Goal: Task Accomplishment & Management: Complete application form

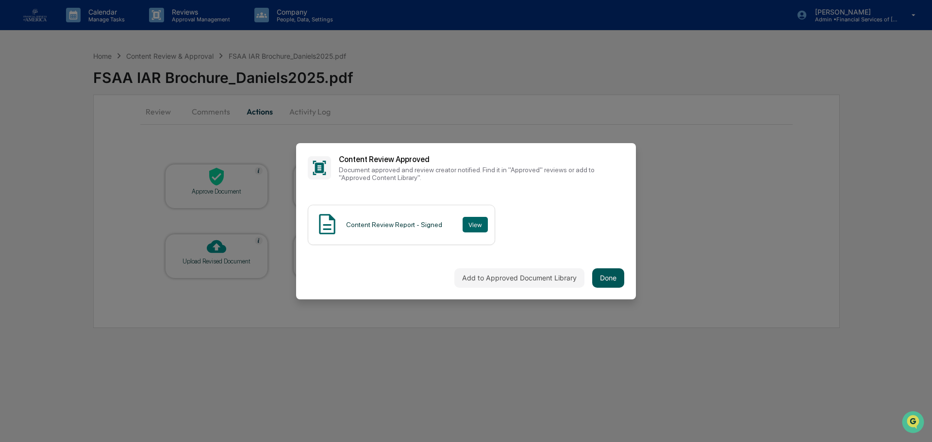
click at [613, 278] on button "Done" at bounding box center [608, 277] width 32 height 19
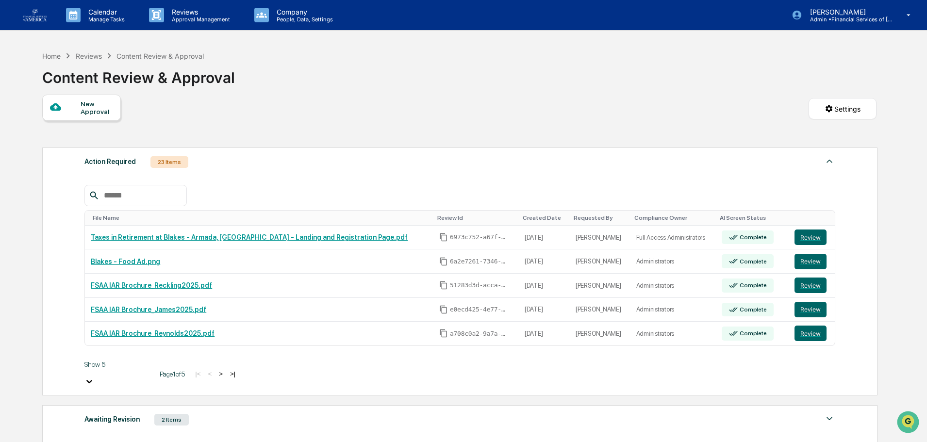
click at [574, 106] on div "New Approval Settings" at bounding box center [459, 119] width 834 height 48
click at [807, 235] on button "Review" at bounding box center [810, 238] width 32 height 16
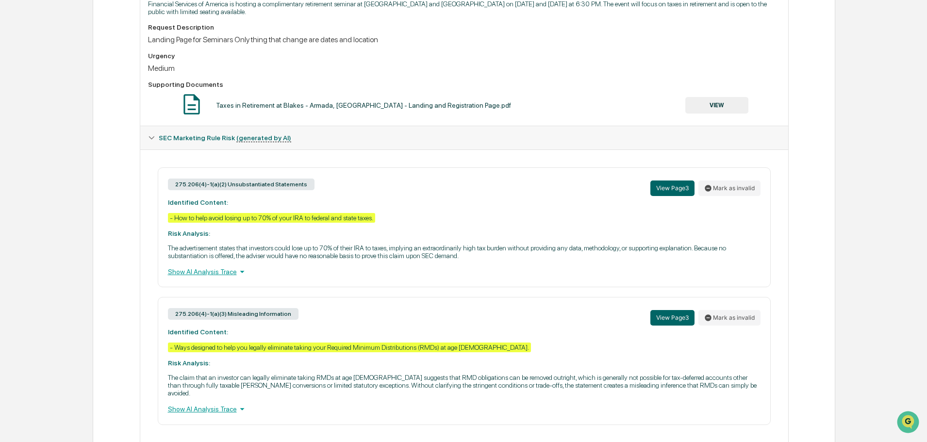
scroll to position [167, 0]
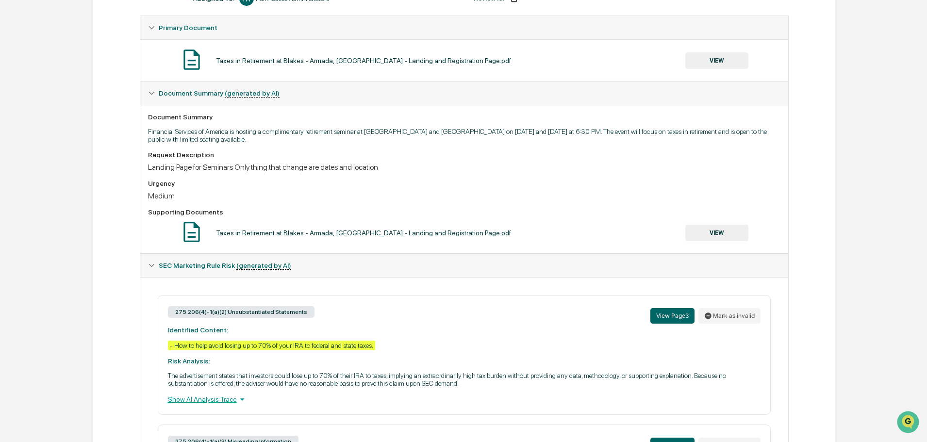
click at [721, 238] on button "VIEW" at bounding box center [716, 233] width 63 height 16
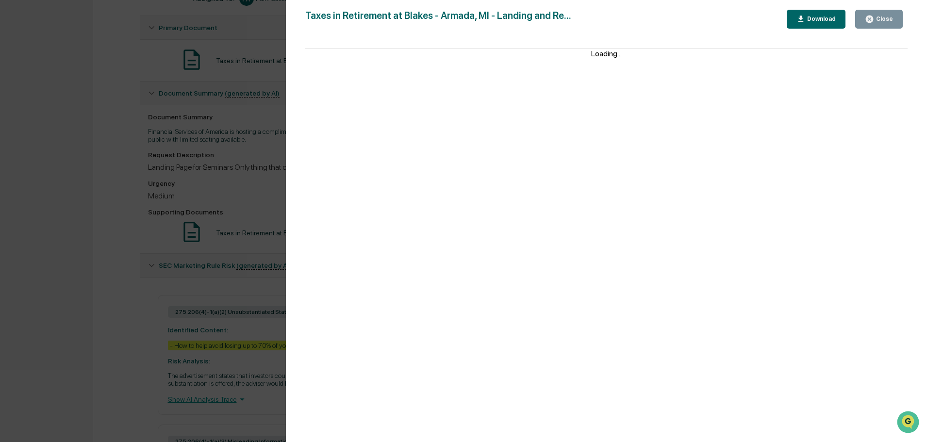
click at [869, 17] on icon "button" at bounding box center [869, 19] width 7 height 7
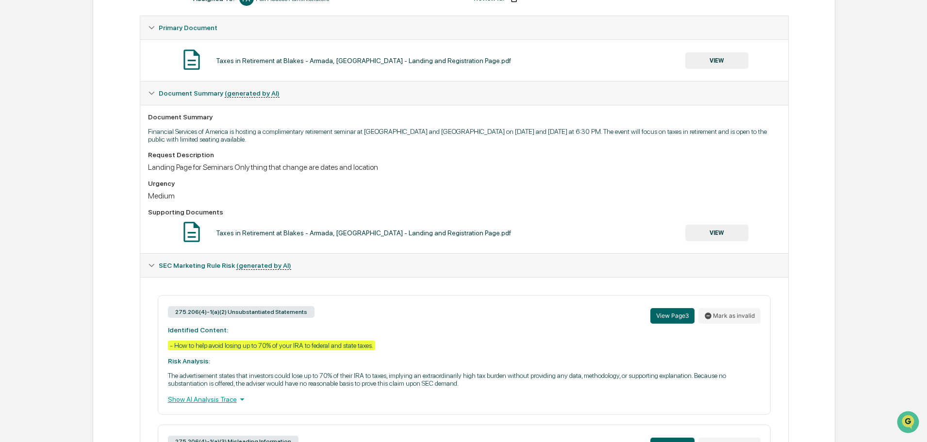
click at [722, 65] on button "VIEW" at bounding box center [716, 60] width 63 height 16
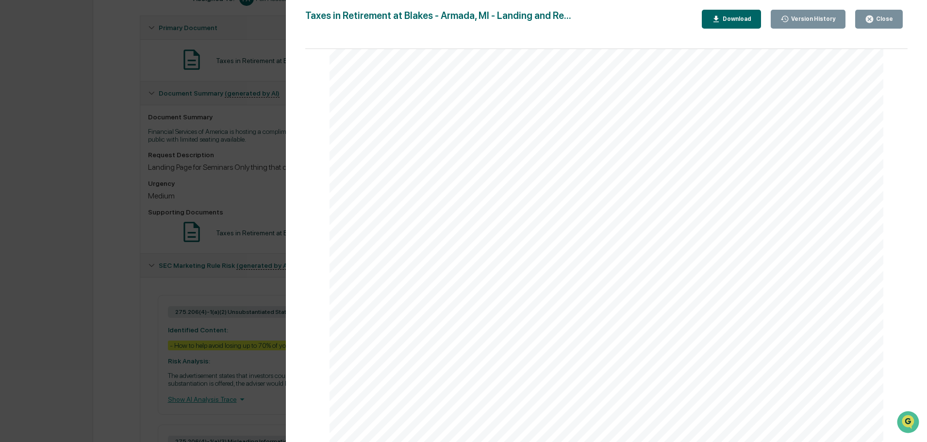
scroll to position [1553, 0]
click at [894, 25] on button "Close" at bounding box center [879, 19] width 48 height 19
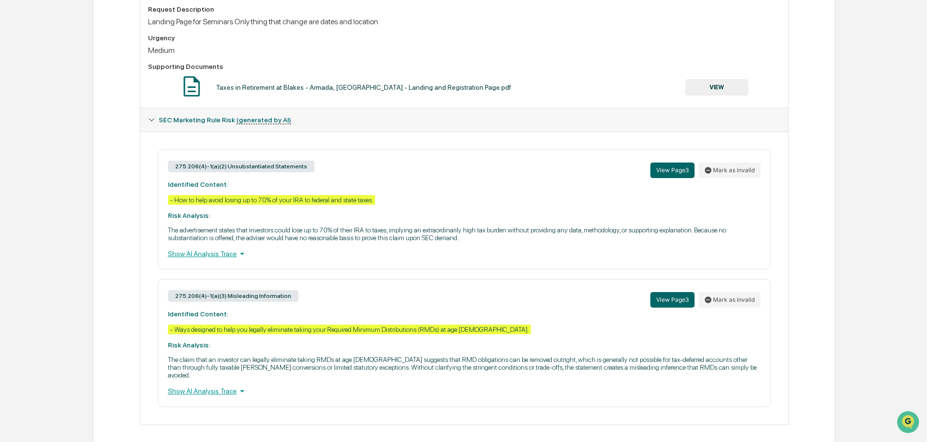
scroll to position [0, 0]
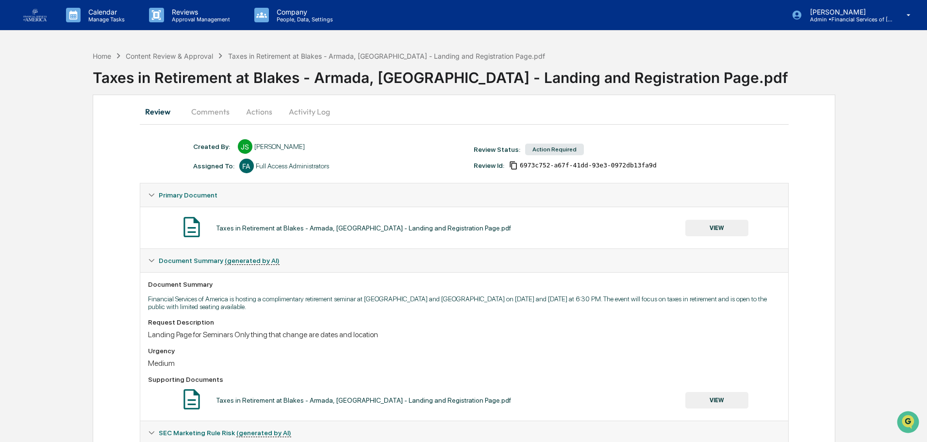
click at [253, 111] on button "Actions" at bounding box center [259, 111] width 44 height 23
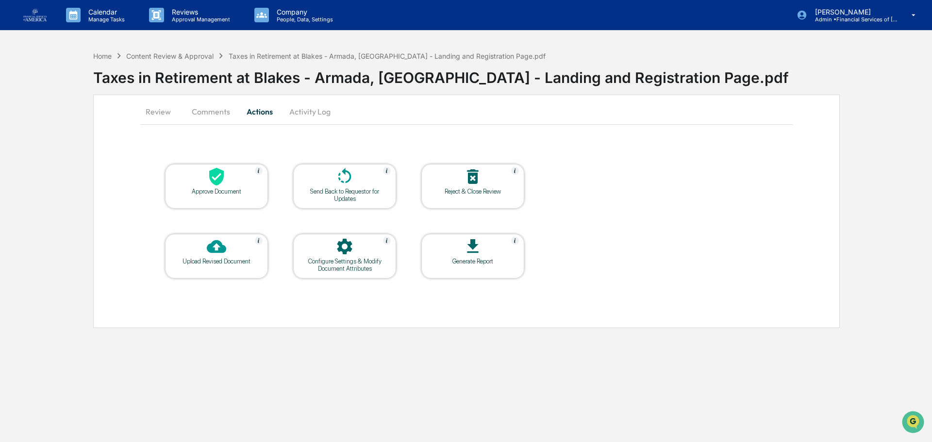
click at [233, 180] on div at bounding box center [216, 177] width 97 height 21
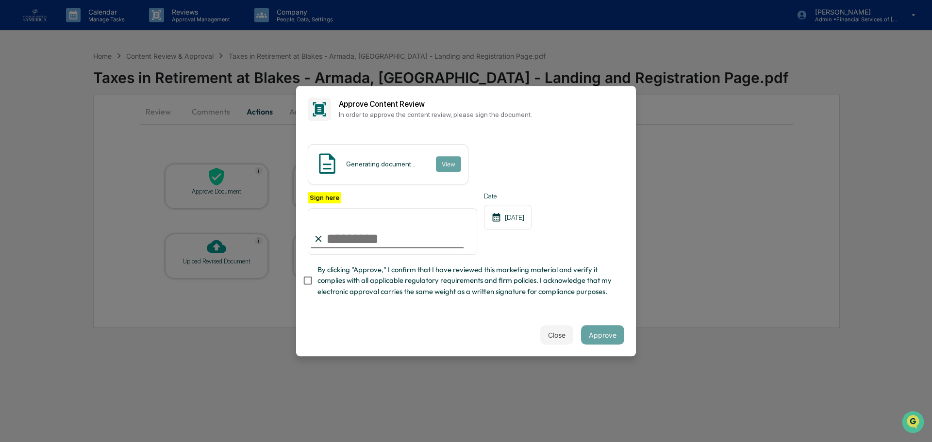
click at [382, 235] on input "Sign here" at bounding box center [392, 231] width 169 height 47
type input "**********"
click at [393, 283] on span "By clicking "Approve," I confirm that I have reviewed this marketing material a…" at bounding box center [466, 280] width 299 height 33
click at [609, 333] on button "Approve" at bounding box center [602, 334] width 43 height 19
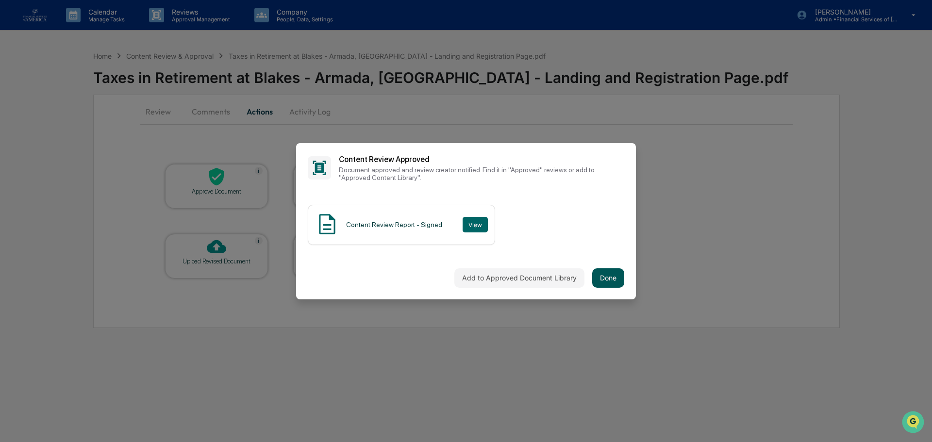
click at [606, 278] on button "Done" at bounding box center [608, 277] width 32 height 19
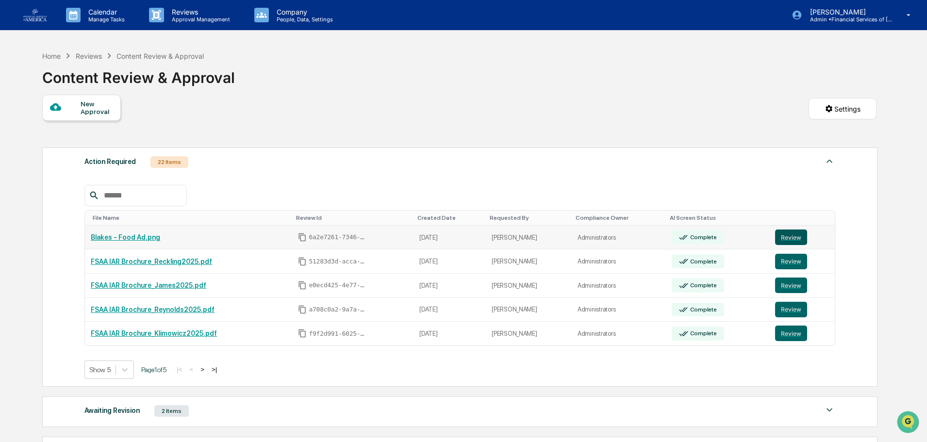
click at [792, 234] on button "Review" at bounding box center [791, 238] width 32 height 16
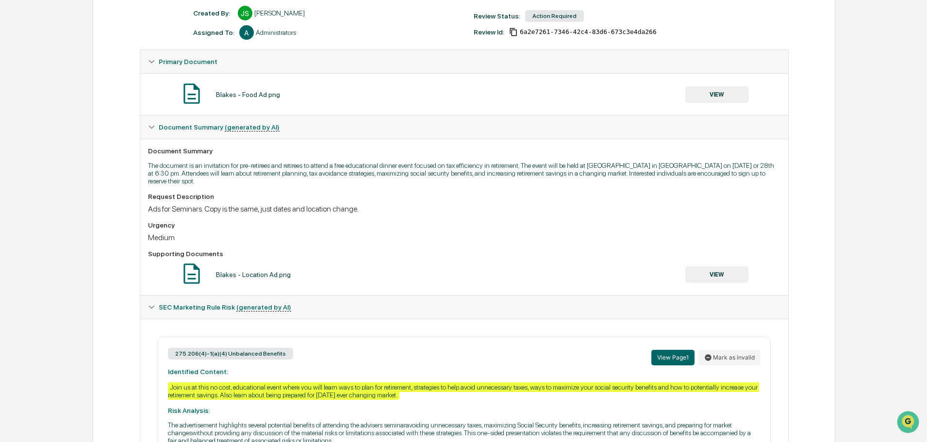
scroll to position [12, 0]
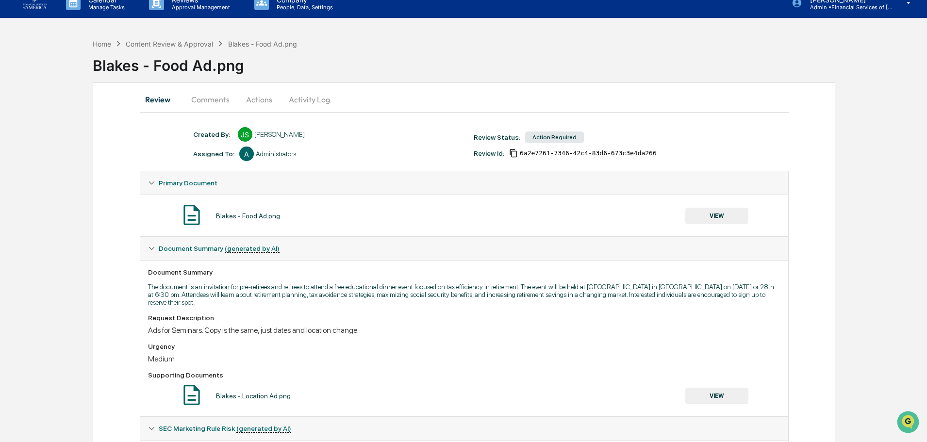
click at [705, 215] on button "VIEW" at bounding box center [716, 216] width 63 height 16
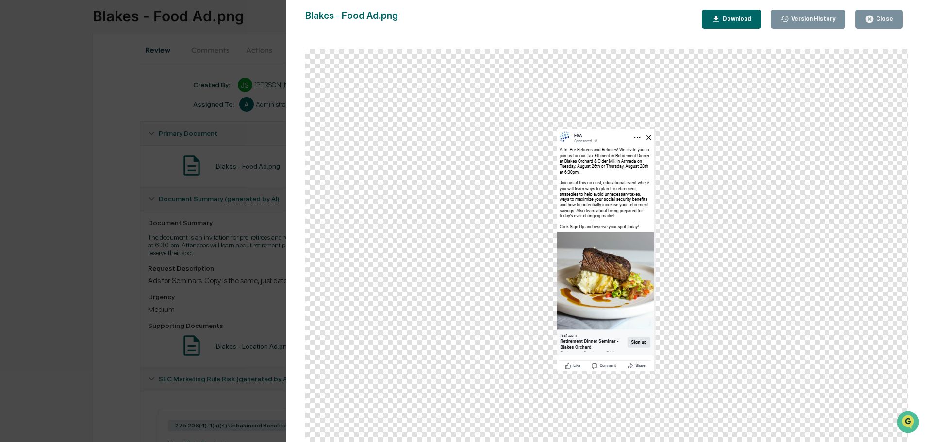
scroll to position [61, 0]
click at [869, 20] on icon "button" at bounding box center [869, 19] width 7 height 7
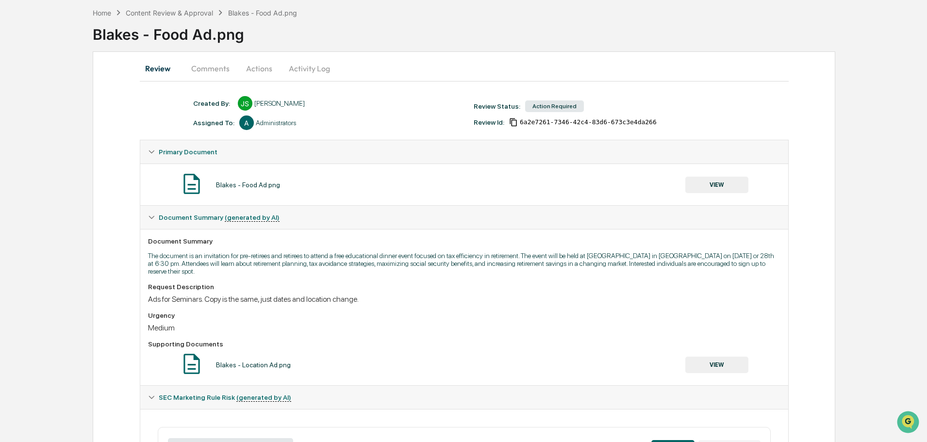
scroll to position [12, 0]
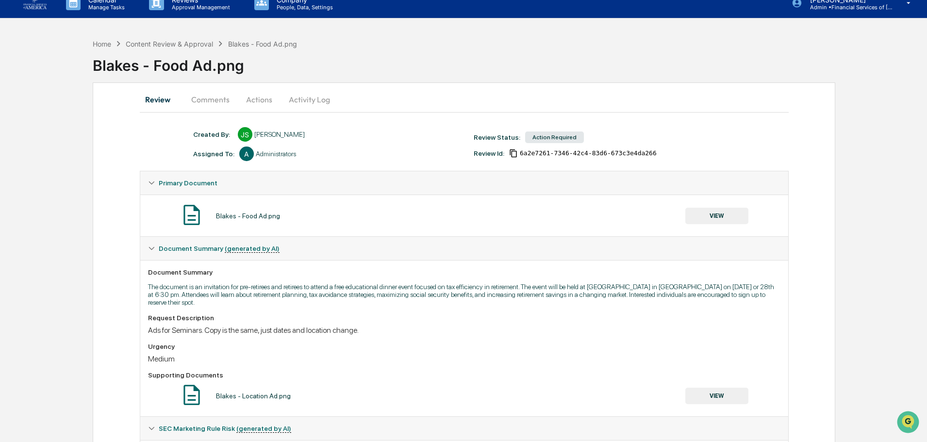
drag, startPoint x: 253, startPoint y: 102, endPoint x: 257, endPoint y: 112, distance: 10.5
click at [254, 103] on button "Actions" at bounding box center [259, 99] width 44 height 23
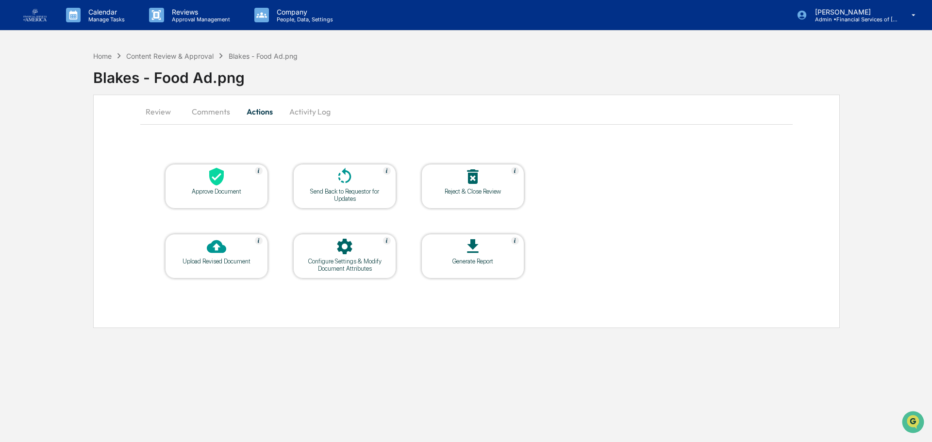
click at [240, 184] on div at bounding box center [216, 177] width 97 height 21
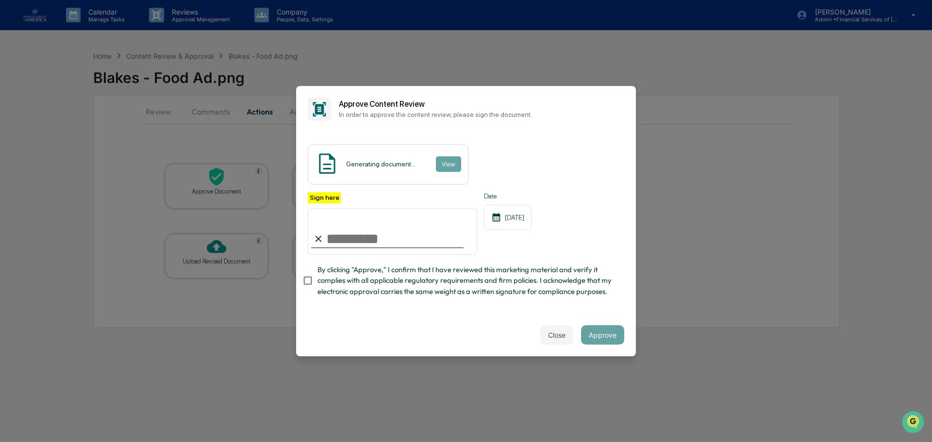
click at [363, 239] on input "Sign here" at bounding box center [392, 231] width 169 height 47
type input "**********"
click at [396, 278] on span "By clicking "Approve," I confirm that I have reviewed this marketing material a…" at bounding box center [466, 280] width 299 height 33
click at [596, 336] on button "Approve" at bounding box center [602, 334] width 43 height 19
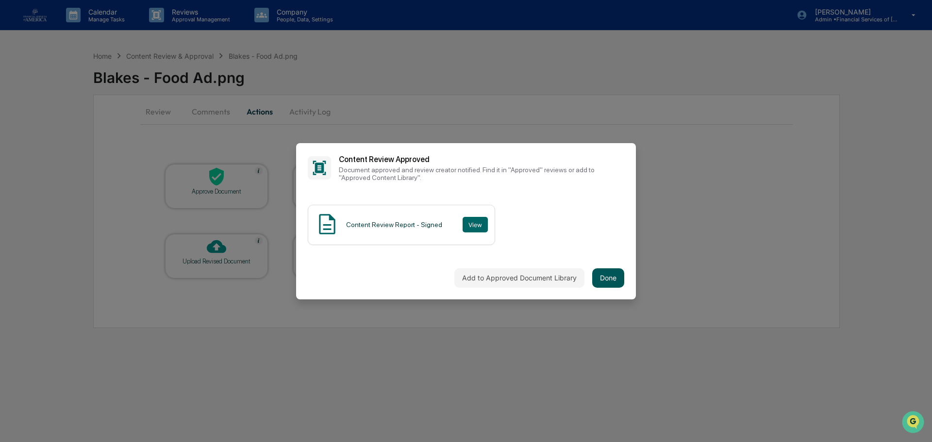
drag, startPoint x: 580, startPoint y: 277, endPoint x: 608, endPoint y: 273, distance: 28.4
click at [608, 276] on div "Add to Approved Document Library Done" at bounding box center [466, 278] width 340 height 43
click at [608, 273] on button "Done" at bounding box center [608, 277] width 32 height 19
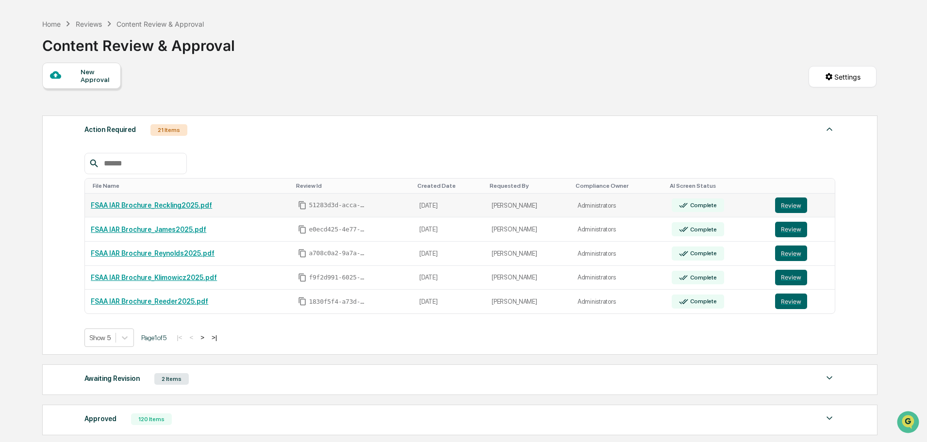
scroll to position [49, 0]
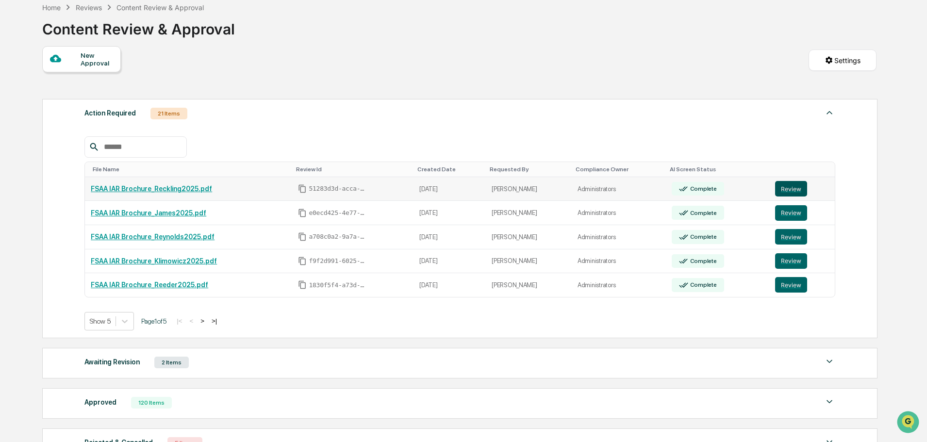
click at [781, 191] on button "Review" at bounding box center [791, 189] width 32 height 16
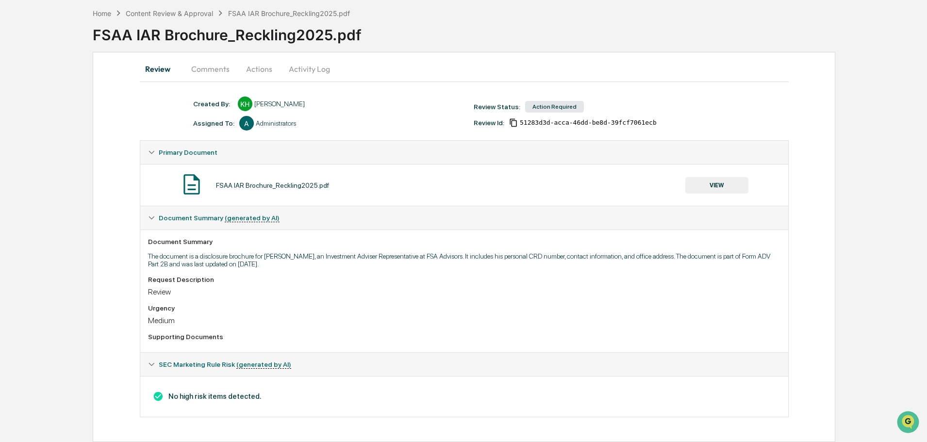
drag, startPoint x: 695, startPoint y: 178, endPoint x: 699, endPoint y: 181, distance: 5.5
click at [699, 181] on button "VIEW" at bounding box center [716, 185] width 63 height 16
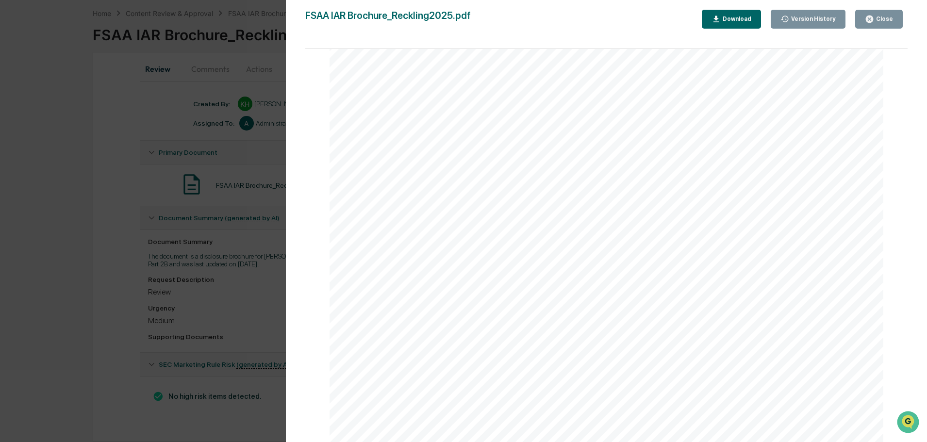
scroll to position [3341, 0]
click at [885, 22] on div "Close" at bounding box center [883, 19] width 19 height 7
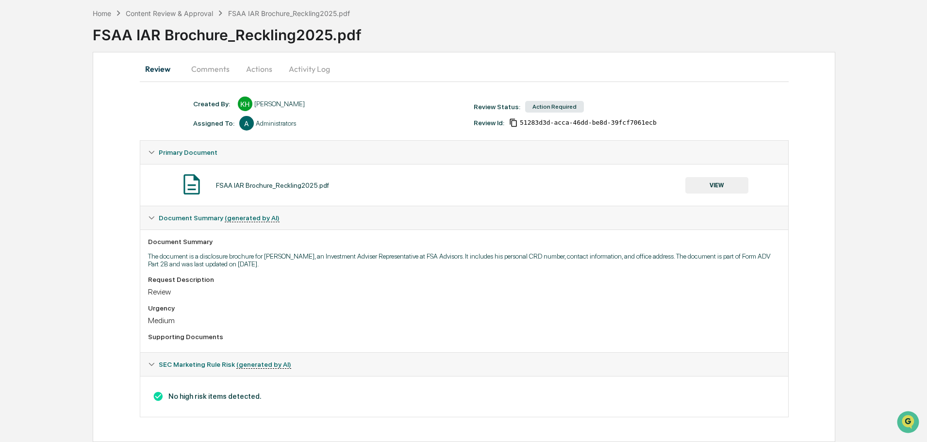
click at [267, 72] on button "Actions" at bounding box center [259, 68] width 44 height 23
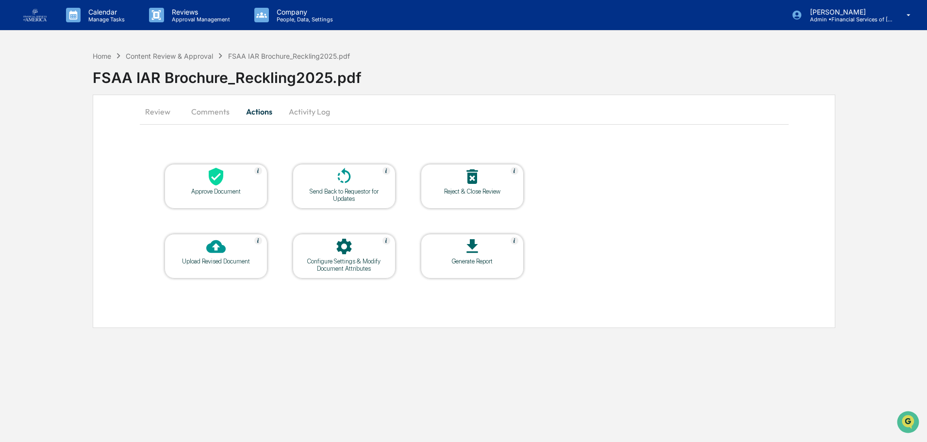
scroll to position [0, 0]
click at [232, 169] on div at bounding box center [216, 177] width 97 height 21
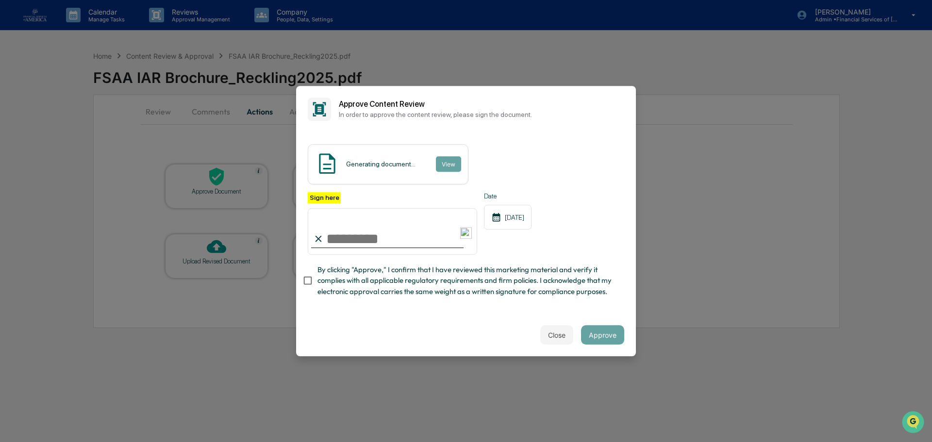
click at [353, 239] on input "Sign here" at bounding box center [392, 231] width 169 height 47
type input "**********"
click at [344, 302] on div "**********" at bounding box center [466, 247] width 316 height 110
click at [343, 290] on span "By clicking "Approve," I confirm that I have reviewed this marketing material a…" at bounding box center [466, 280] width 299 height 33
click at [614, 332] on button "Approve" at bounding box center [602, 334] width 43 height 19
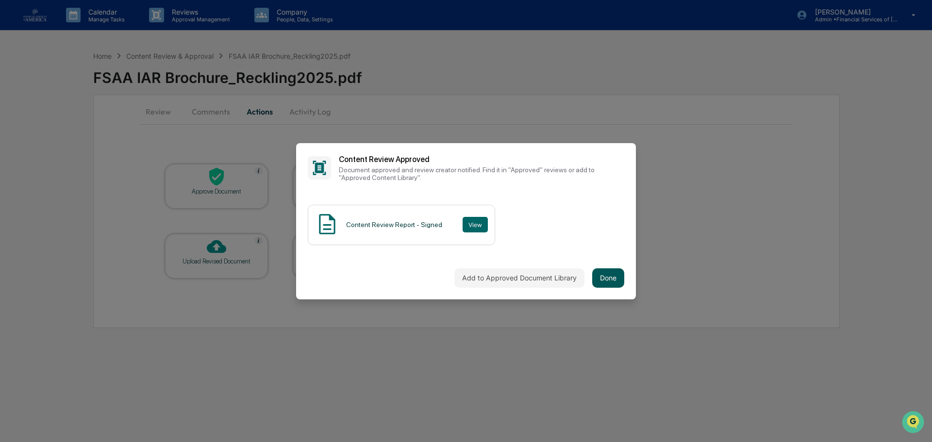
click at [615, 280] on button "Done" at bounding box center [608, 277] width 32 height 19
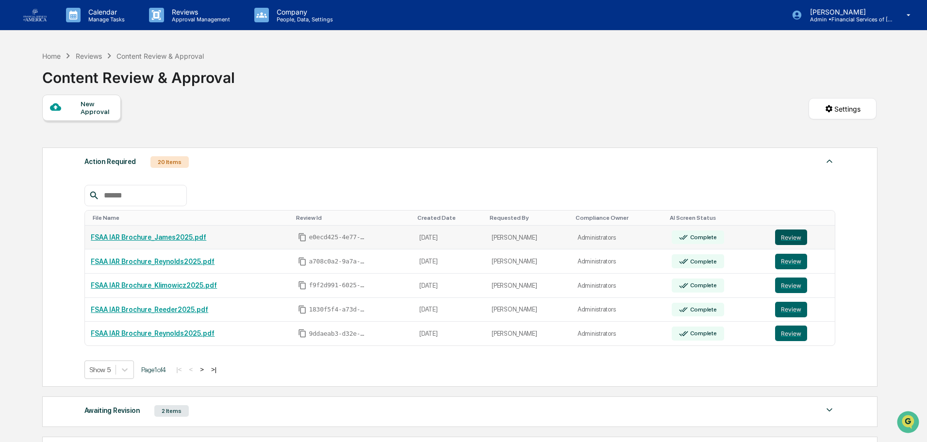
click at [797, 238] on button "Review" at bounding box center [791, 238] width 32 height 16
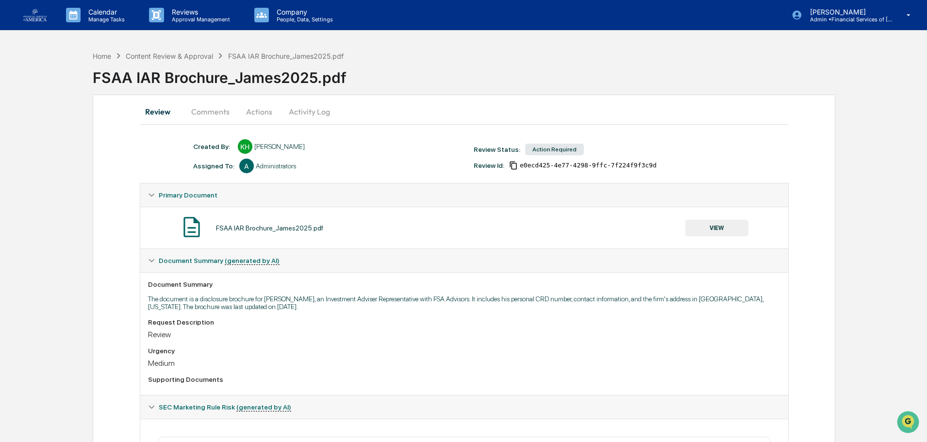
click at [714, 230] on button "VIEW" at bounding box center [716, 228] width 63 height 16
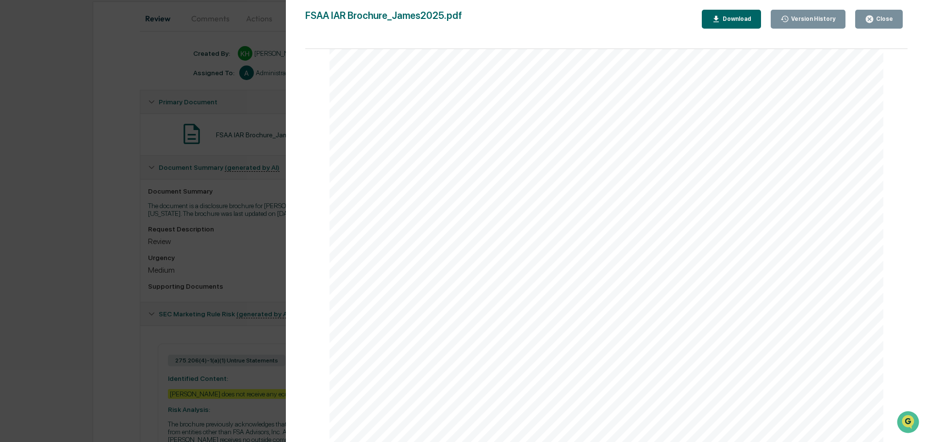
scroll to position [97, 0]
drag, startPoint x: 898, startPoint y: 21, endPoint x: 765, endPoint y: 38, distance: 134.6
click at [898, 20] on button "Close" at bounding box center [879, 19] width 48 height 19
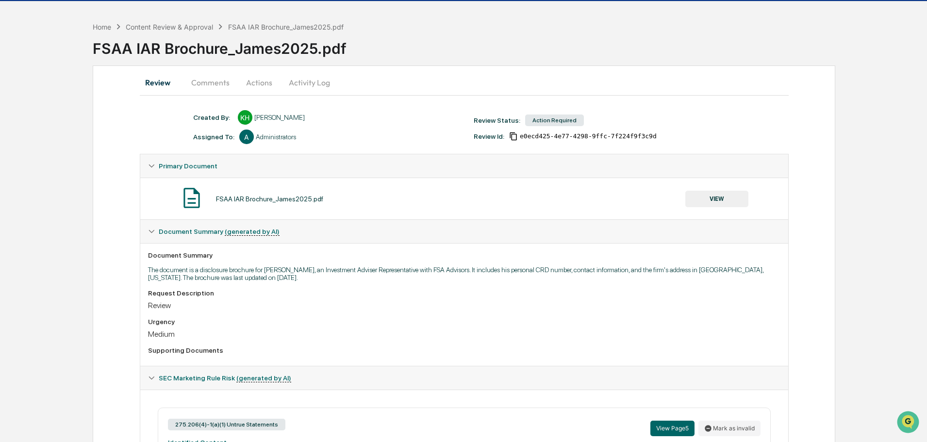
scroll to position [0, 0]
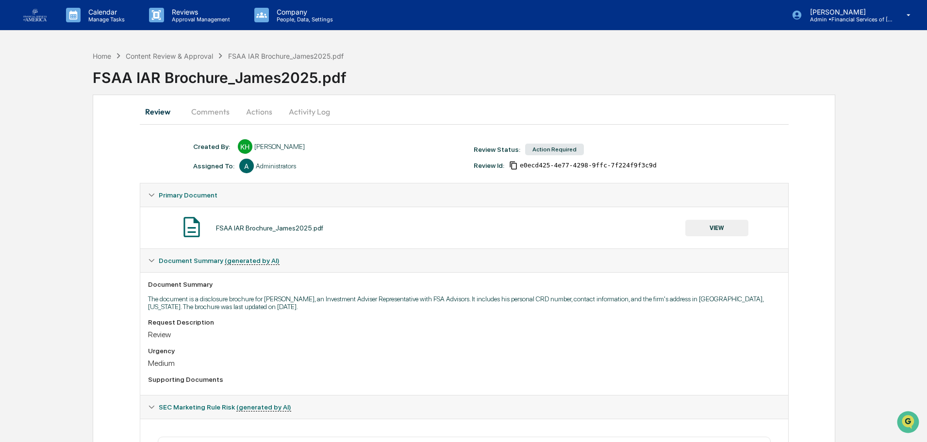
click at [262, 109] on button "Actions" at bounding box center [259, 111] width 44 height 23
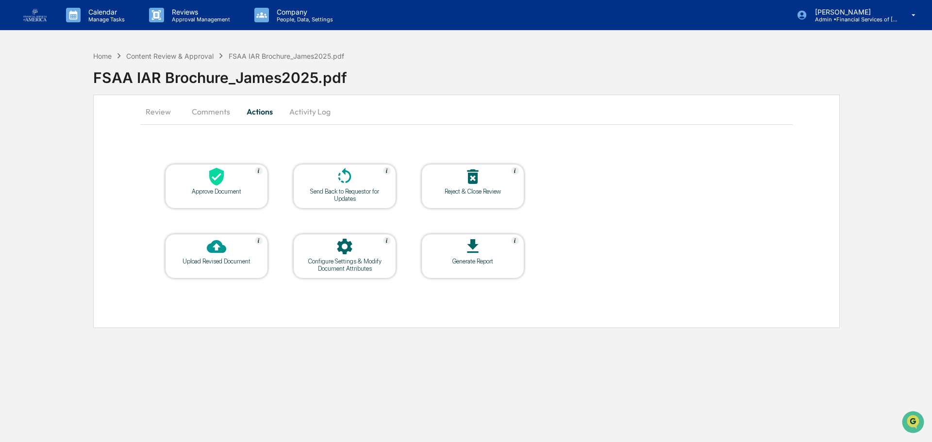
click at [247, 181] on div at bounding box center [216, 177] width 97 height 21
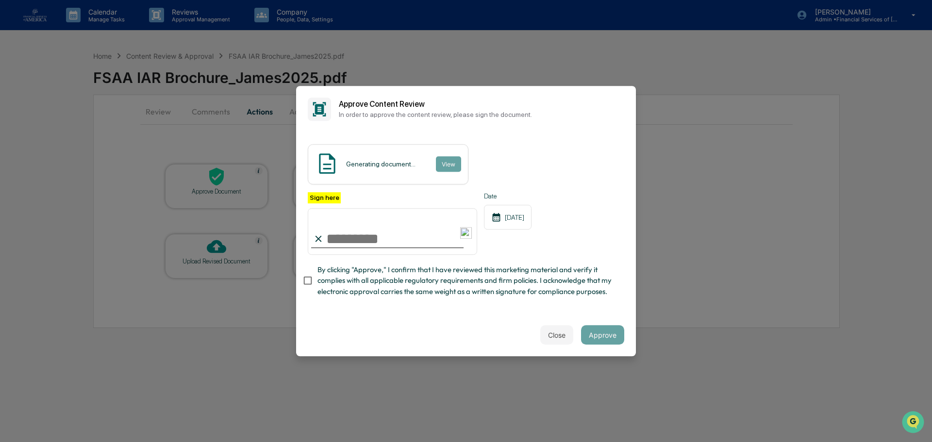
click at [362, 244] on input "Sign here" at bounding box center [392, 231] width 169 height 47
click at [466, 272] on span "By clicking "Approve," I confirm that I have reviewed this marketing material a…" at bounding box center [466, 280] width 299 height 33
click at [371, 237] on input "Sign here" at bounding box center [392, 231] width 169 height 47
type input "**********"
click at [599, 340] on button "Approve" at bounding box center [602, 334] width 43 height 19
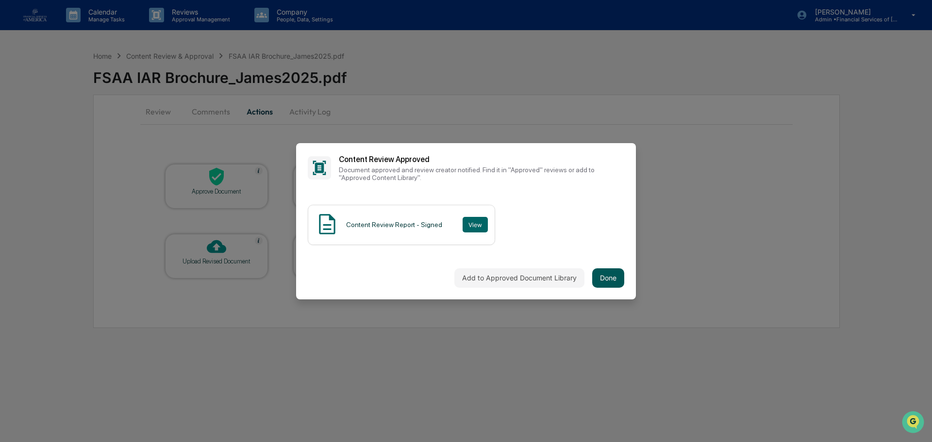
click at [621, 274] on button "Done" at bounding box center [608, 277] width 32 height 19
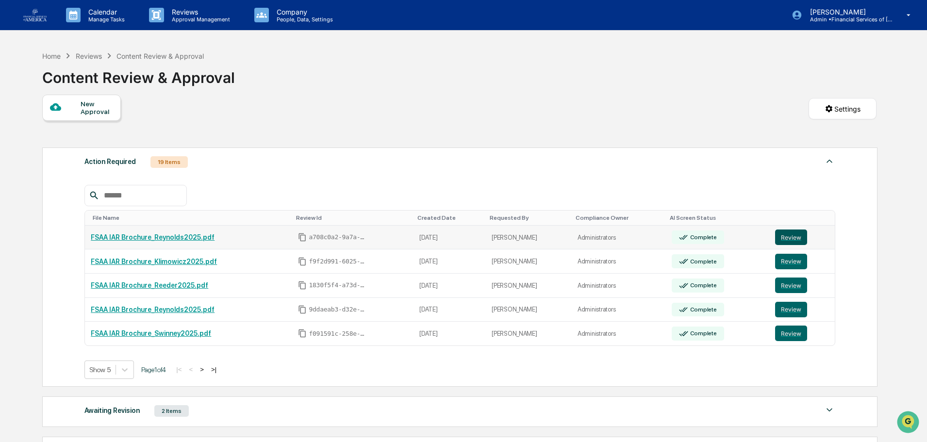
click at [787, 240] on button "Review" at bounding box center [791, 238] width 32 height 16
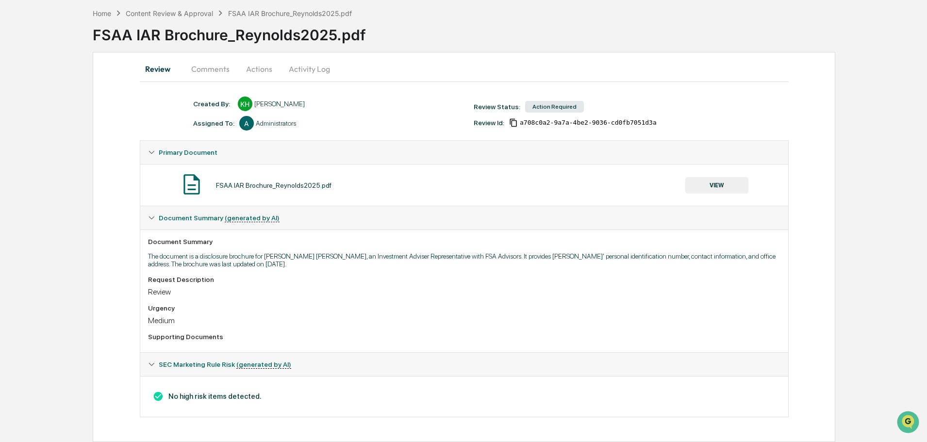
click at [713, 184] on button "VIEW" at bounding box center [716, 185] width 63 height 16
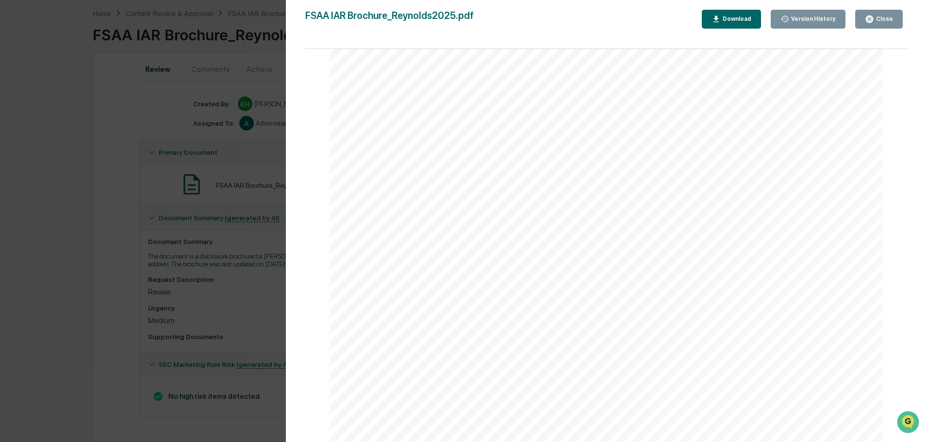
scroll to position [3292, 0]
click at [871, 22] on icon "button" at bounding box center [869, 19] width 7 height 7
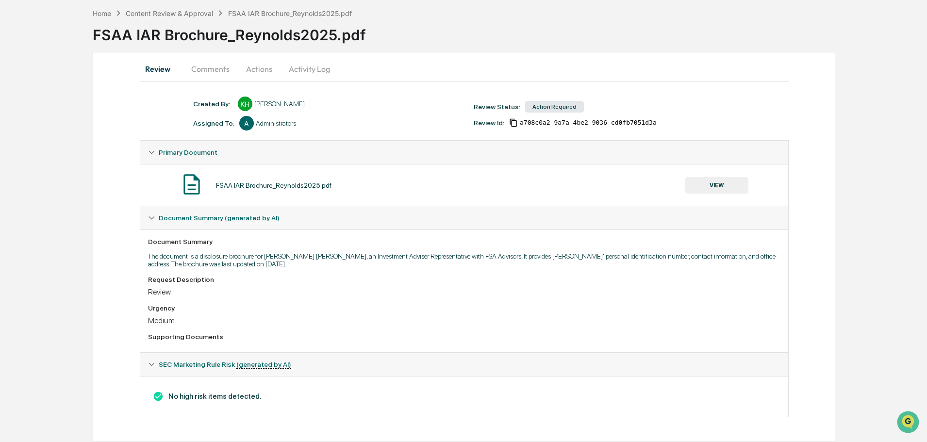
click at [264, 69] on button "Actions" at bounding box center [259, 68] width 44 height 23
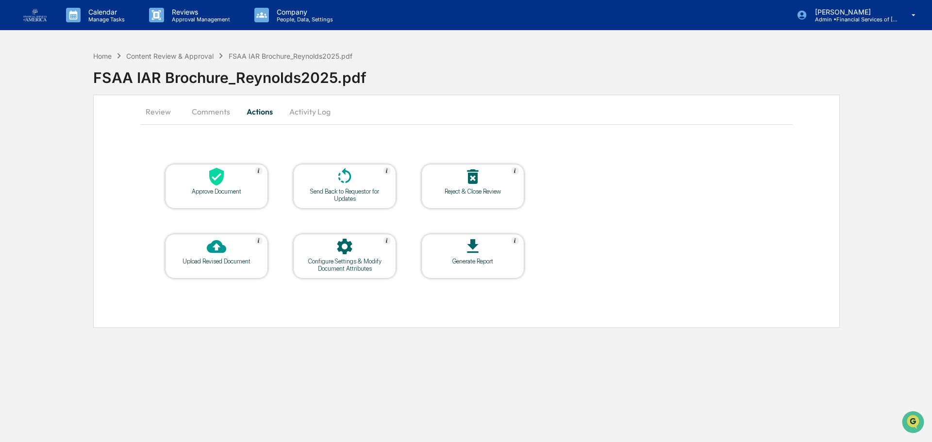
click at [242, 186] on div at bounding box center [216, 177] width 97 height 21
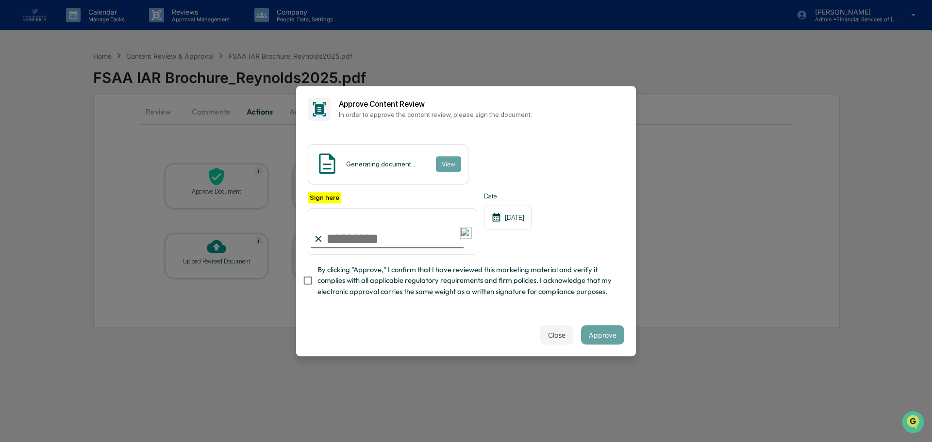
click at [356, 243] on input "Sign here" at bounding box center [392, 231] width 169 height 47
type input "**********"
click at [378, 283] on span "By clicking "Approve," I confirm that I have reviewed this marketing material a…" at bounding box center [466, 280] width 299 height 33
click at [597, 335] on button "Approve" at bounding box center [602, 334] width 43 height 19
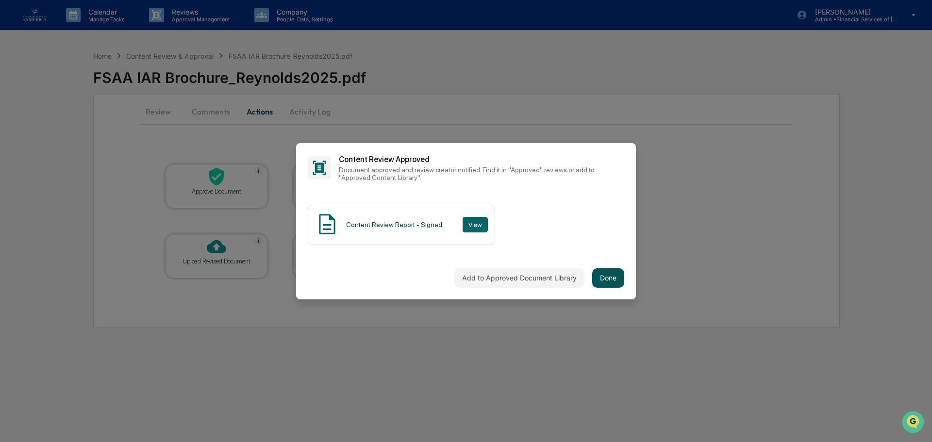
click at [623, 278] on button "Done" at bounding box center [608, 277] width 32 height 19
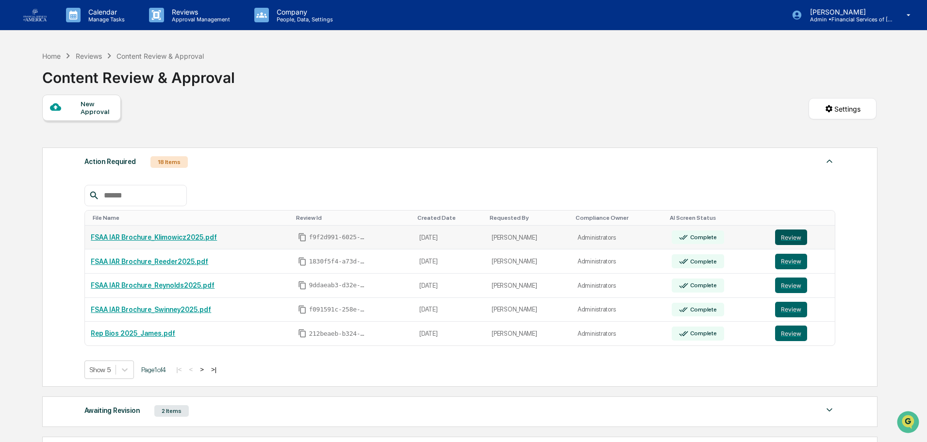
click at [785, 236] on button "Review" at bounding box center [791, 238] width 32 height 16
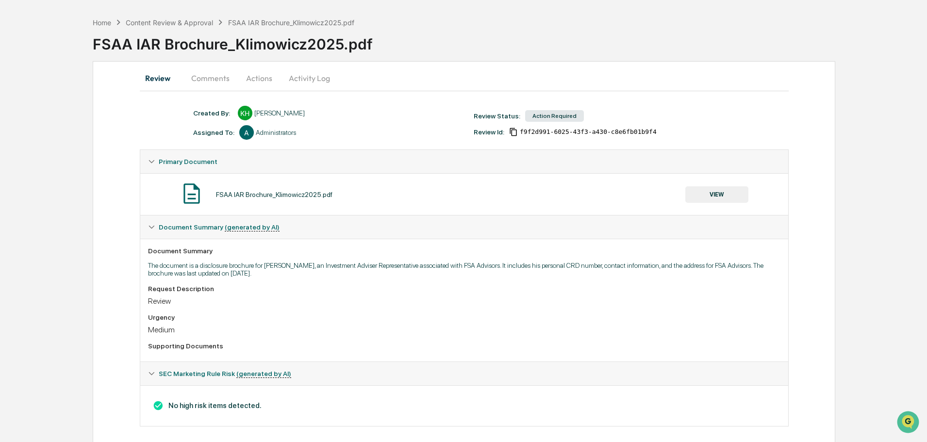
scroll to position [43, 0]
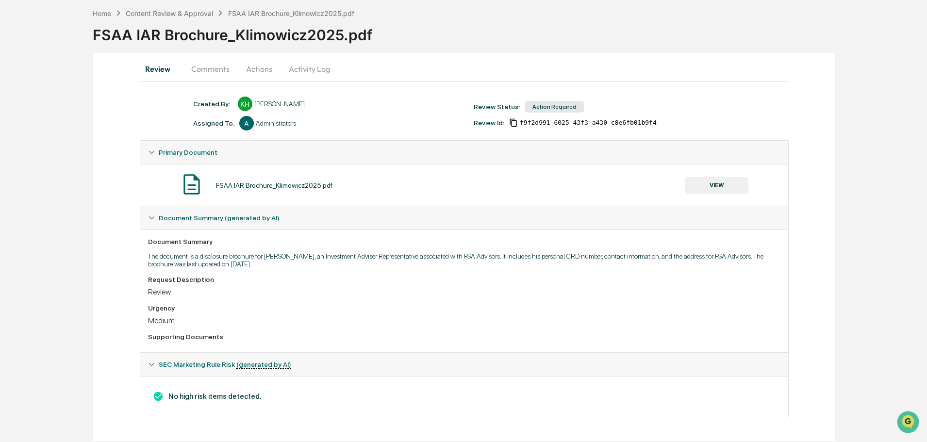
click at [711, 183] on button "VIEW" at bounding box center [716, 185] width 63 height 16
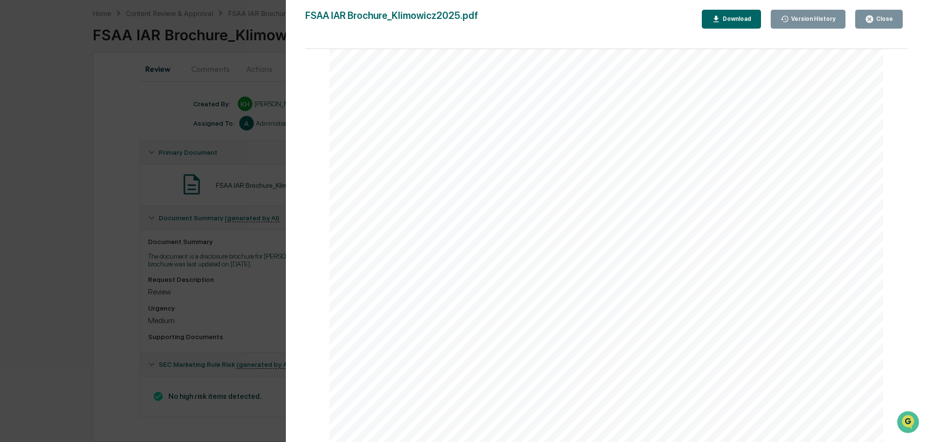
scroll to position [3202, 0]
drag, startPoint x: 887, startPoint y: 25, endPoint x: 355, endPoint y: 50, distance: 532.9
click at [887, 24] on button "Close" at bounding box center [879, 19] width 48 height 19
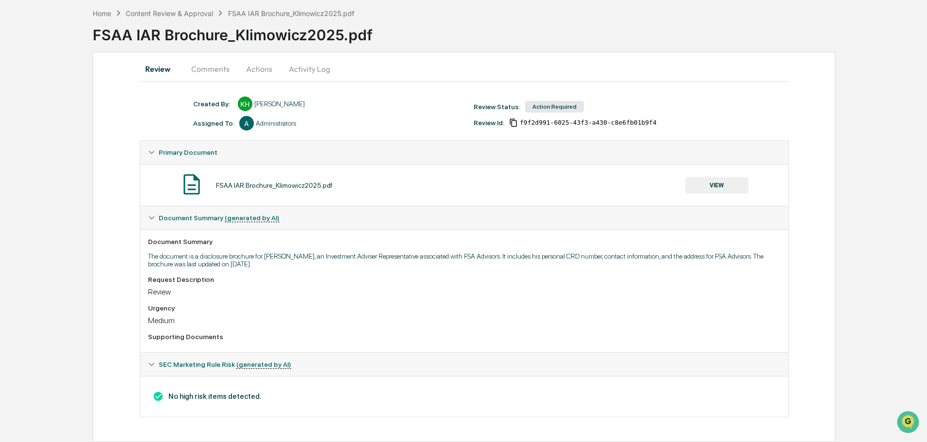
click at [264, 72] on button "Actions" at bounding box center [259, 68] width 44 height 23
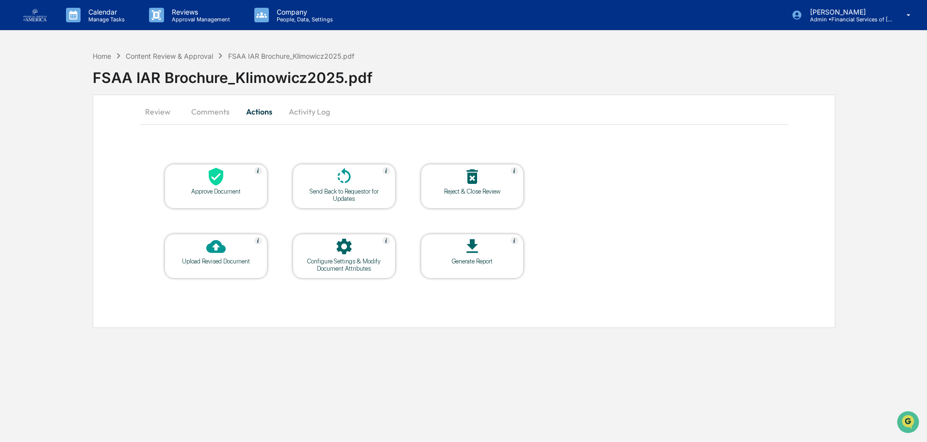
scroll to position [0, 0]
click at [348, 183] on icon at bounding box center [344, 176] width 19 height 19
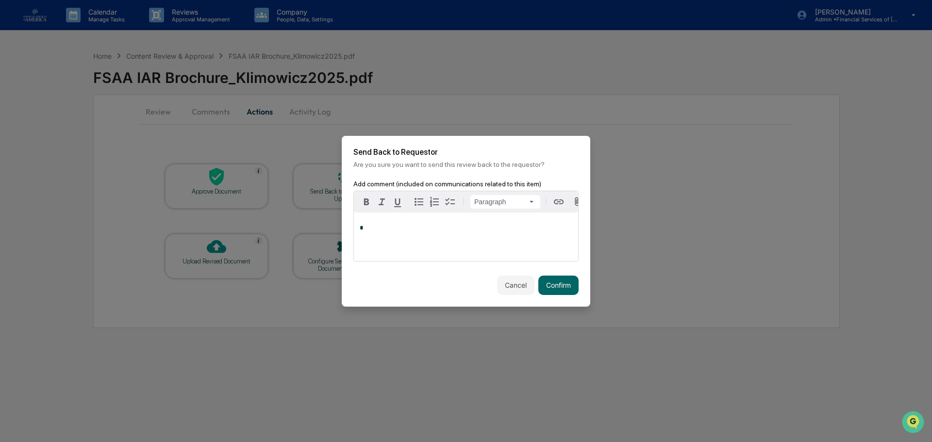
drag, startPoint x: 391, startPoint y: 236, endPoint x: 404, endPoint y: 235, distance: 13.1
click at [397, 236] on div "*" at bounding box center [466, 237] width 224 height 49
click at [561, 289] on button "Confirm" at bounding box center [558, 285] width 40 height 19
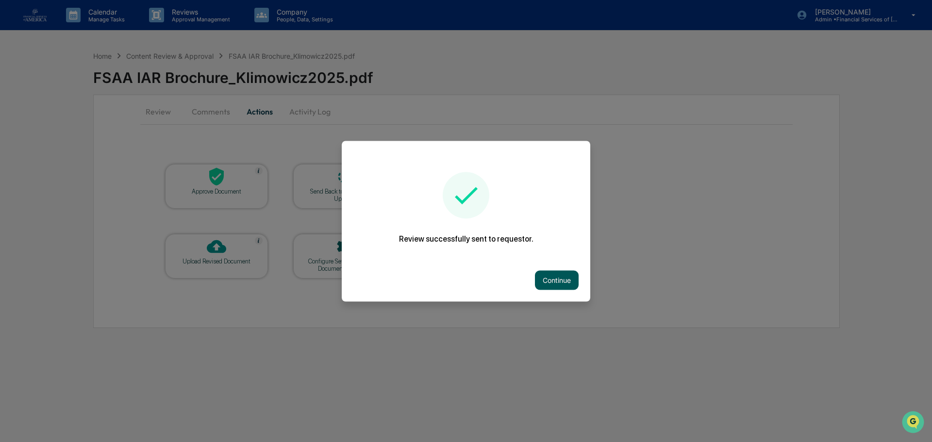
click at [569, 284] on button "Continue" at bounding box center [557, 279] width 44 height 19
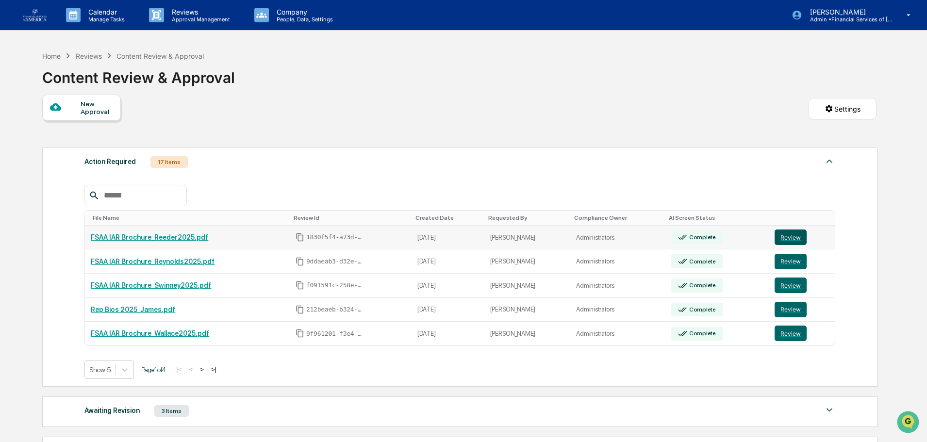
click at [797, 236] on button "Review" at bounding box center [790, 238] width 32 height 16
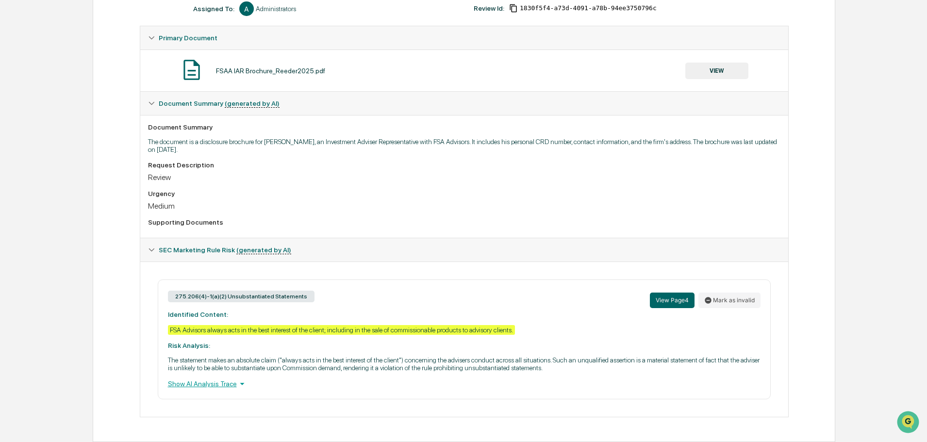
click at [707, 69] on button "VIEW" at bounding box center [716, 71] width 63 height 16
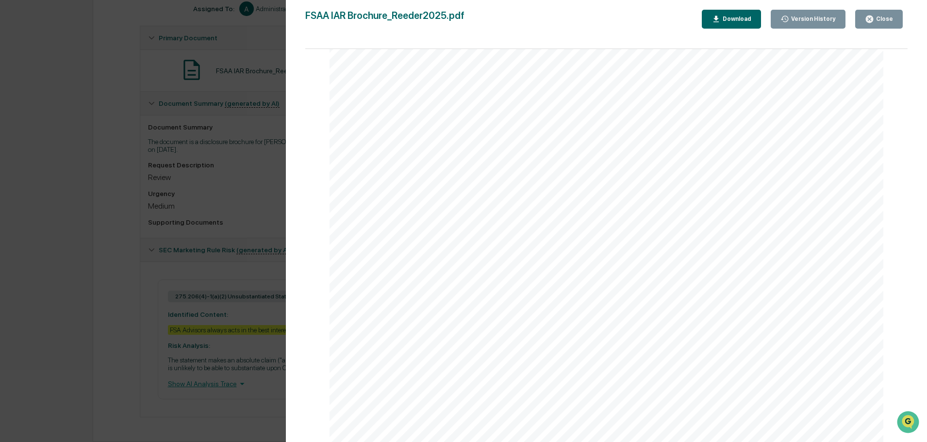
scroll to position [3341, 0]
click at [877, 14] on button "Close" at bounding box center [879, 19] width 48 height 19
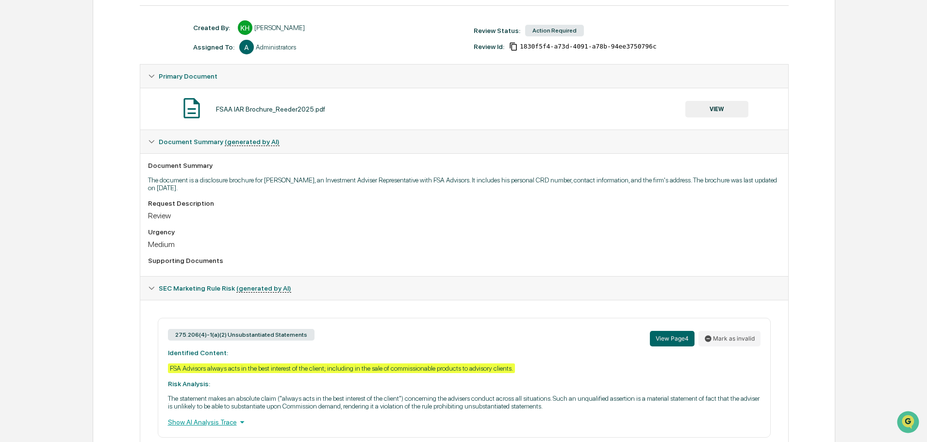
scroll to position [60, 0]
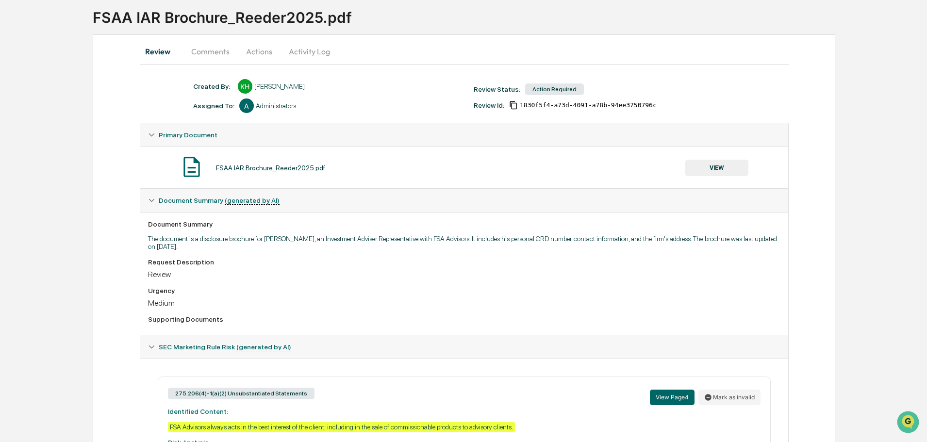
click at [261, 50] on button "Actions" at bounding box center [259, 51] width 44 height 23
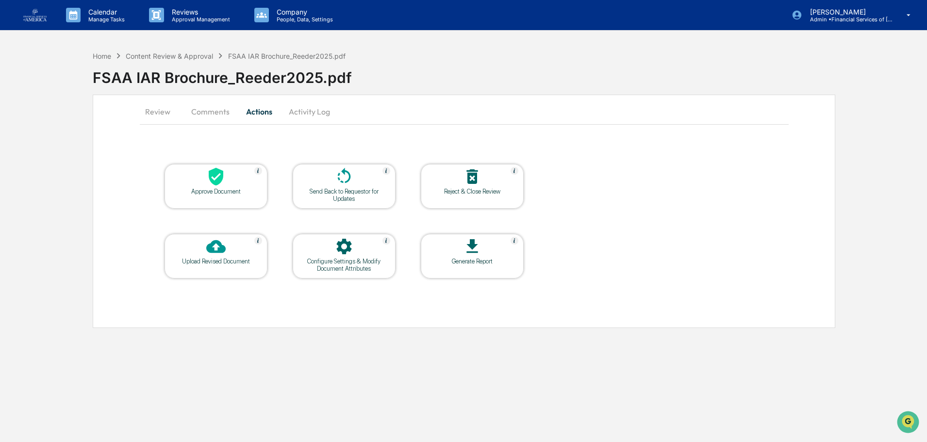
scroll to position [0, 0]
click at [231, 185] on div at bounding box center [216, 177] width 97 height 21
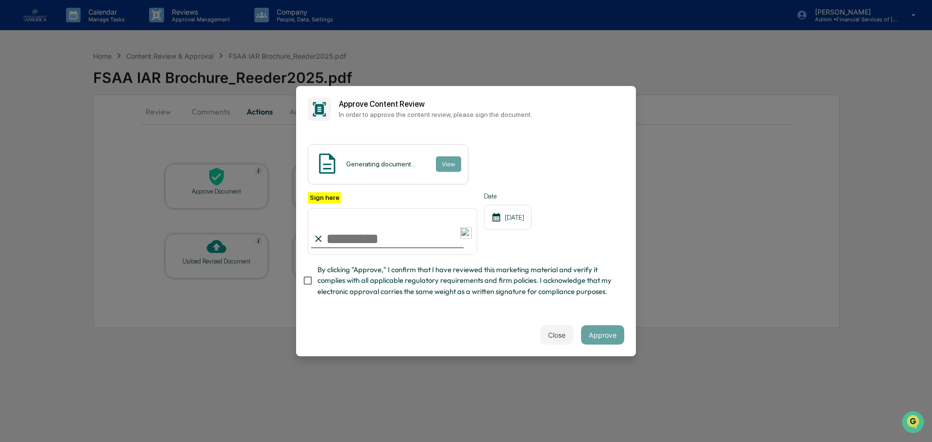
click at [353, 247] on input "Sign here" at bounding box center [392, 231] width 169 height 47
click at [353, 241] on input "Sign here" at bounding box center [392, 231] width 169 height 47
type input "**********"
click at [366, 275] on span "By clicking "Approve," I confirm that I have reviewed this marketing material a…" at bounding box center [466, 280] width 299 height 33
click at [592, 339] on button "Approve" at bounding box center [602, 334] width 43 height 19
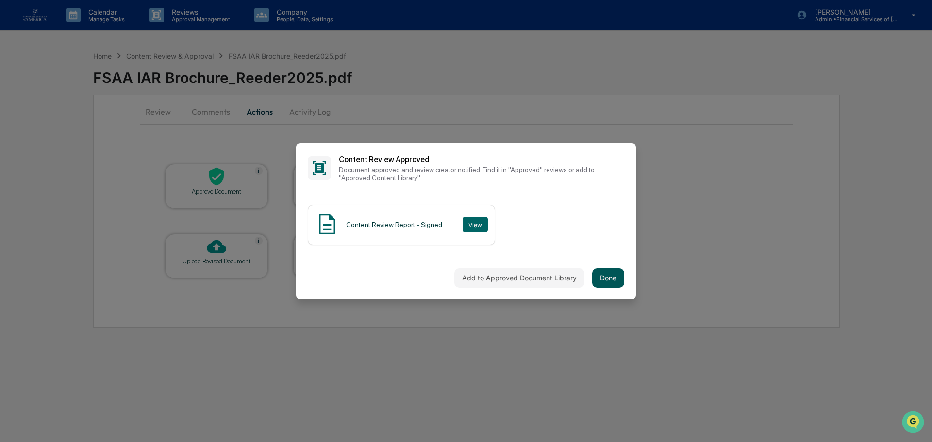
click at [606, 277] on button "Done" at bounding box center [608, 277] width 32 height 19
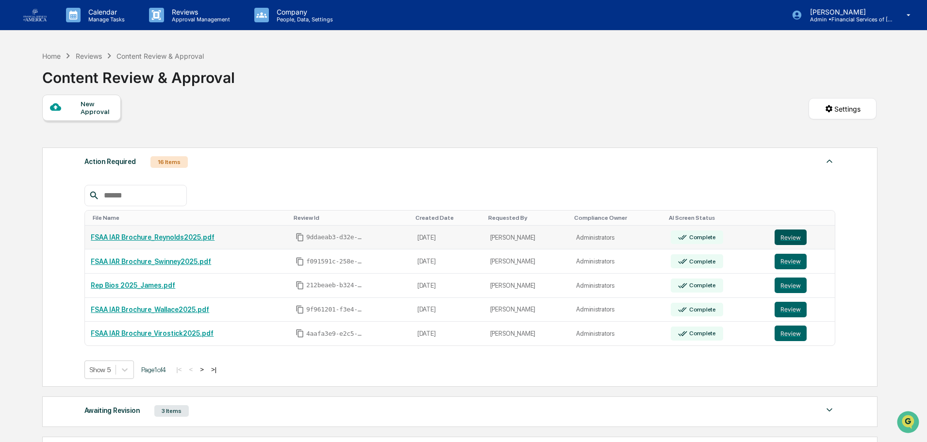
click at [779, 237] on button "Review" at bounding box center [790, 238] width 32 height 16
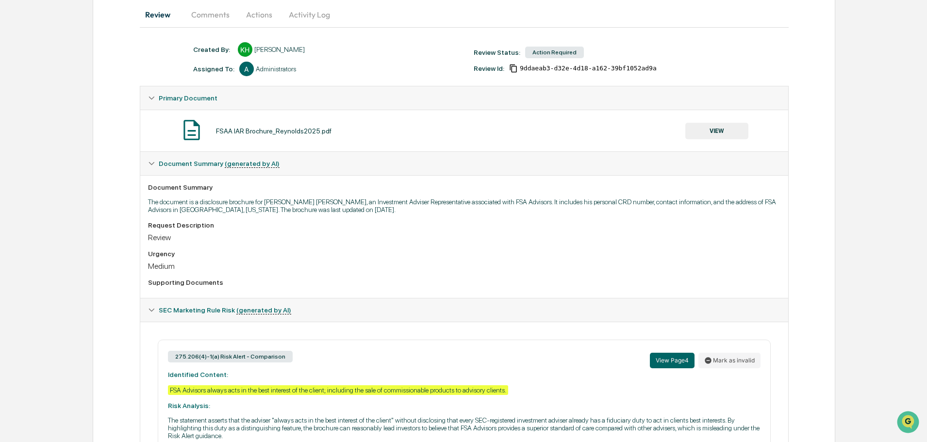
click at [710, 130] on button "VIEW" at bounding box center [716, 131] width 63 height 16
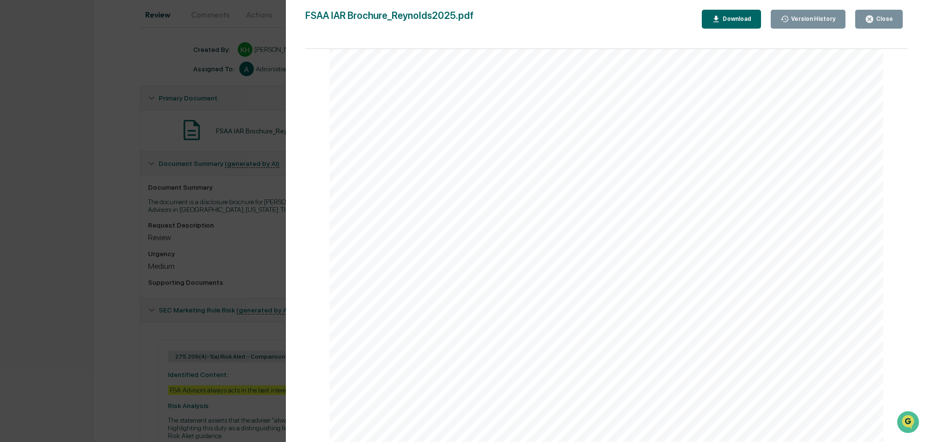
scroll to position [3001, 0]
click at [892, 15] on div "Close" at bounding box center [879, 19] width 28 height 9
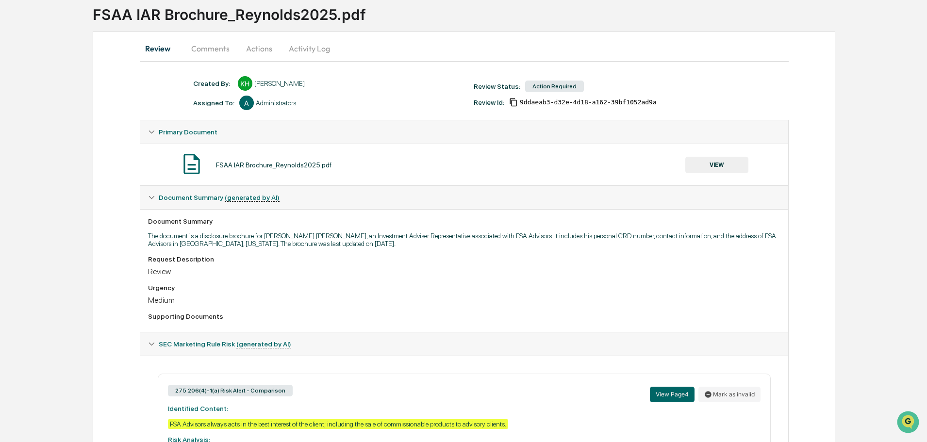
scroll to position [0, 0]
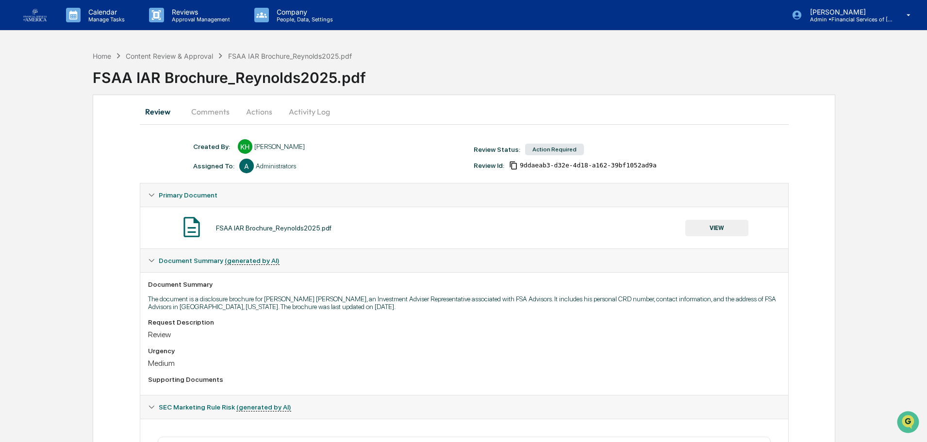
click at [267, 118] on button "Actions" at bounding box center [259, 111] width 44 height 23
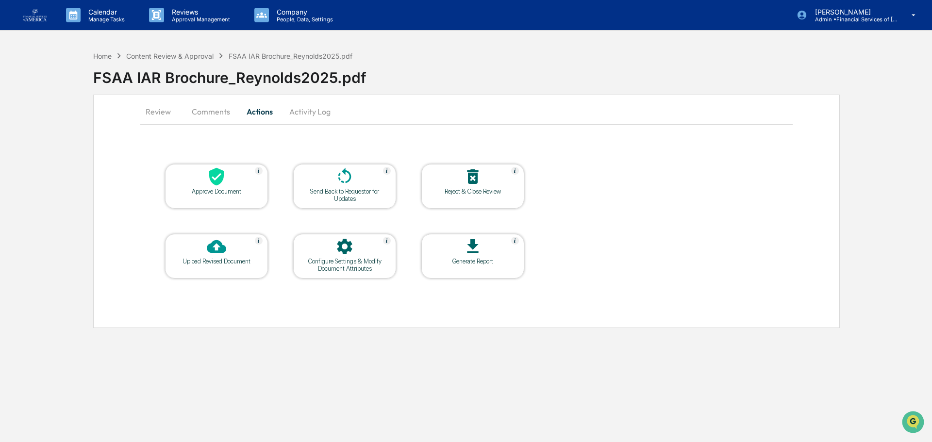
click at [220, 182] on icon at bounding box center [216, 177] width 15 height 18
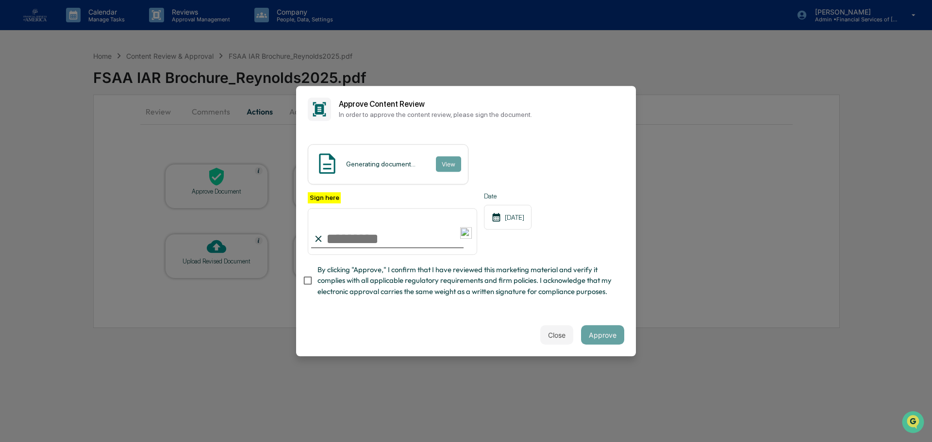
click at [403, 235] on input "Sign here" at bounding box center [392, 231] width 169 height 47
type input "**********"
click at [402, 271] on span "By clicking "Approve," I confirm that I have reviewed this marketing material a…" at bounding box center [466, 280] width 299 height 33
click at [619, 337] on button "Approve" at bounding box center [602, 334] width 43 height 19
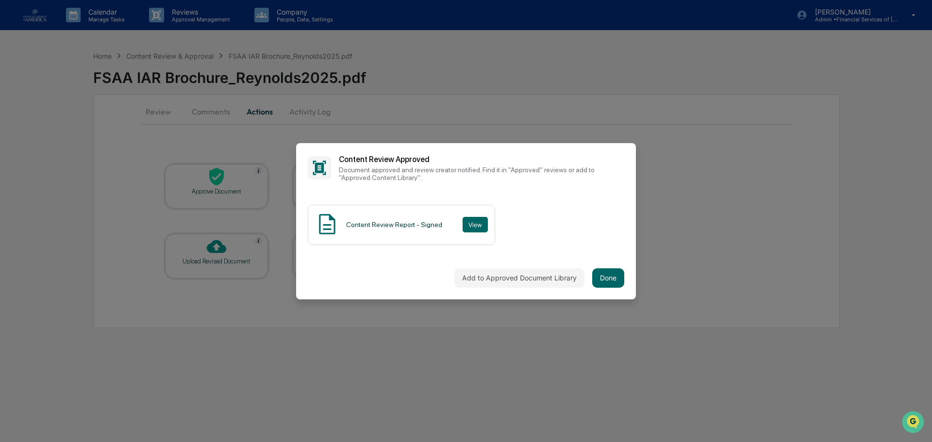
click at [626, 281] on div "Add to Approved Document Library Done" at bounding box center [466, 278] width 340 height 43
click at [609, 281] on button "Done" at bounding box center [608, 277] width 32 height 19
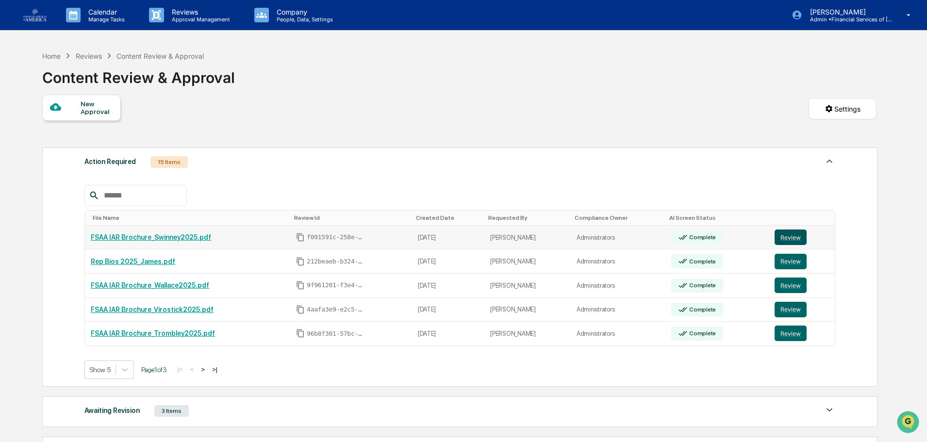
click at [783, 239] on button "Review" at bounding box center [790, 238] width 32 height 16
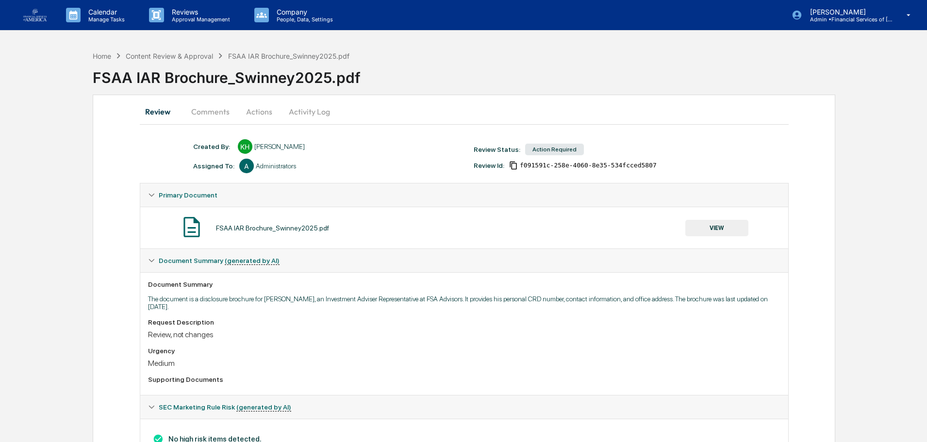
click at [729, 232] on button "VIEW" at bounding box center [716, 228] width 63 height 16
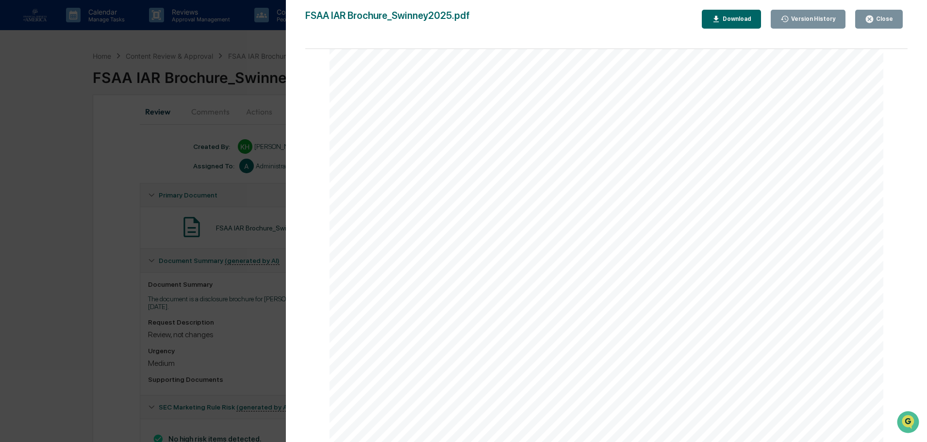
click at [876, 19] on div "Close" at bounding box center [883, 19] width 19 height 7
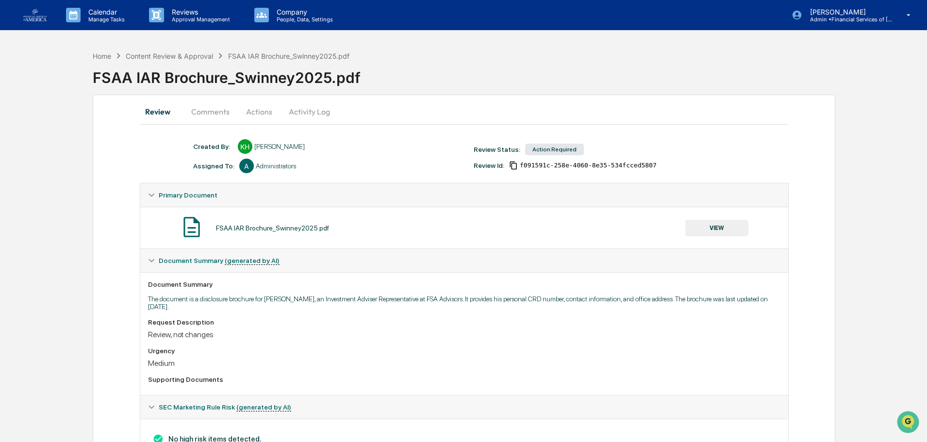
click at [246, 106] on button "Actions" at bounding box center [259, 111] width 44 height 23
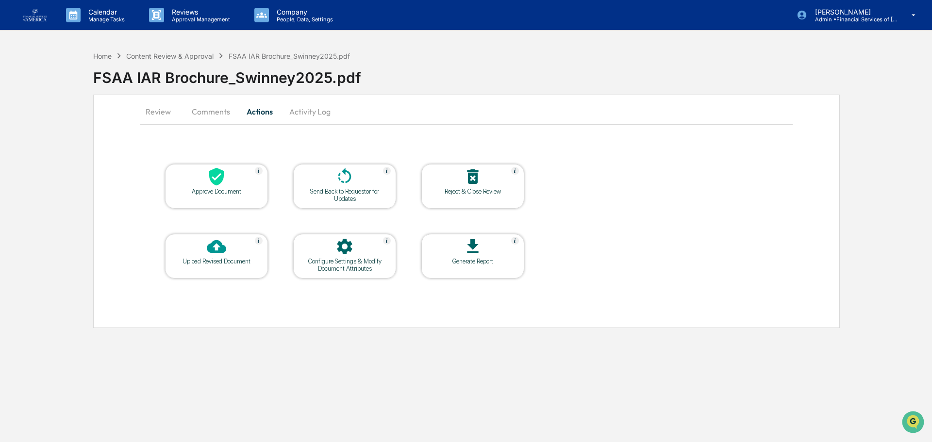
click at [365, 180] on div at bounding box center [344, 177] width 97 height 21
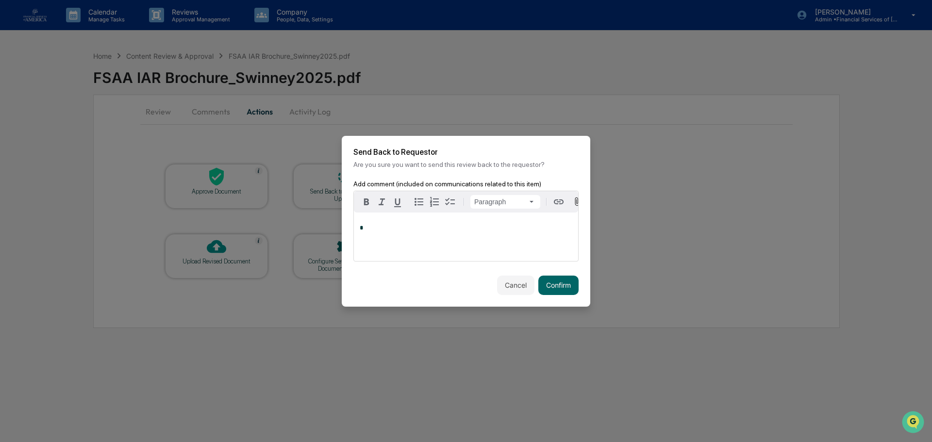
drag, startPoint x: 402, startPoint y: 239, endPoint x: 410, endPoint y: 238, distance: 8.3
click at [403, 239] on div "*" at bounding box center [466, 237] width 224 height 49
click at [557, 291] on button "Confirm" at bounding box center [558, 285] width 40 height 19
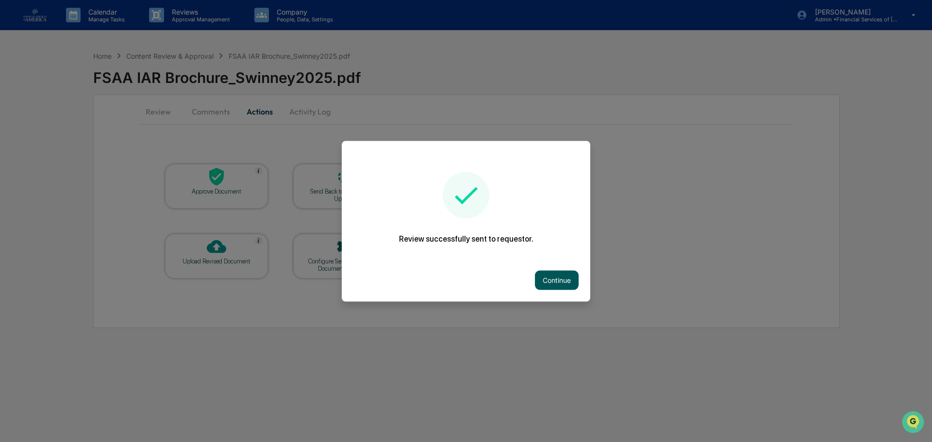
click at [542, 281] on button "Continue" at bounding box center [557, 279] width 44 height 19
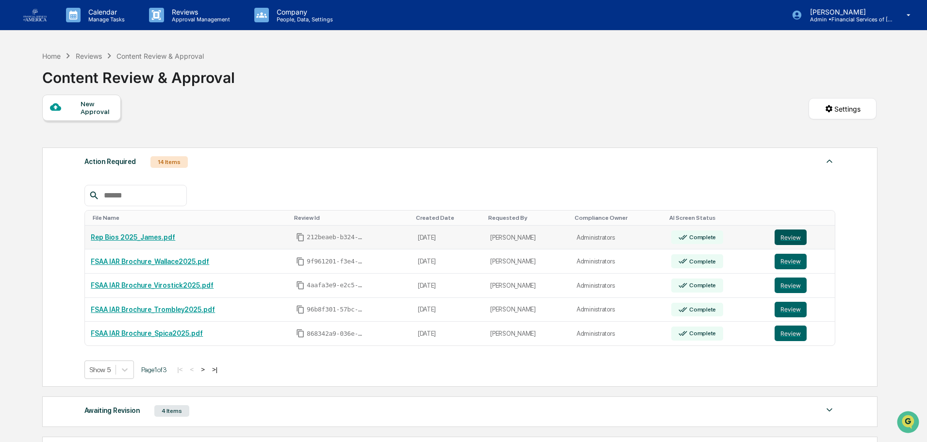
click at [790, 231] on button "Review" at bounding box center [790, 238] width 32 height 16
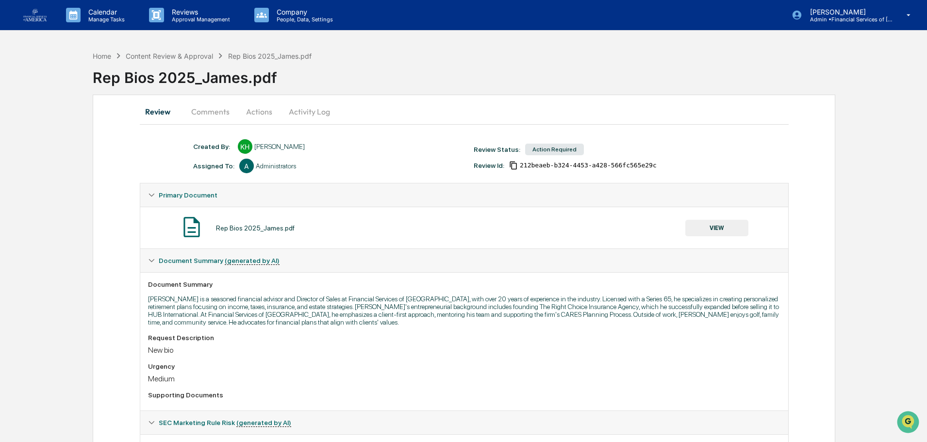
click at [708, 226] on button "VIEW" at bounding box center [716, 228] width 63 height 16
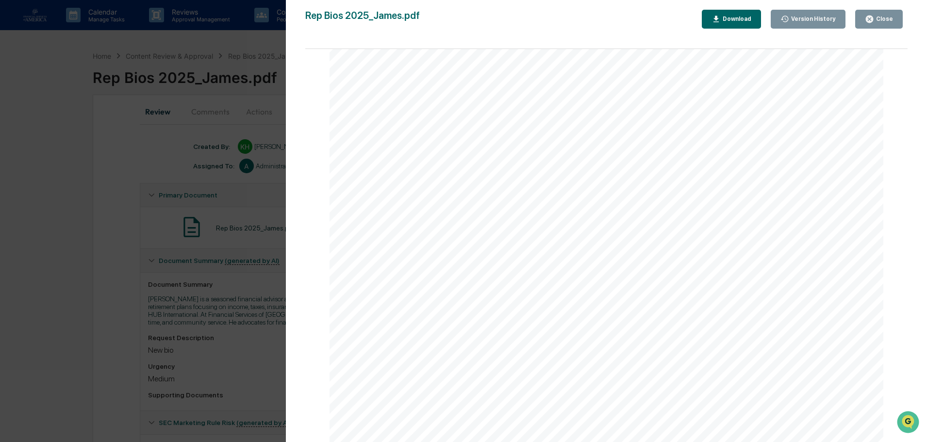
scroll to position [194, 0]
click at [873, 22] on icon "button" at bounding box center [869, 19] width 7 height 7
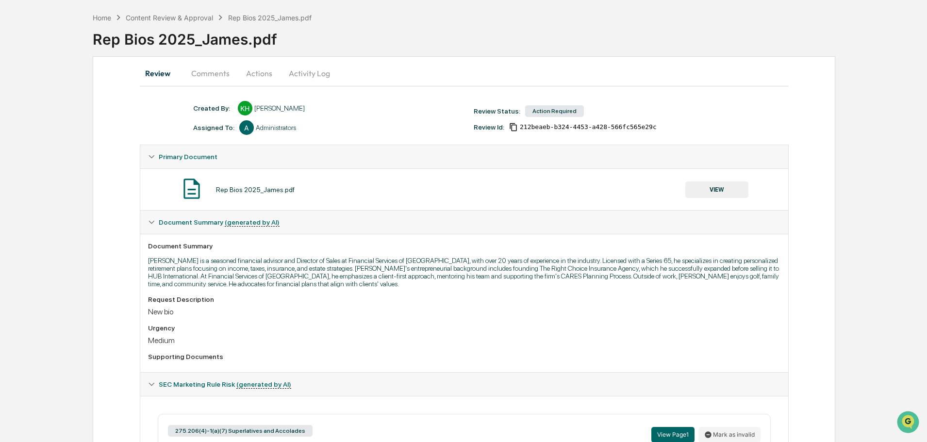
scroll to position [36, 0]
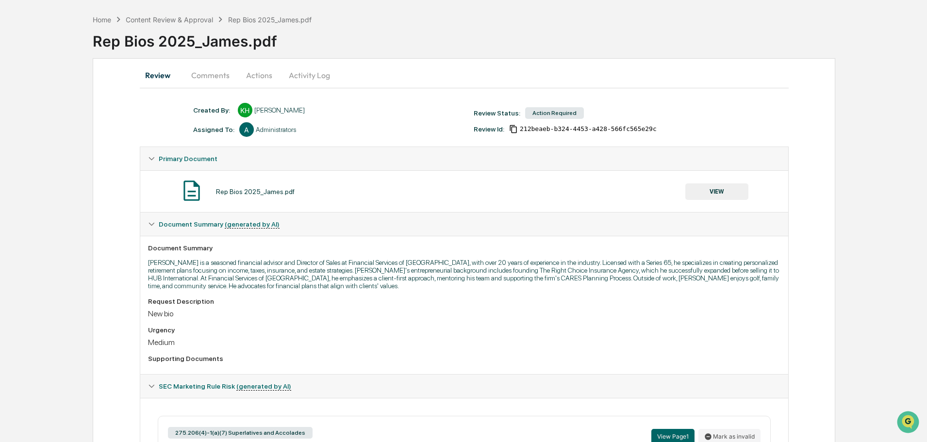
click at [258, 75] on button "Actions" at bounding box center [259, 75] width 44 height 23
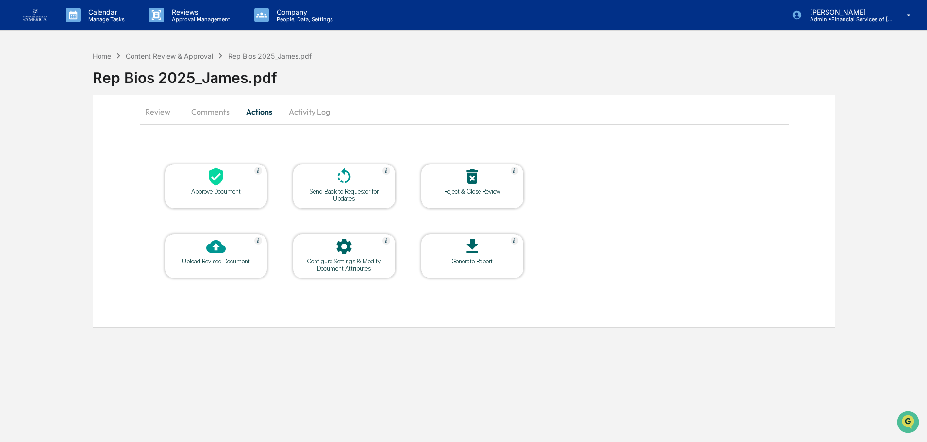
scroll to position [0, 0]
click at [339, 182] on icon at bounding box center [344, 176] width 19 height 19
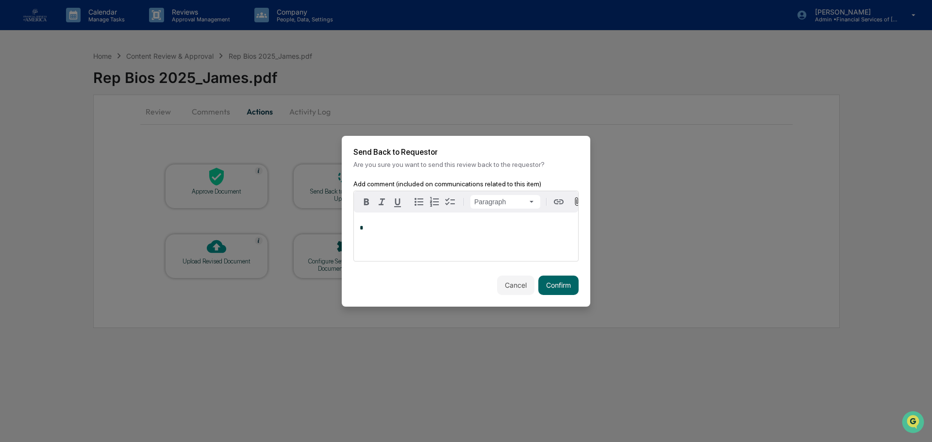
click at [390, 246] on div "*" at bounding box center [466, 237] width 224 height 49
click at [544, 278] on button "Confirm" at bounding box center [558, 285] width 40 height 19
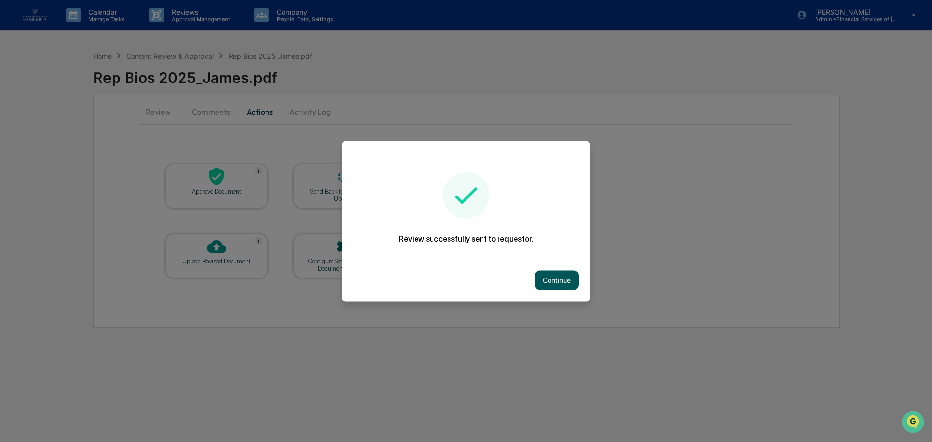
click at [558, 279] on button "Continue" at bounding box center [557, 279] width 44 height 19
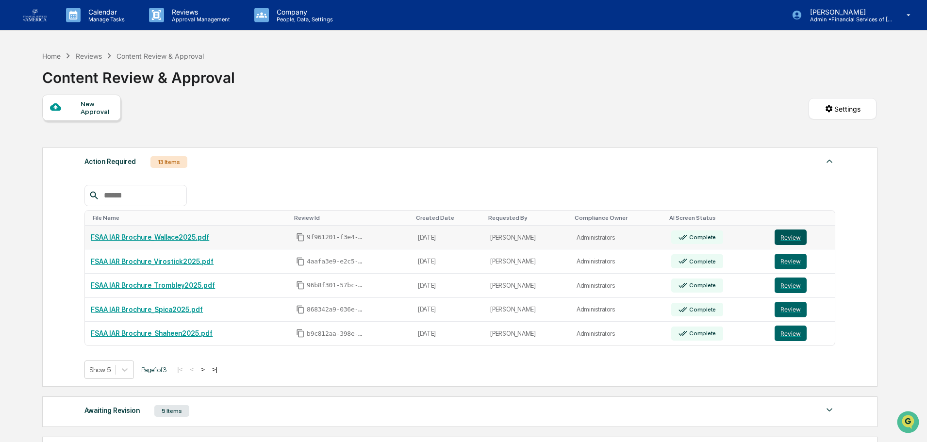
click at [785, 231] on button "Review" at bounding box center [790, 238] width 32 height 16
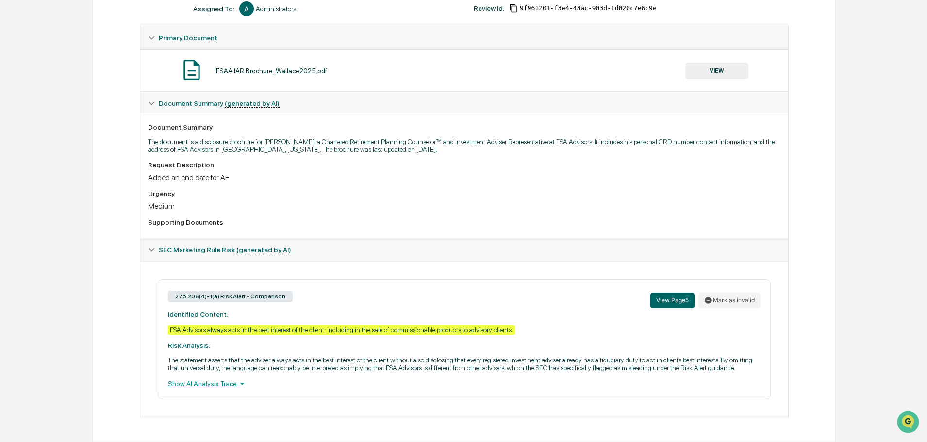
click at [706, 70] on button "VIEW" at bounding box center [716, 71] width 63 height 16
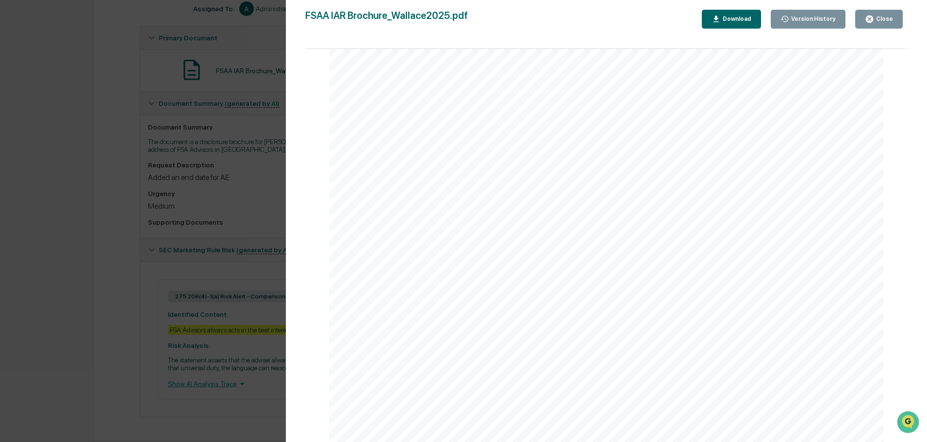
scroll to position [3341, 0]
click at [873, 19] on icon "button" at bounding box center [869, 19] width 7 height 7
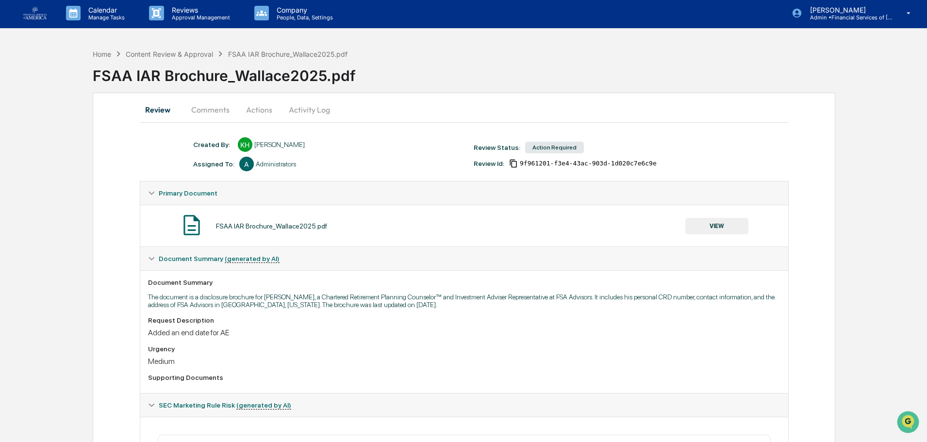
scroll to position [0, 0]
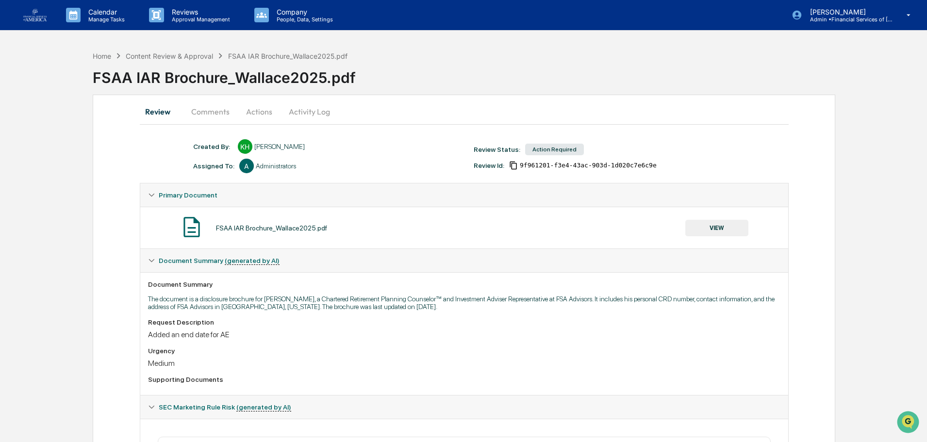
drag, startPoint x: 267, startPoint y: 112, endPoint x: 267, endPoint y: 120, distance: 8.2
click at [267, 111] on button "Actions" at bounding box center [259, 111] width 44 height 23
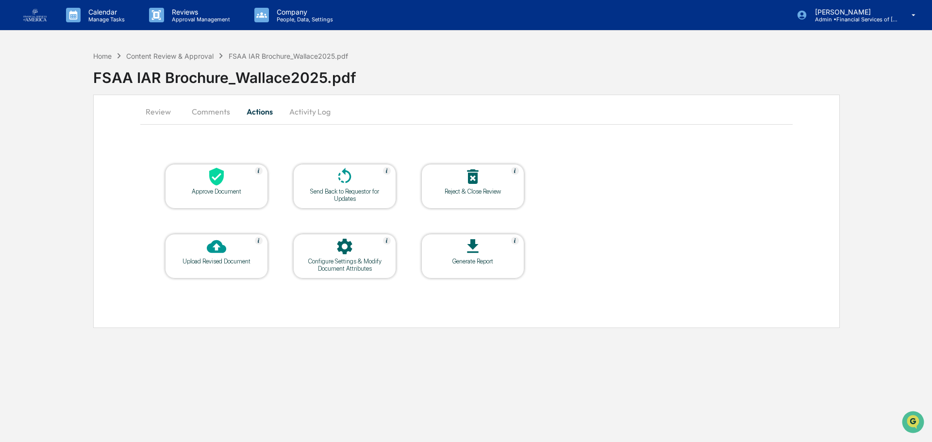
click at [243, 183] on div at bounding box center [216, 177] width 97 height 21
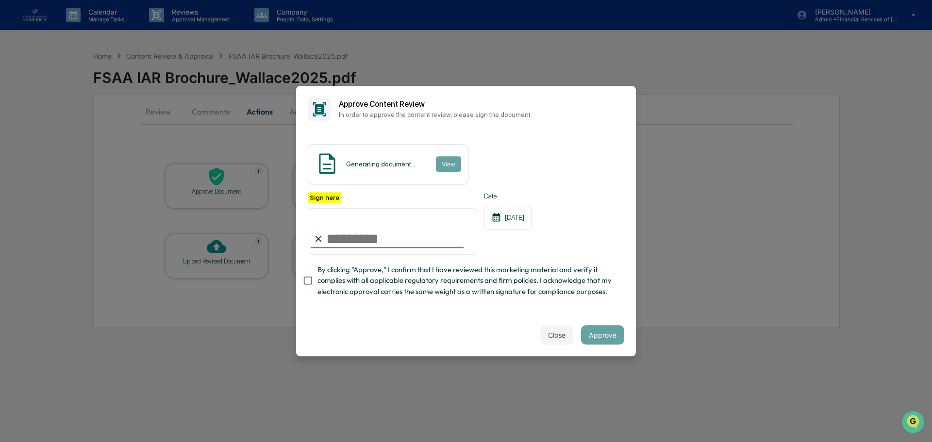
click at [341, 233] on input "Sign here" at bounding box center [392, 231] width 169 height 47
type input "**********"
click at [389, 283] on span "By clicking "Approve," I confirm that I have reviewed this marketing material a…" at bounding box center [466, 280] width 299 height 33
click at [589, 334] on button "Approve" at bounding box center [602, 334] width 43 height 19
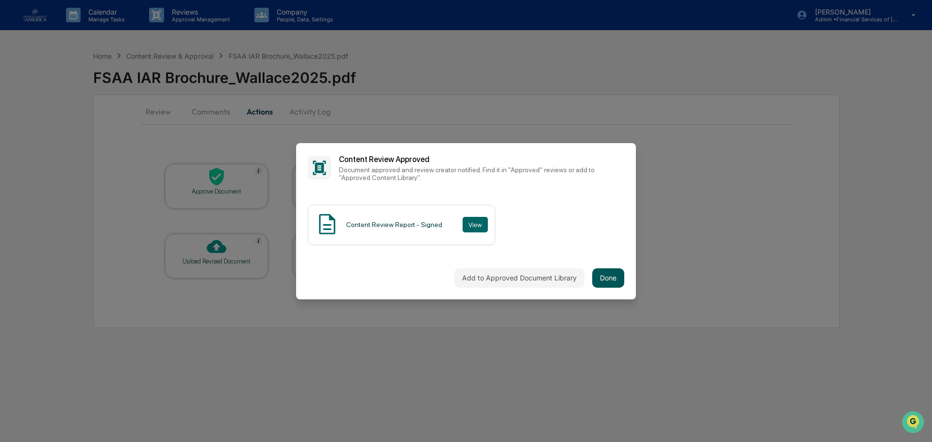
drag, startPoint x: 627, startPoint y: 277, endPoint x: 621, endPoint y: 277, distance: 5.8
click at [625, 277] on div "Add to Approved Document Library Done" at bounding box center [466, 278] width 340 height 43
click at [618, 276] on button "Done" at bounding box center [608, 277] width 32 height 19
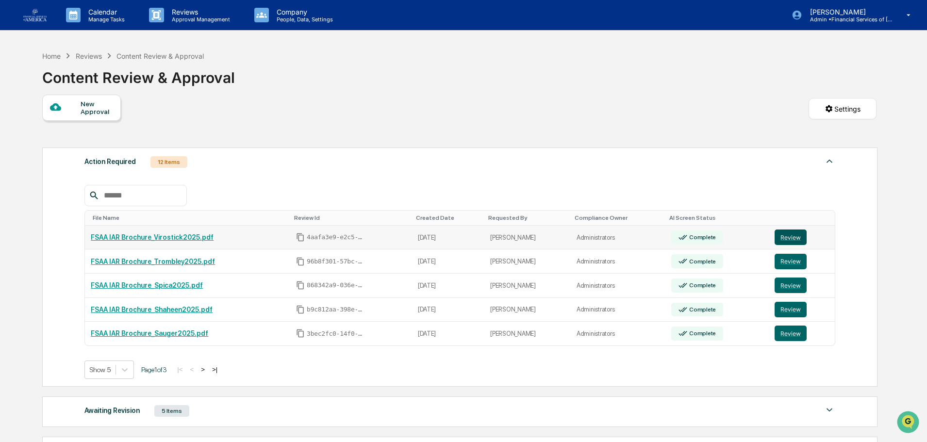
click at [784, 238] on button "Review" at bounding box center [790, 238] width 32 height 16
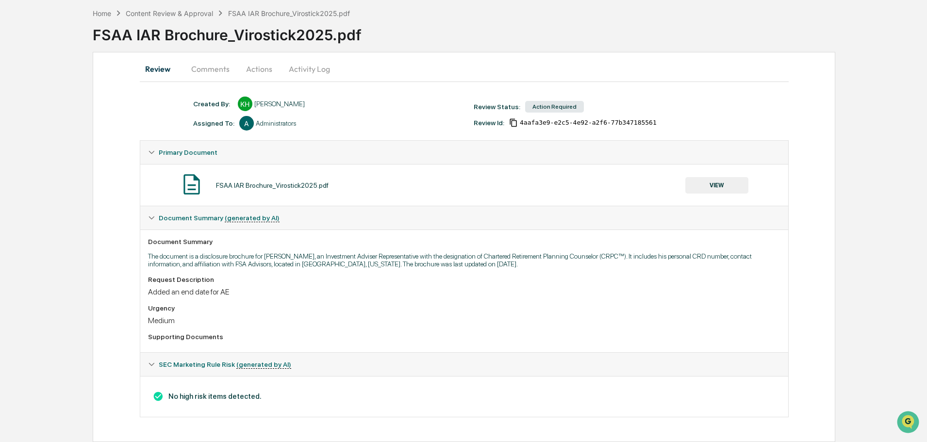
click at [707, 181] on button "VIEW" at bounding box center [716, 185] width 63 height 16
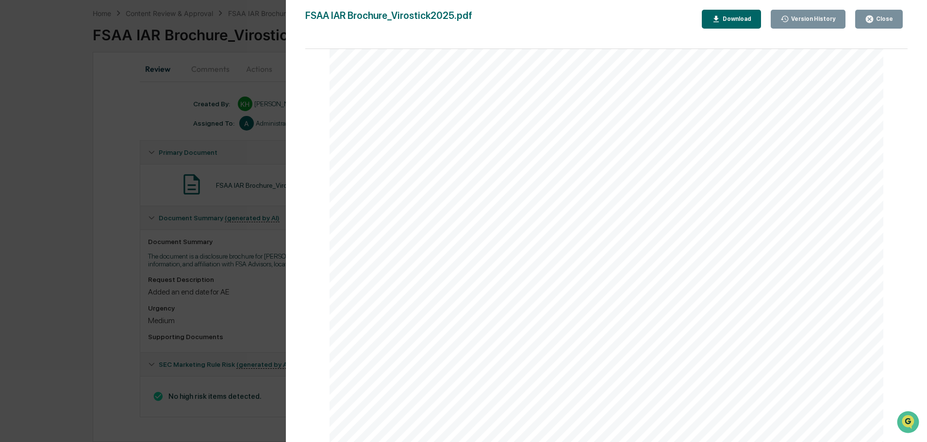
scroll to position [3098, 0]
click at [874, 21] on icon "button" at bounding box center [869, 19] width 9 height 9
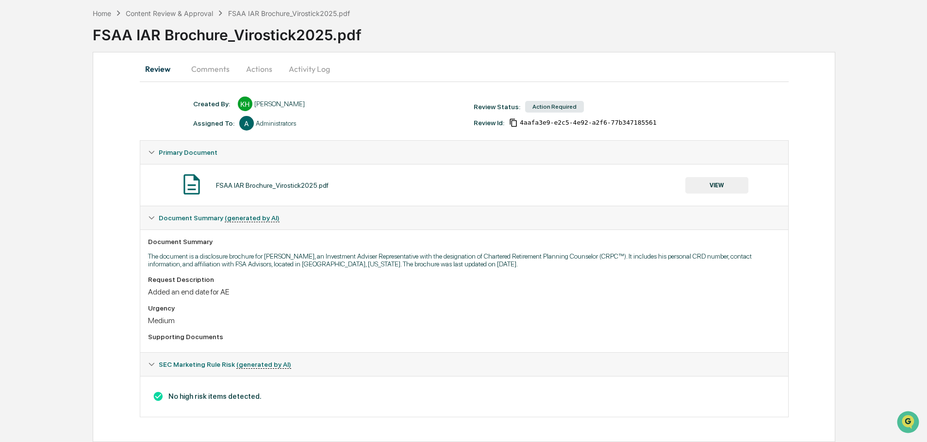
click at [259, 75] on button "Actions" at bounding box center [259, 68] width 44 height 23
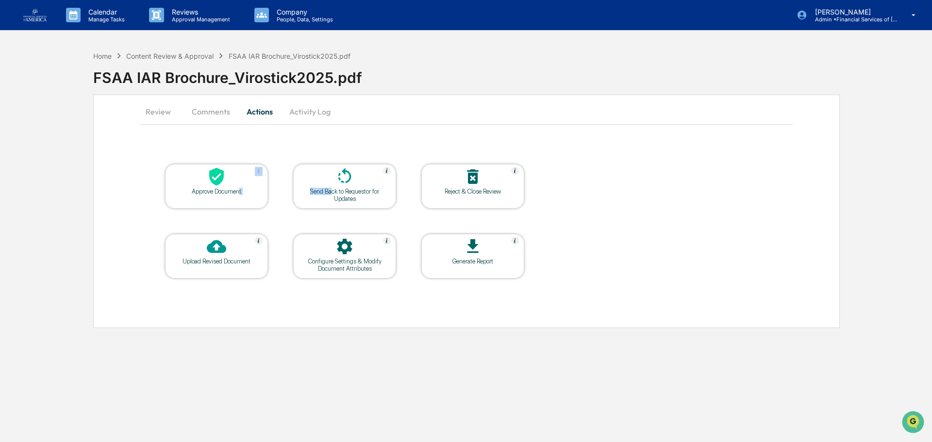
drag, startPoint x: 330, startPoint y: 191, endPoint x: 240, endPoint y: 189, distance: 90.7
click at [240, 191] on tr "Approve Document Send Back to Requestor for Updates Reject & Close Review" at bounding box center [344, 187] width 360 height 46
click at [240, 189] on div "Approve Document" at bounding box center [216, 191] width 87 height 7
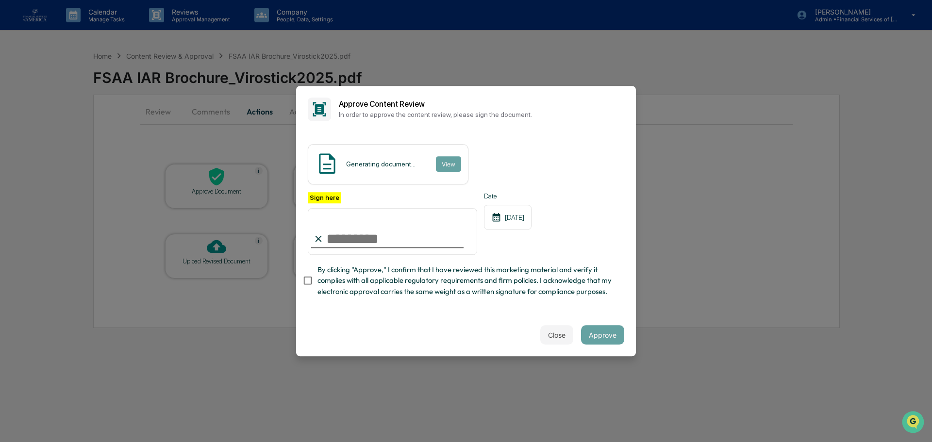
click at [354, 239] on input "Sign here" at bounding box center [392, 231] width 169 height 47
type input "**********"
click at [380, 280] on span "By clicking "Approve," I confirm that I have reviewed this marketing material a…" at bounding box center [466, 280] width 299 height 33
click at [590, 336] on button "Approve" at bounding box center [602, 334] width 43 height 19
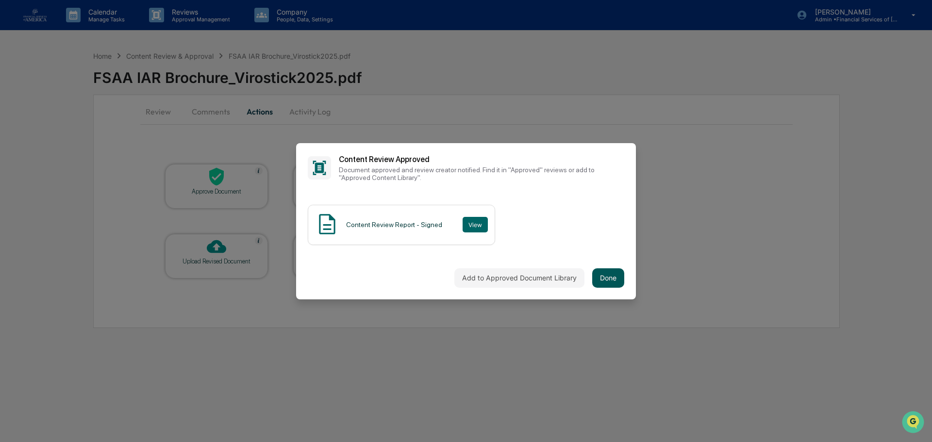
click at [604, 274] on button "Done" at bounding box center [608, 277] width 32 height 19
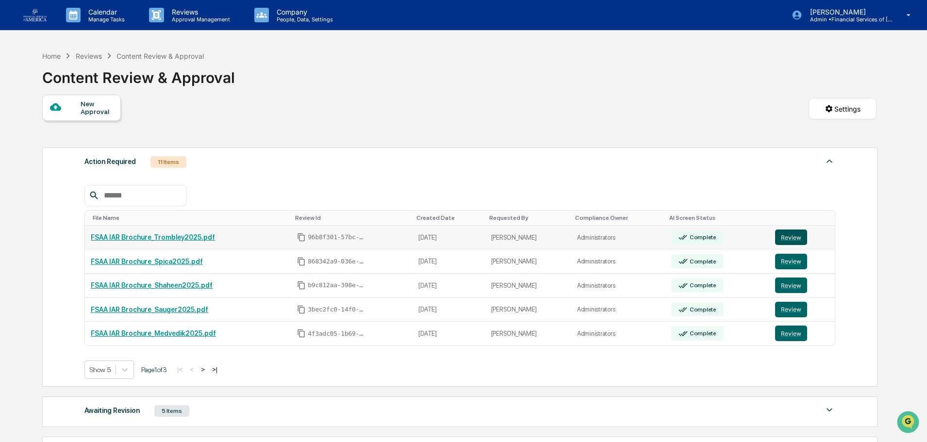
click at [793, 242] on button "Review" at bounding box center [791, 238] width 32 height 16
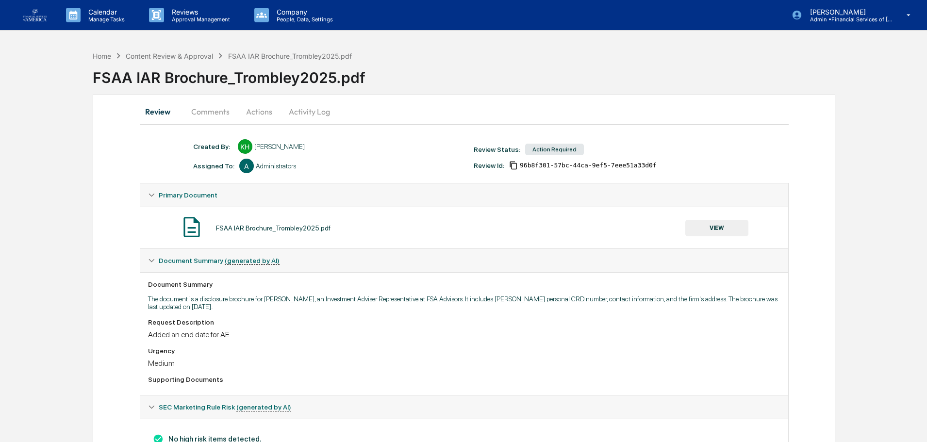
click at [728, 228] on button "VIEW" at bounding box center [716, 228] width 63 height 16
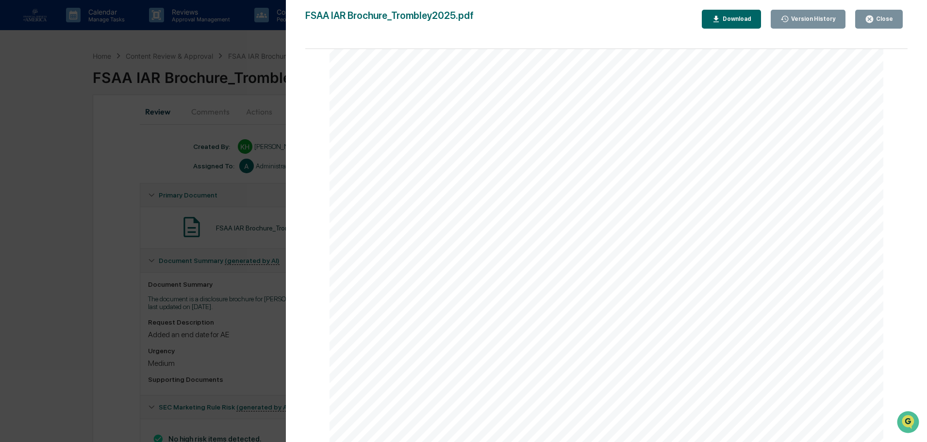
scroll to position [3341, 0]
click at [878, 17] on div "Close" at bounding box center [883, 19] width 19 height 7
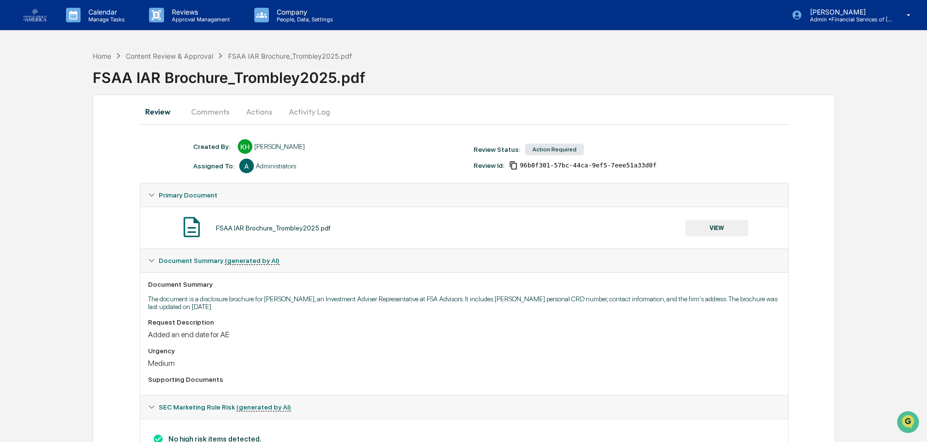
click at [254, 109] on button "Actions" at bounding box center [259, 111] width 44 height 23
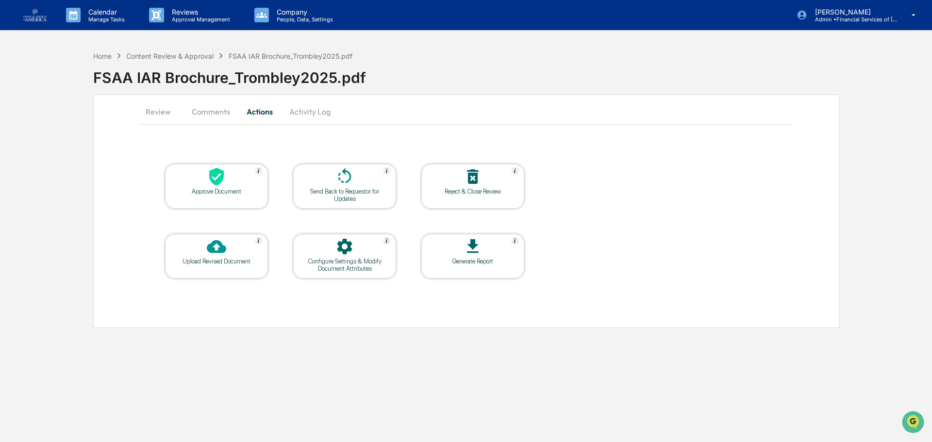
click at [241, 191] on div "Approve Document" at bounding box center [216, 191] width 87 height 7
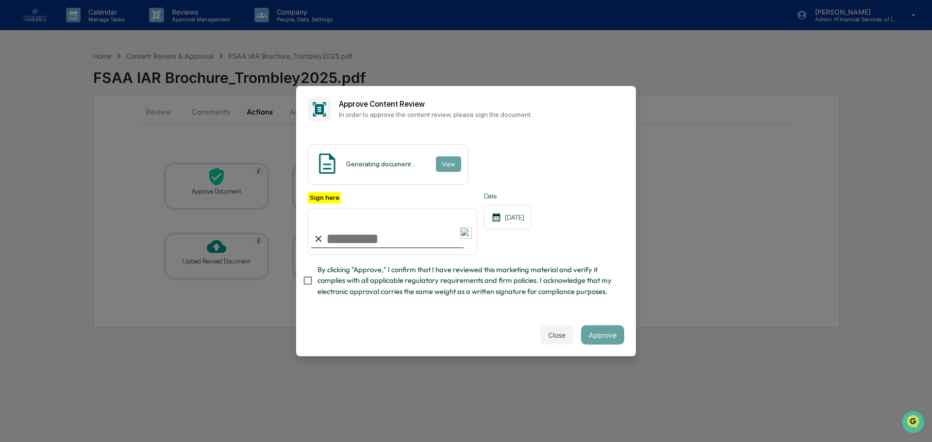
click at [360, 235] on input "Sign here" at bounding box center [392, 231] width 169 height 47
type input "**********"
click at [366, 273] on span "By clicking "Approve," I confirm that I have reviewed this marketing material a…" at bounding box center [466, 280] width 299 height 33
click at [606, 336] on button "Approve" at bounding box center [602, 334] width 43 height 19
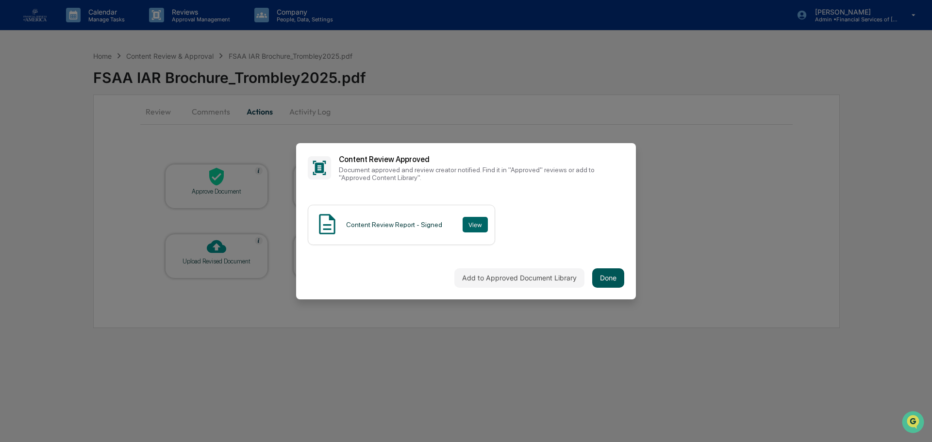
click at [612, 281] on button "Done" at bounding box center [608, 277] width 32 height 19
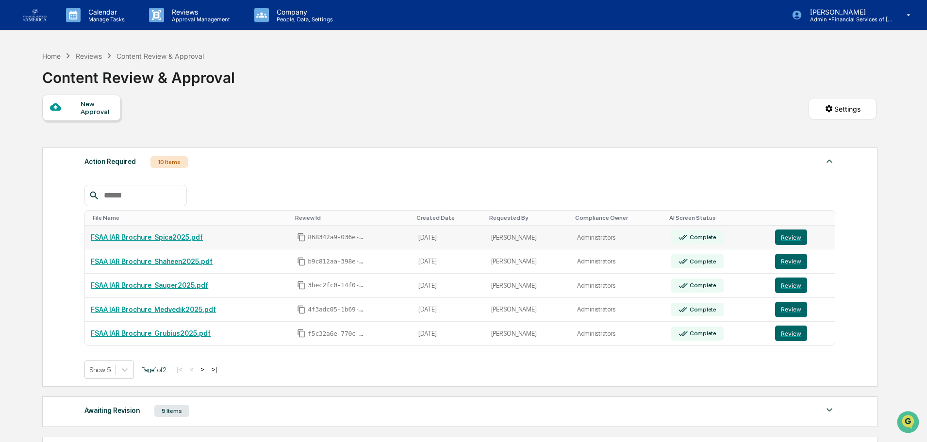
click at [787, 227] on td "Review" at bounding box center [802, 238] width 66 height 24
click at [789, 232] on button "Review" at bounding box center [791, 238] width 32 height 16
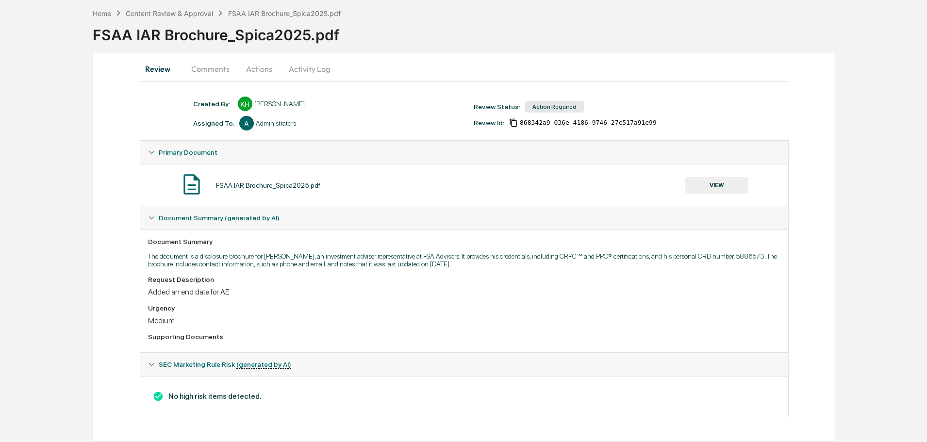
click at [708, 187] on button "VIEW" at bounding box center [716, 185] width 63 height 16
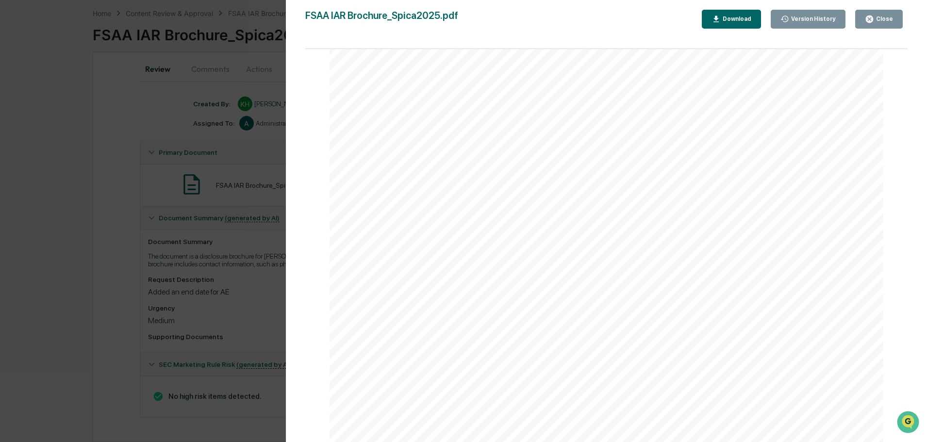
scroll to position [3050, 0]
click at [886, 24] on button "Close" at bounding box center [879, 19] width 48 height 19
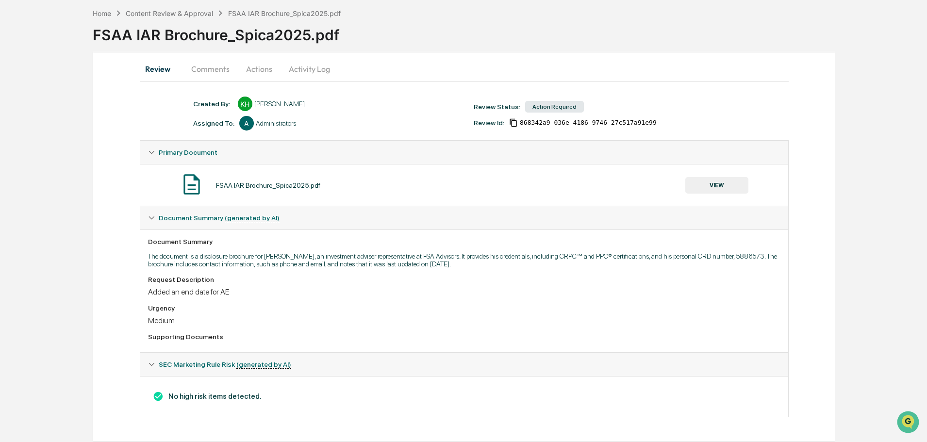
click at [244, 67] on button "Actions" at bounding box center [259, 68] width 44 height 23
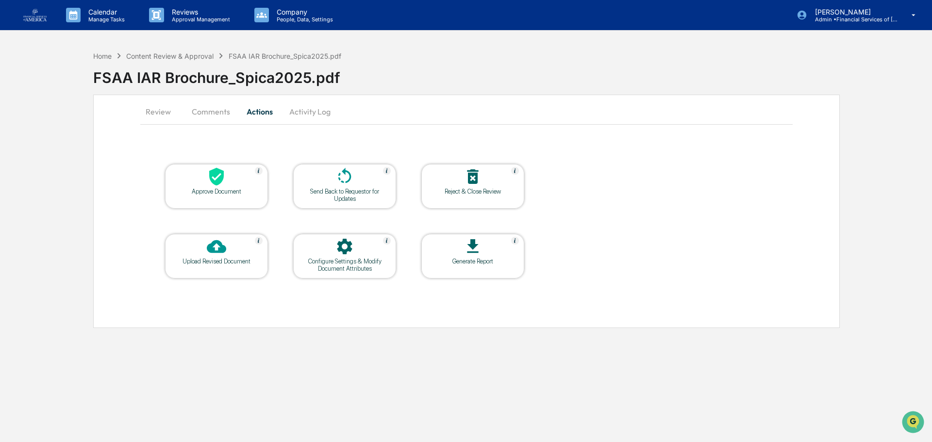
click at [220, 169] on icon at bounding box center [216, 176] width 19 height 19
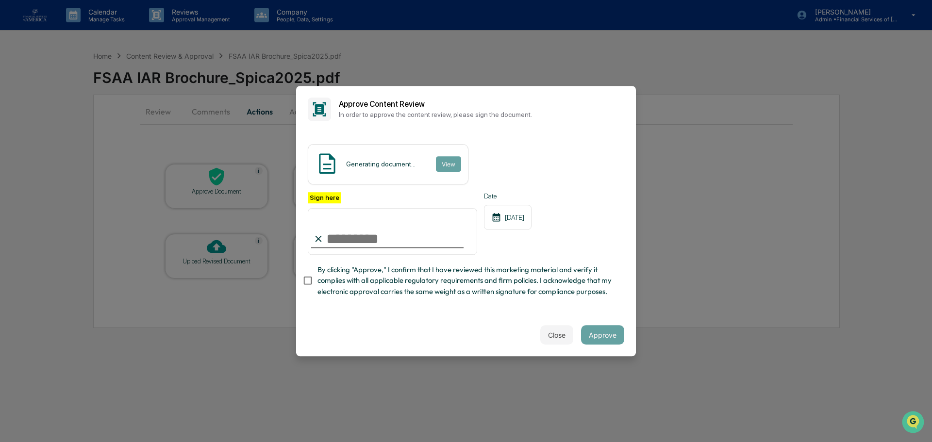
click at [332, 231] on input "Sign here" at bounding box center [392, 231] width 169 height 47
click at [370, 238] on input "Sign here" at bounding box center [392, 231] width 169 height 47
type input "**********"
click at [413, 280] on span "By clicking "Approve," I confirm that I have reviewed this marketing material a…" at bounding box center [466, 280] width 299 height 33
click at [622, 340] on button "Approve" at bounding box center [602, 334] width 43 height 19
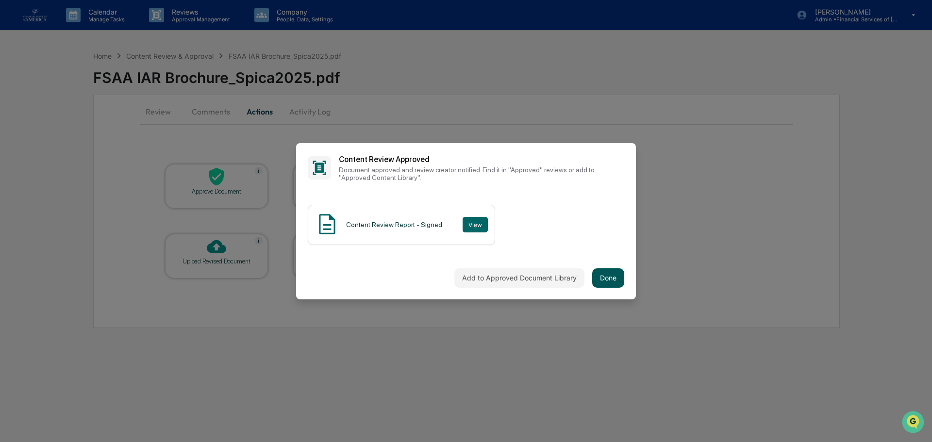
click at [616, 283] on button "Done" at bounding box center [608, 277] width 32 height 19
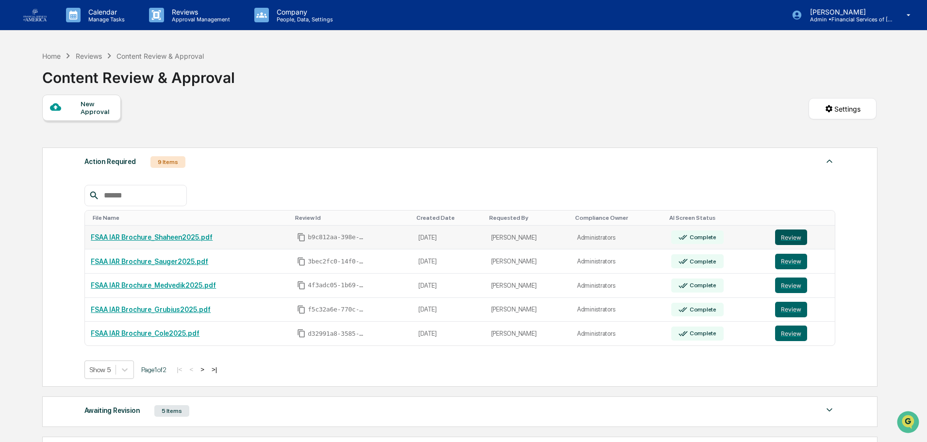
click at [791, 234] on button "Review" at bounding box center [791, 238] width 32 height 16
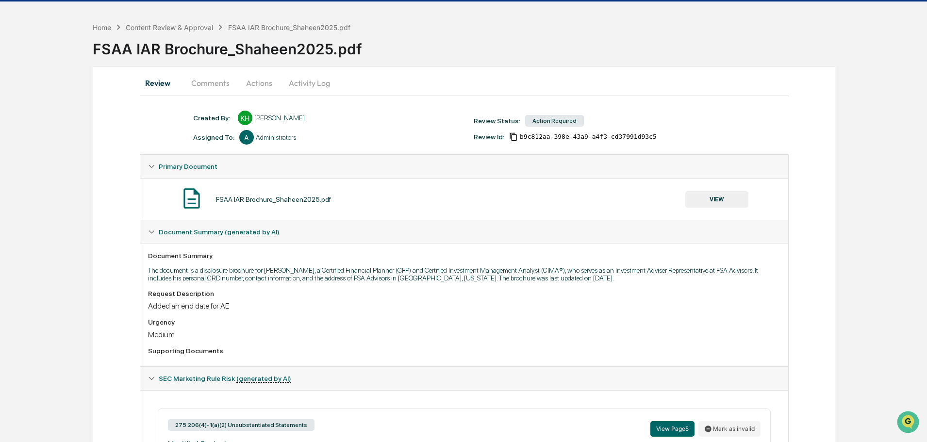
scroll to position [12, 0]
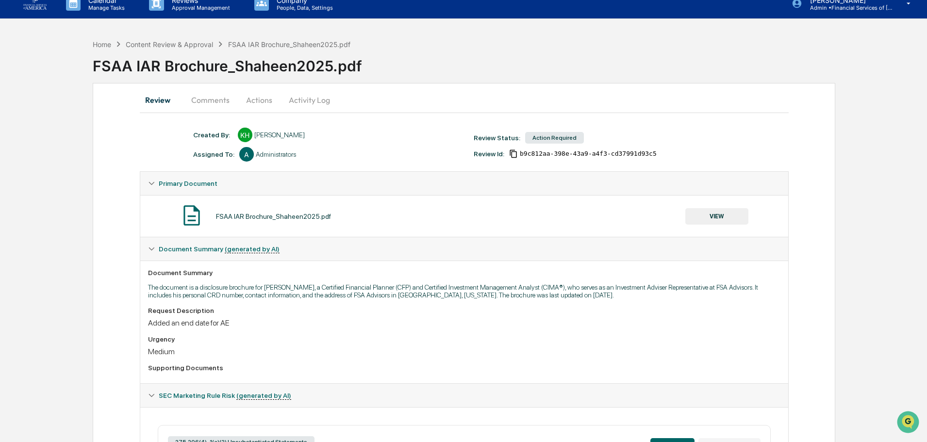
click at [720, 213] on button "VIEW" at bounding box center [716, 216] width 63 height 16
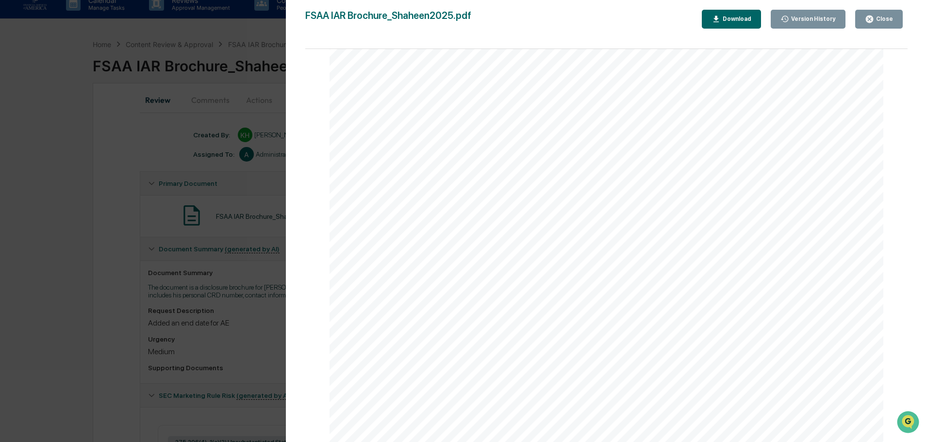
scroll to position [3050, 0]
drag, startPoint x: 871, startPoint y: 20, endPoint x: 711, endPoint y: 46, distance: 161.6
click at [870, 20] on icon "button" at bounding box center [869, 19] width 9 height 9
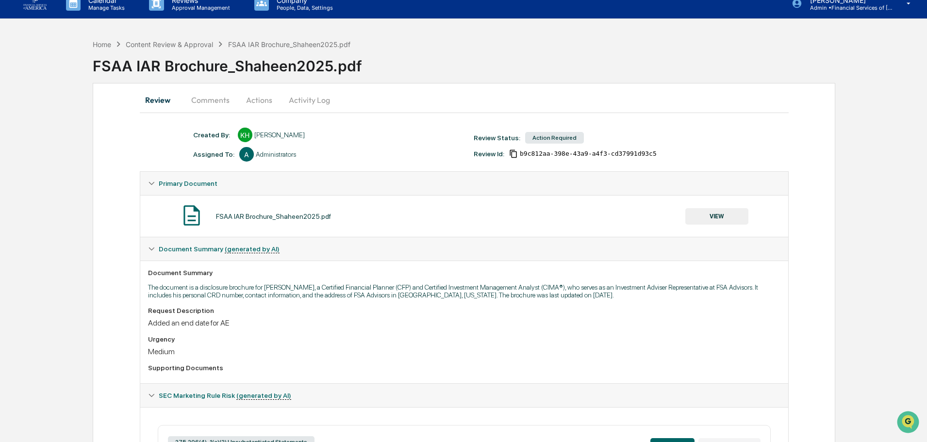
click at [257, 90] on button "Actions" at bounding box center [259, 99] width 44 height 23
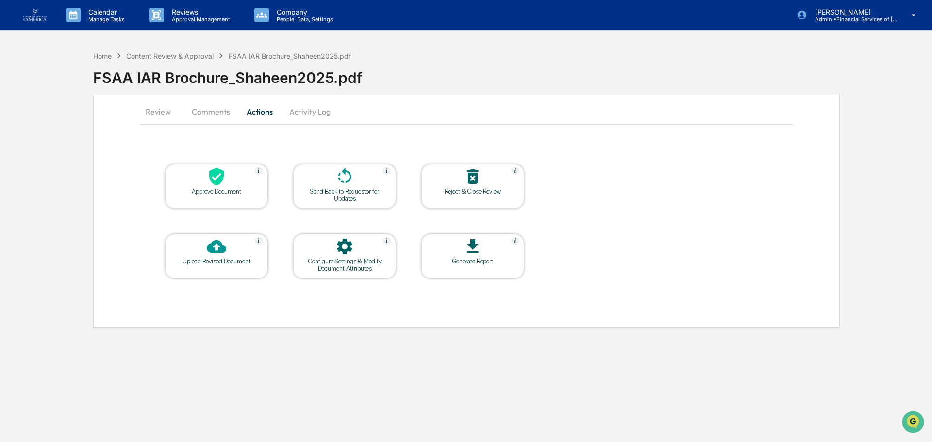
click at [213, 181] on icon at bounding box center [216, 177] width 15 height 18
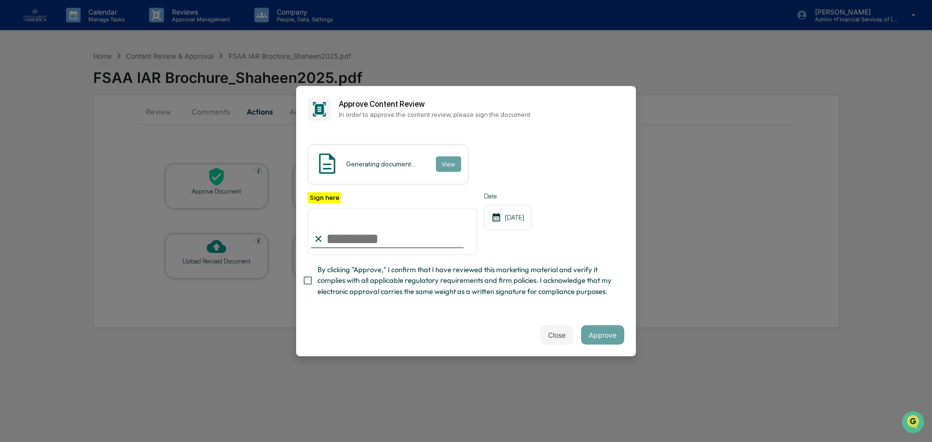
click at [353, 235] on input "Sign here" at bounding box center [392, 231] width 169 height 47
type input "**********"
click at [380, 284] on span "By clicking "Approve," I confirm that I have reviewed this marketing material a…" at bounding box center [466, 280] width 299 height 33
click at [610, 333] on button "Approve" at bounding box center [602, 334] width 43 height 19
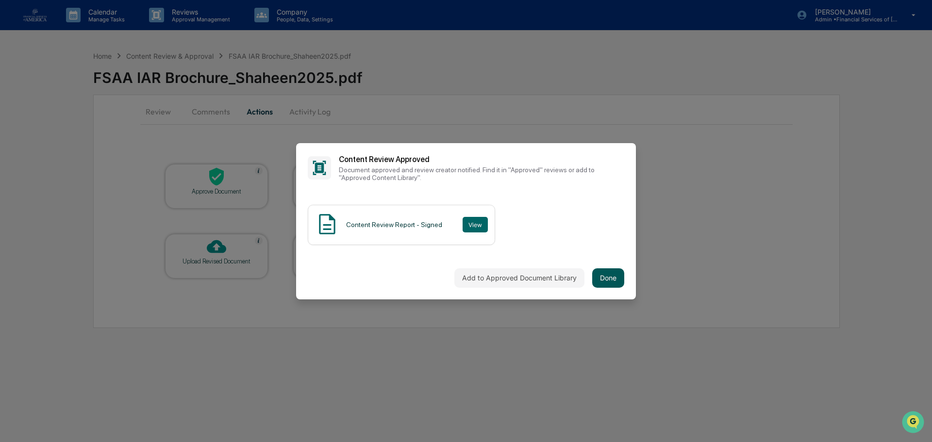
click at [601, 279] on button "Done" at bounding box center [608, 277] width 32 height 19
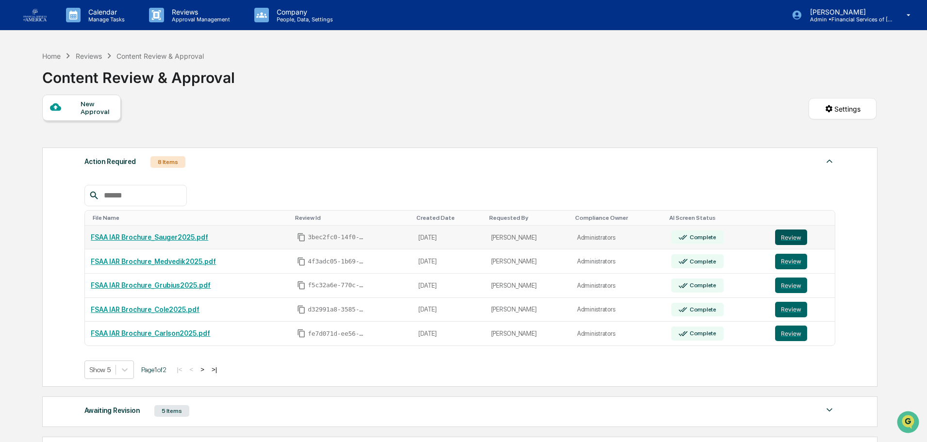
click at [794, 237] on button "Review" at bounding box center [791, 238] width 32 height 16
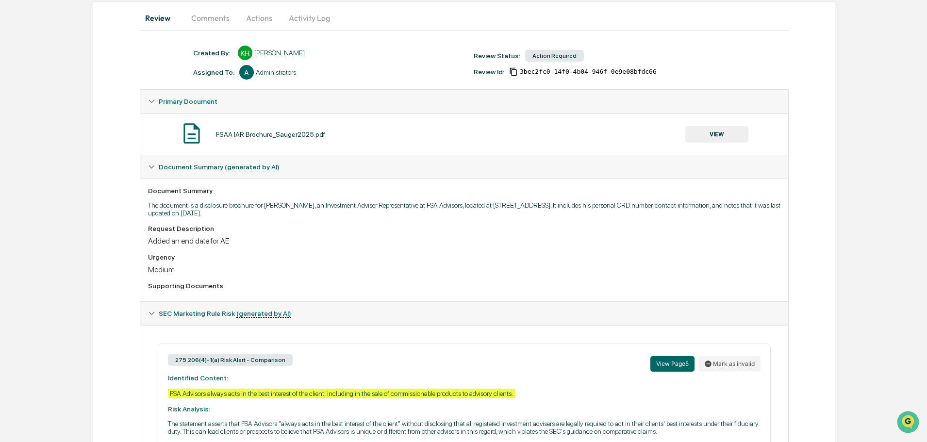
scroll to position [146, 0]
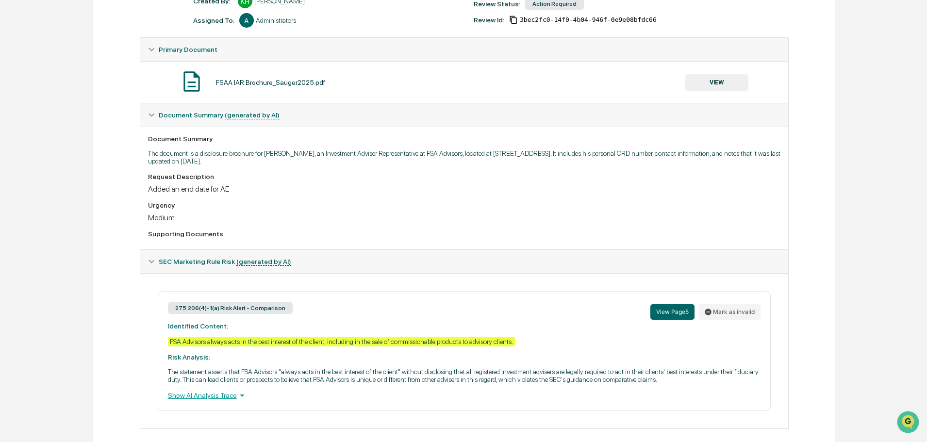
click at [705, 71] on div "FSAA IAR Brochure_Sauger2025.pdf VIEW" at bounding box center [464, 82] width 632 height 26
click at [706, 78] on button "VIEW" at bounding box center [716, 82] width 63 height 16
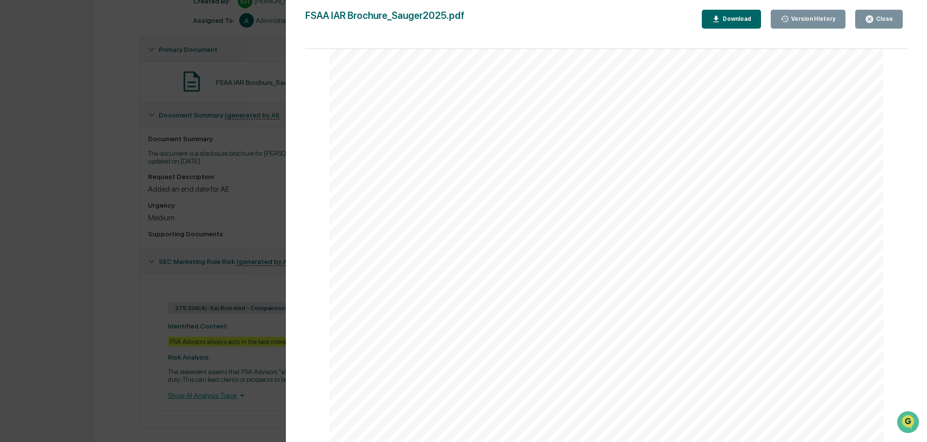
scroll to position [3251, 0]
click at [885, 19] on div "Close" at bounding box center [883, 19] width 19 height 7
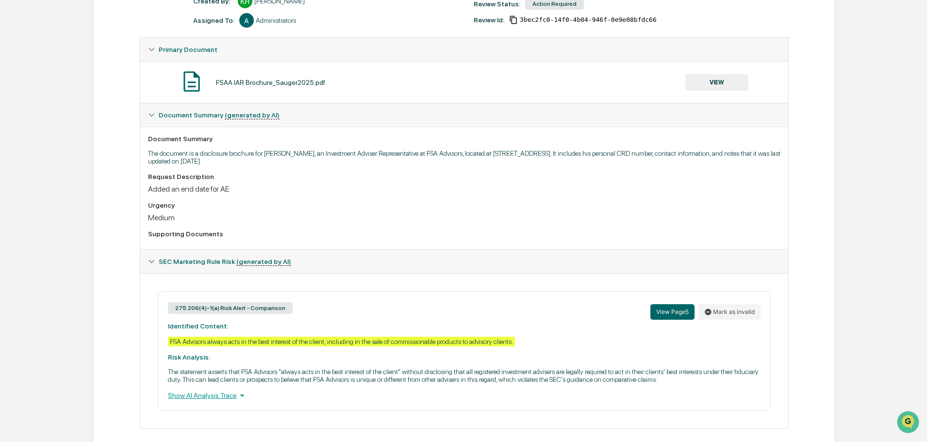
scroll to position [0, 0]
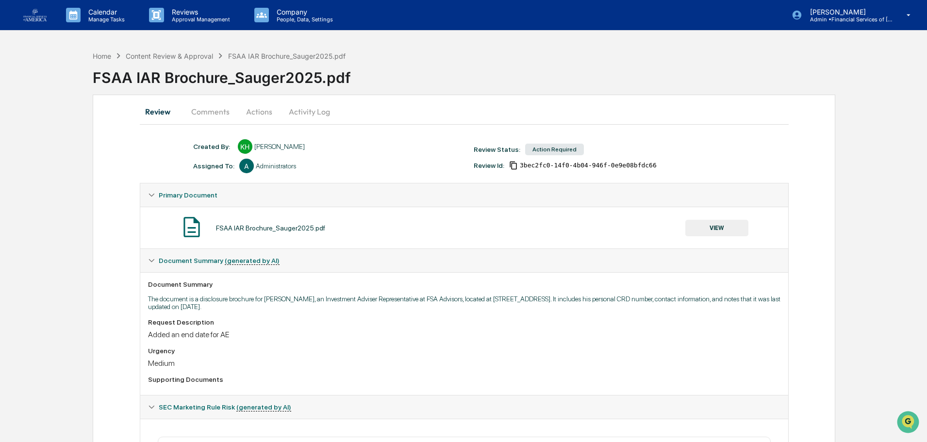
click at [257, 119] on button "Actions" at bounding box center [259, 111] width 44 height 23
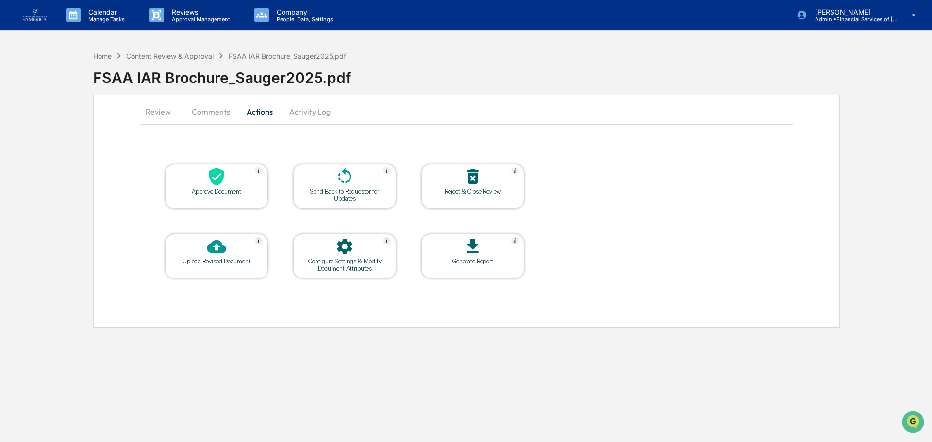
click at [224, 188] on div "Approve Document" at bounding box center [216, 191] width 87 height 7
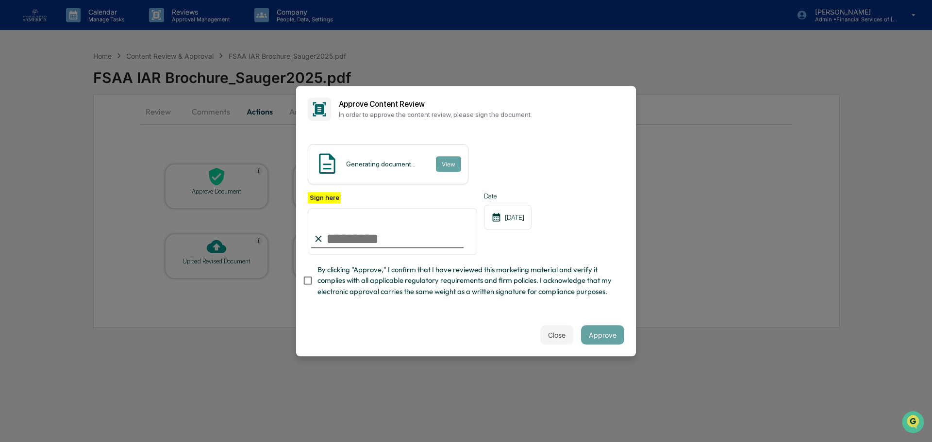
click at [371, 239] on input "Sign here" at bounding box center [392, 231] width 169 height 47
type input "**********"
click at [400, 275] on span "By clicking "Approve," I confirm that I have reviewed this marketing material a…" at bounding box center [466, 280] width 299 height 33
click at [605, 333] on button "Approve" at bounding box center [602, 334] width 43 height 19
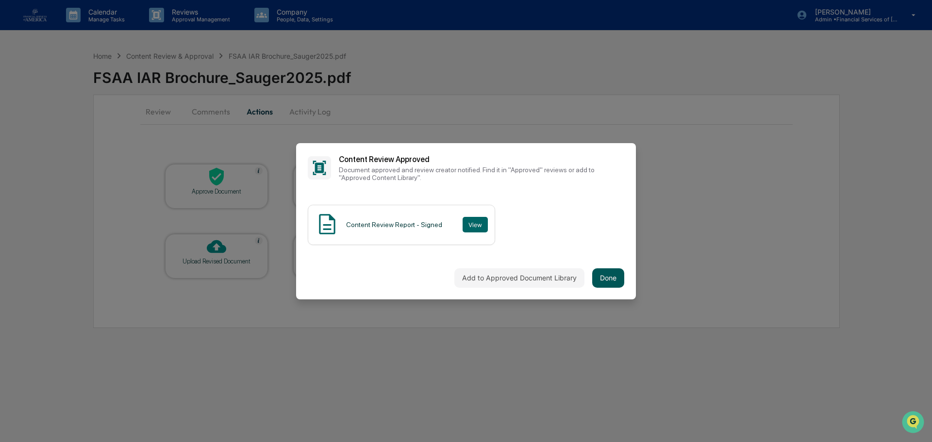
click at [618, 279] on button "Done" at bounding box center [608, 277] width 32 height 19
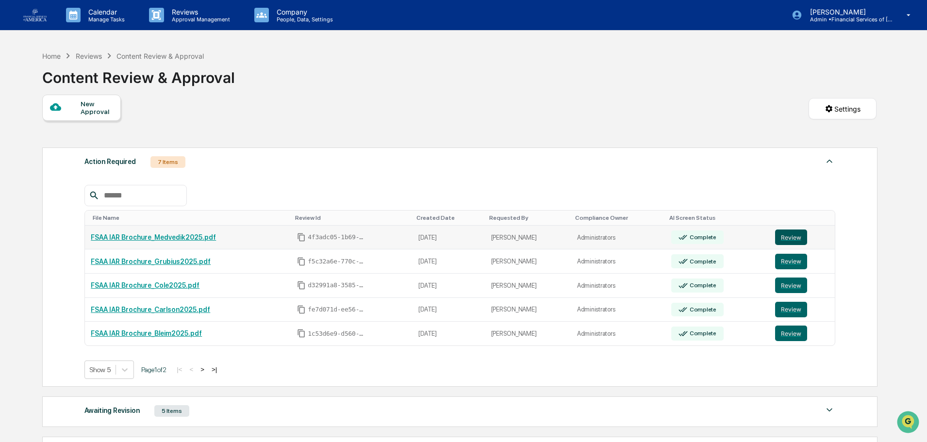
click at [782, 235] on button "Review" at bounding box center [791, 238] width 32 height 16
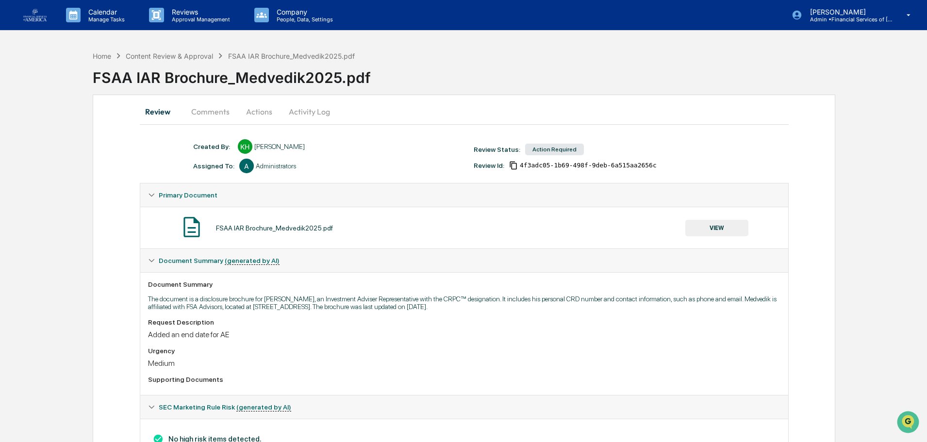
click at [722, 230] on button "VIEW" at bounding box center [716, 228] width 63 height 16
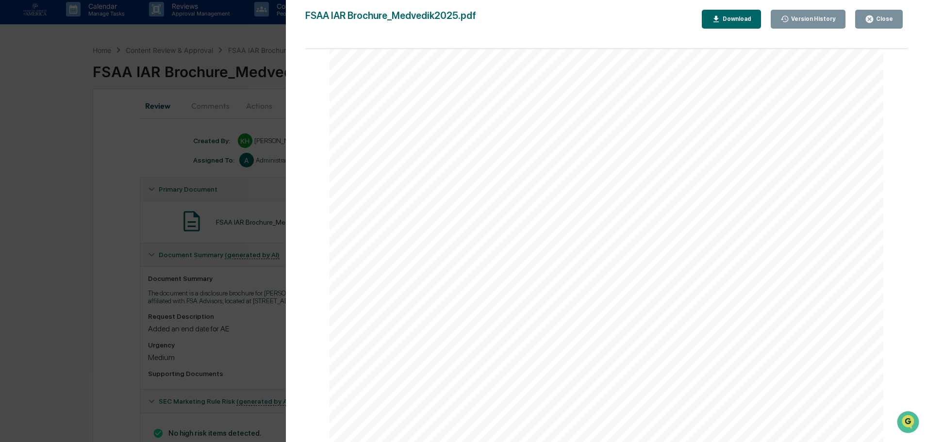
scroll to position [43, 0]
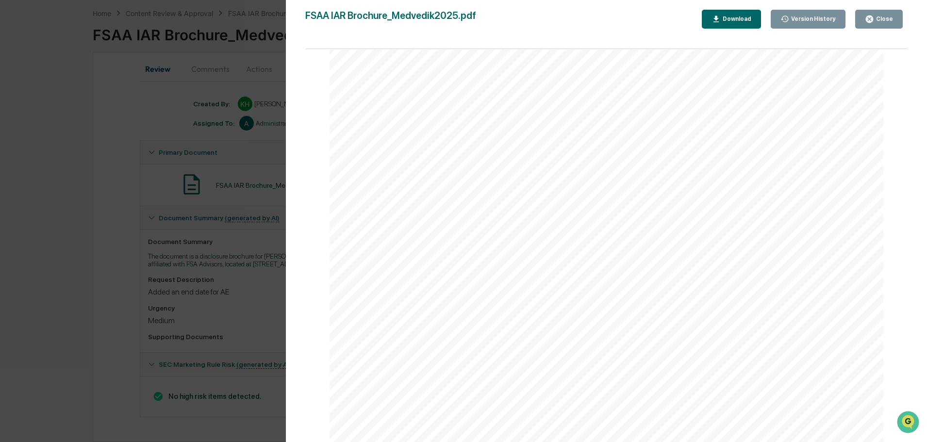
click at [873, 24] on button "Close" at bounding box center [879, 19] width 48 height 19
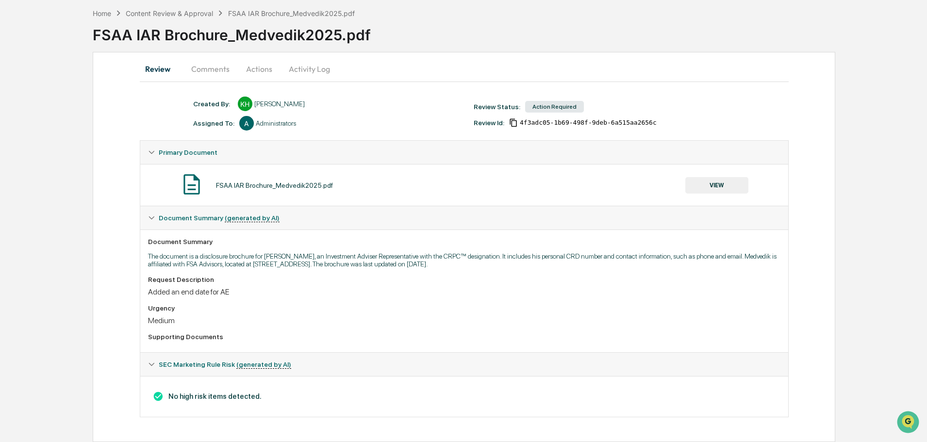
click at [258, 69] on button "Actions" at bounding box center [259, 68] width 44 height 23
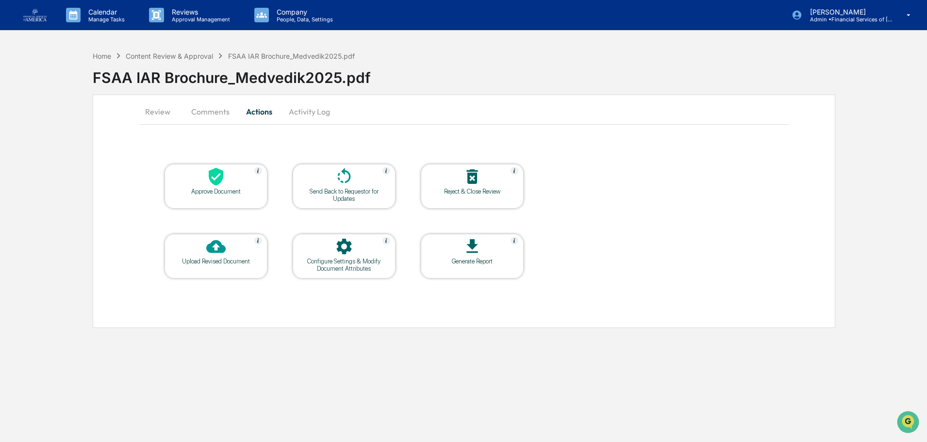
scroll to position [0, 0]
click at [217, 173] on icon at bounding box center [216, 177] width 15 height 18
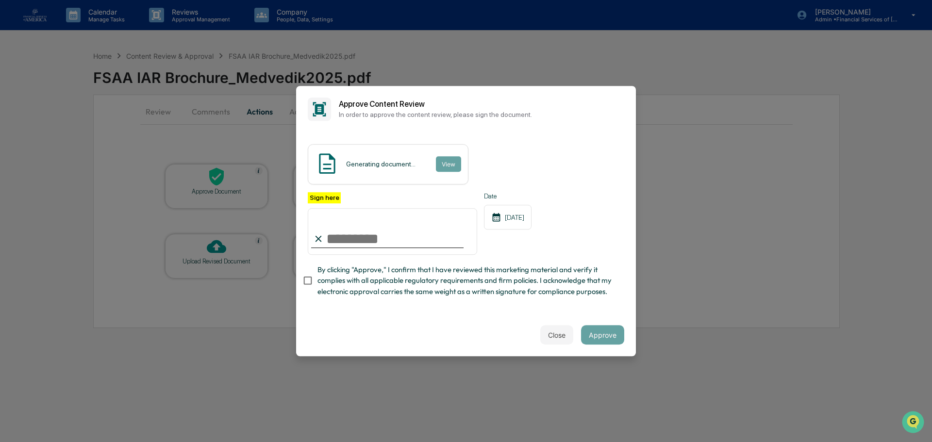
click at [361, 241] on input "Sign here" at bounding box center [392, 231] width 169 height 47
type input "**********"
click at [389, 278] on span "By clicking "Approve," I confirm that I have reviewed this marketing material a…" at bounding box center [466, 280] width 299 height 33
click at [606, 336] on button "Approve" at bounding box center [602, 334] width 43 height 19
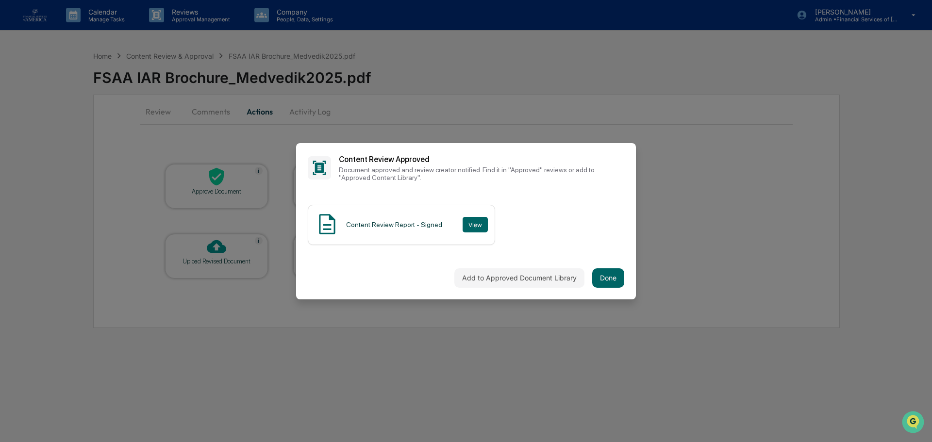
click at [624, 274] on div "Add to Approved Document Library Done" at bounding box center [466, 278] width 340 height 43
click at [619, 277] on button "Done" at bounding box center [608, 277] width 32 height 19
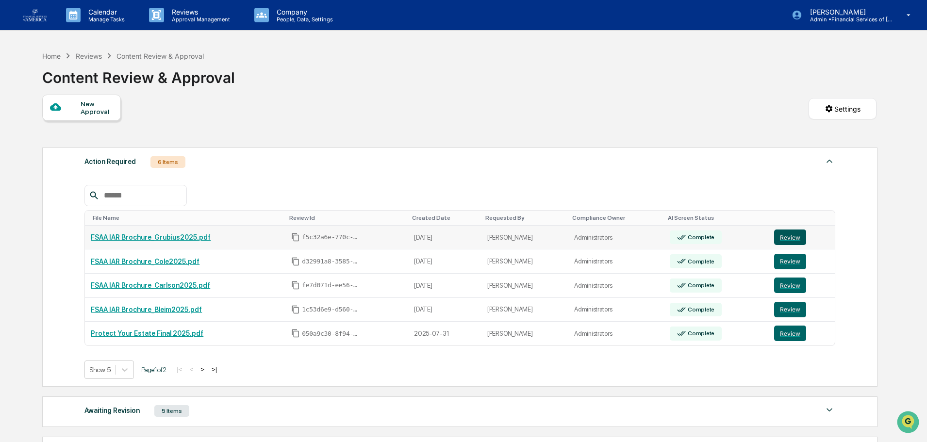
click at [784, 236] on button "Review" at bounding box center [790, 238] width 32 height 16
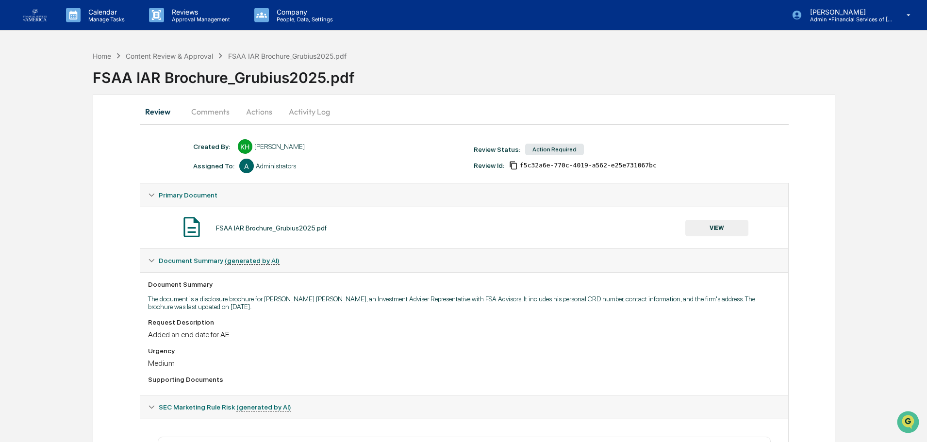
click at [716, 229] on button "VIEW" at bounding box center [716, 228] width 63 height 16
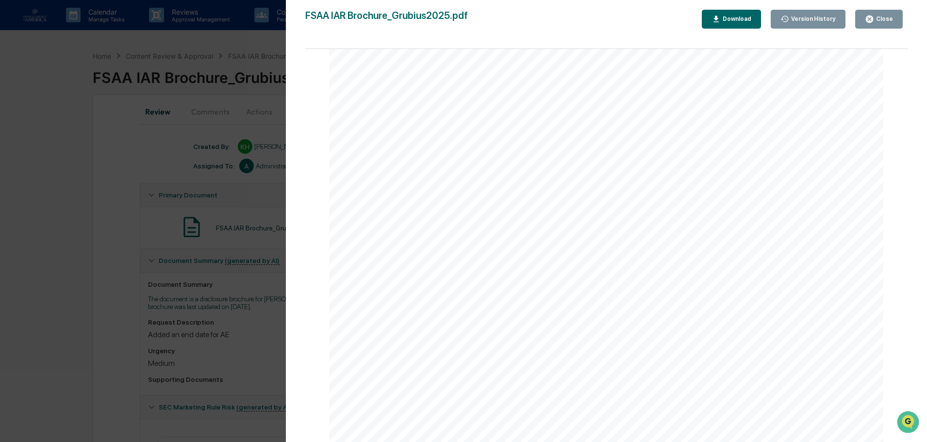
scroll to position [3341, 0]
click at [873, 18] on icon "button" at bounding box center [869, 19] width 7 height 7
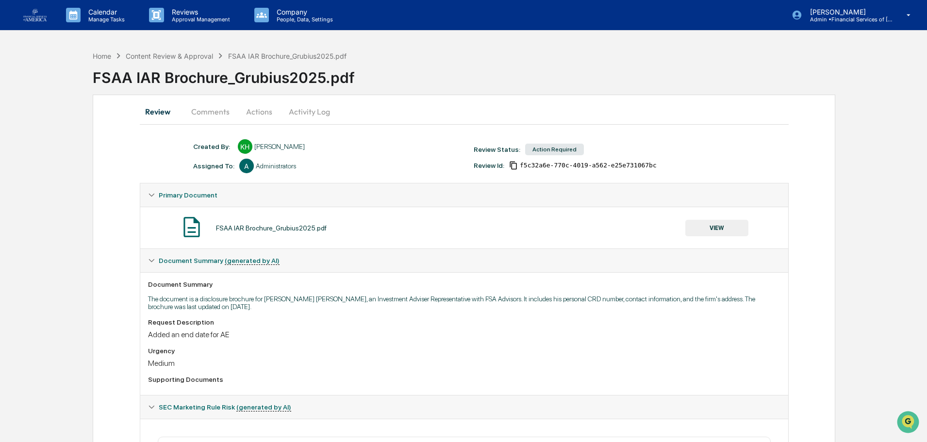
click at [248, 108] on button "Actions" at bounding box center [259, 111] width 44 height 23
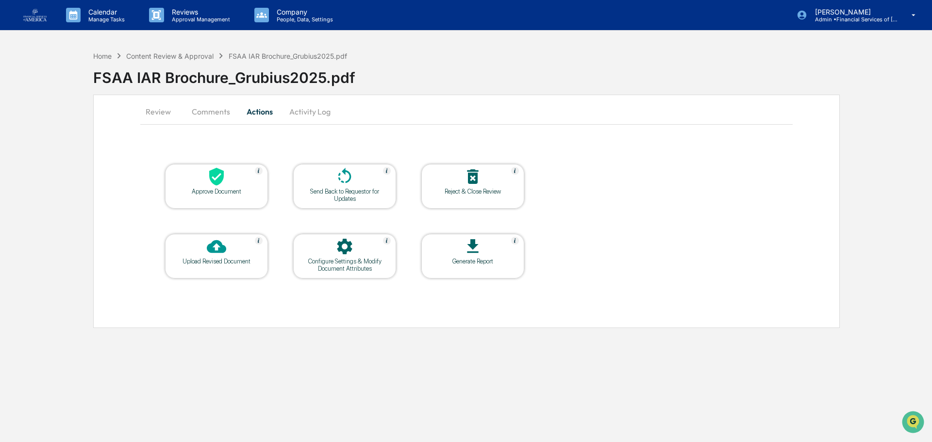
click at [210, 180] on icon at bounding box center [216, 176] width 19 height 19
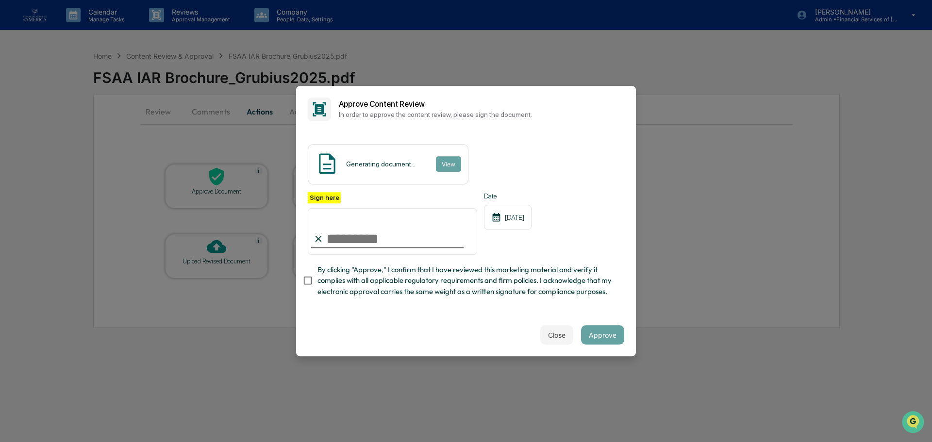
click at [360, 246] on input "Sign here" at bounding box center [392, 231] width 169 height 47
click at [364, 241] on input "Sign here" at bounding box center [392, 231] width 169 height 47
type input "**********"
click at [364, 279] on span "By clicking "Approve," I confirm that I have reviewed this marketing material a…" at bounding box center [466, 280] width 299 height 33
click at [598, 332] on button "Approve" at bounding box center [602, 334] width 43 height 19
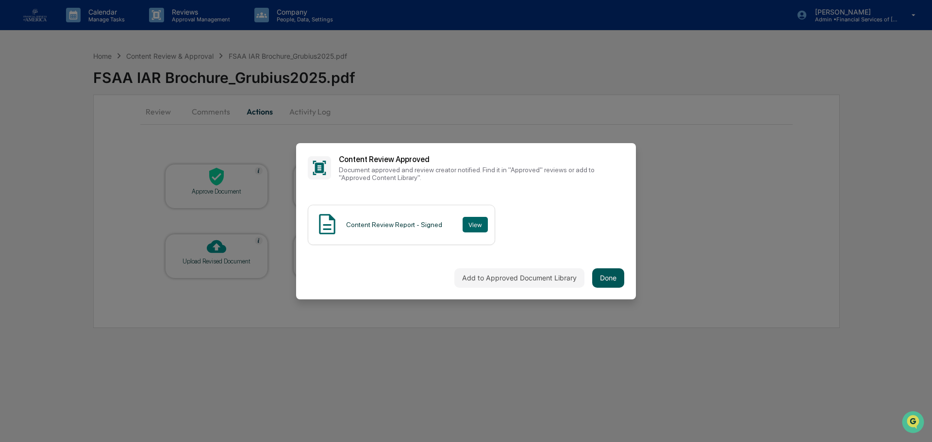
click at [607, 280] on button "Done" at bounding box center [608, 277] width 32 height 19
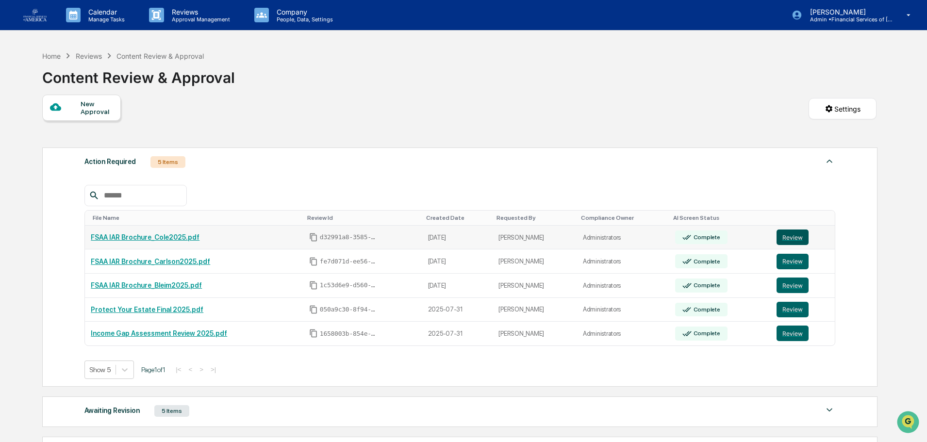
click at [797, 241] on button "Review" at bounding box center [792, 238] width 32 height 16
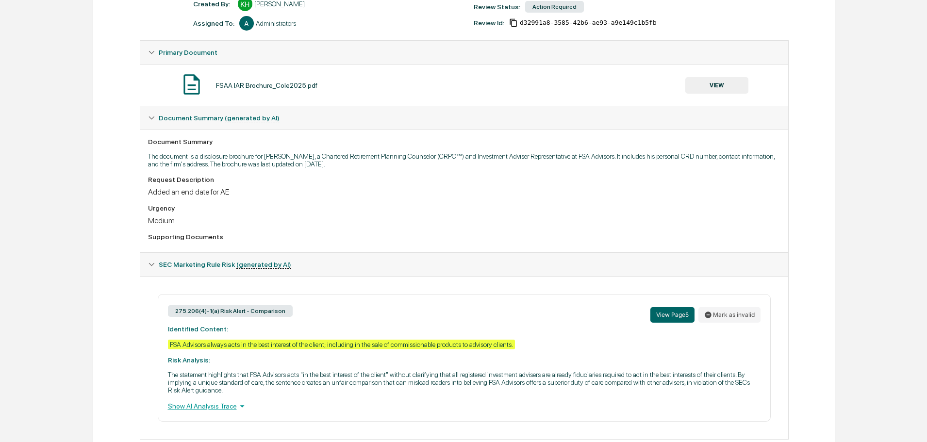
scroll to position [146, 0]
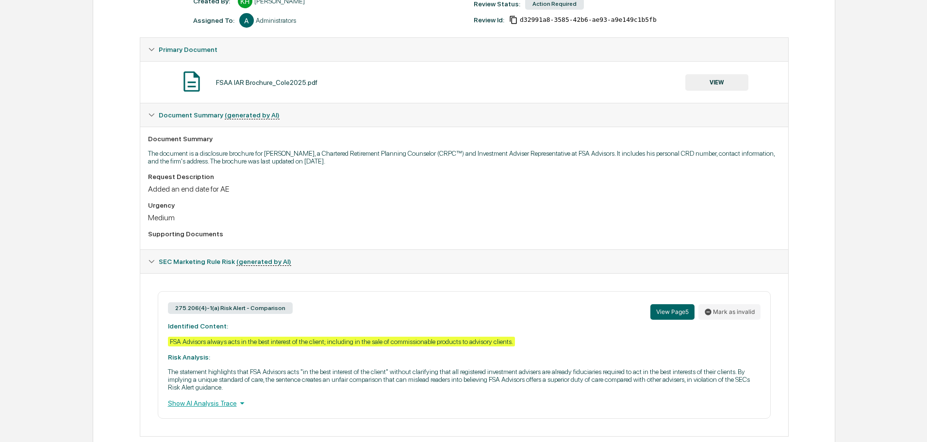
click at [743, 75] on button "VIEW" at bounding box center [716, 82] width 63 height 16
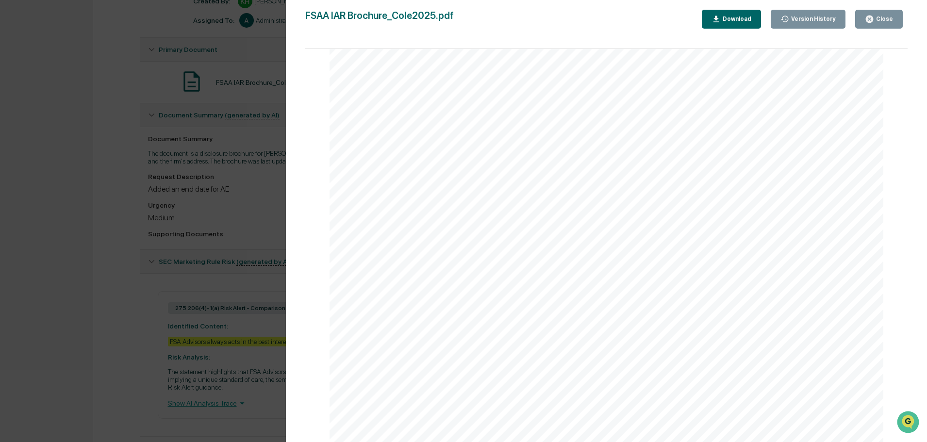
scroll to position [3341, 0]
click at [894, 20] on button "Close" at bounding box center [879, 19] width 48 height 19
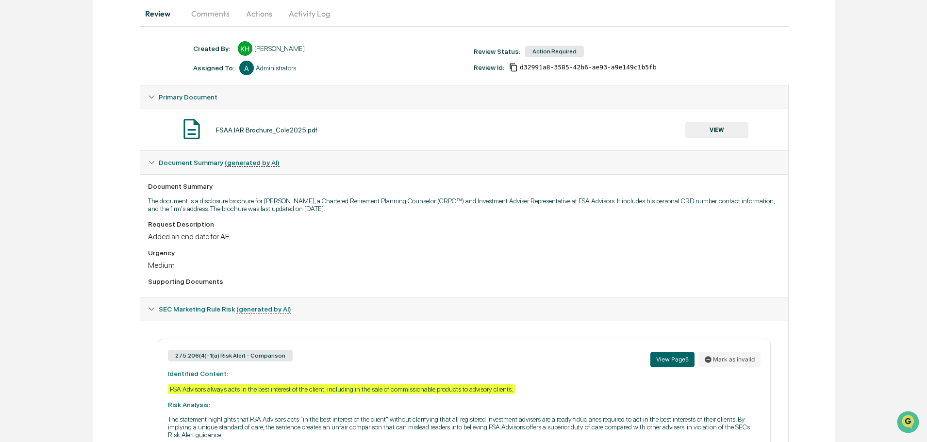
scroll to position [0, 0]
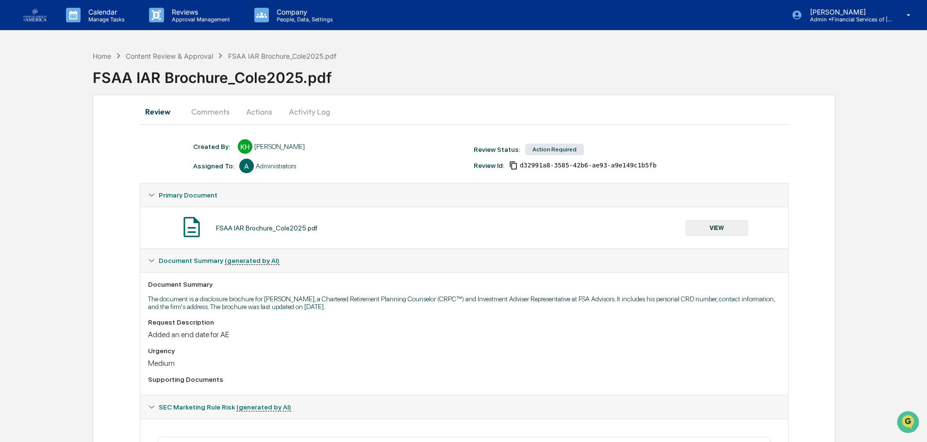
click at [265, 116] on button "Actions" at bounding box center [259, 111] width 44 height 23
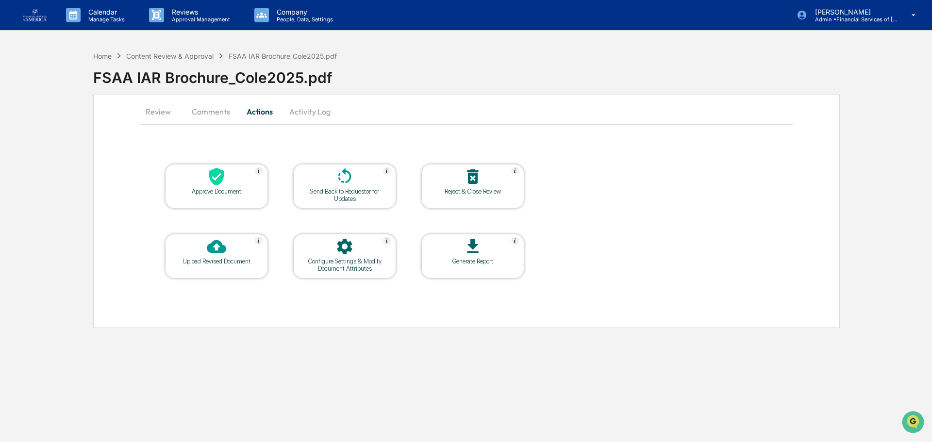
click at [230, 176] on div at bounding box center [216, 177] width 97 height 21
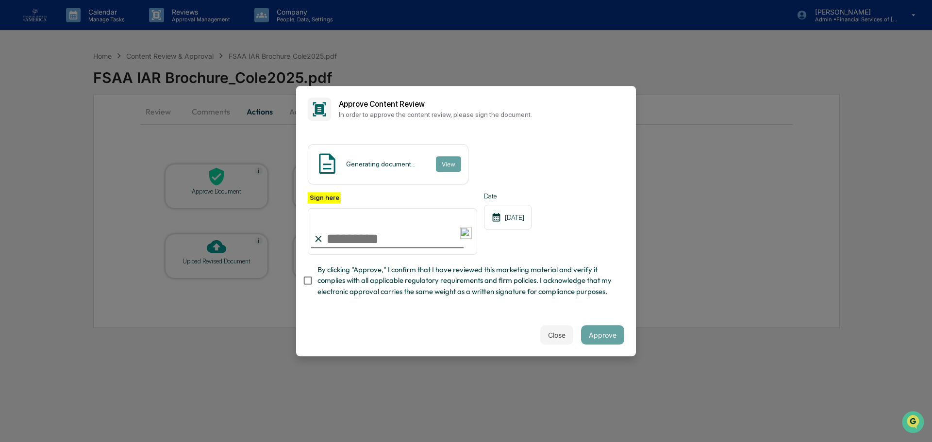
click at [387, 252] on input "Sign here" at bounding box center [392, 231] width 169 height 47
click at [387, 246] on input "Sign here" at bounding box center [392, 231] width 169 height 47
type input "**********"
click at [376, 280] on span "By clicking "Approve," I confirm that I have reviewed this marketing material a…" at bounding box center [466, 280] width 299 height 33
click at [598, 338] on button "Approve" at bounding box center [602, 334] width 43 height 19
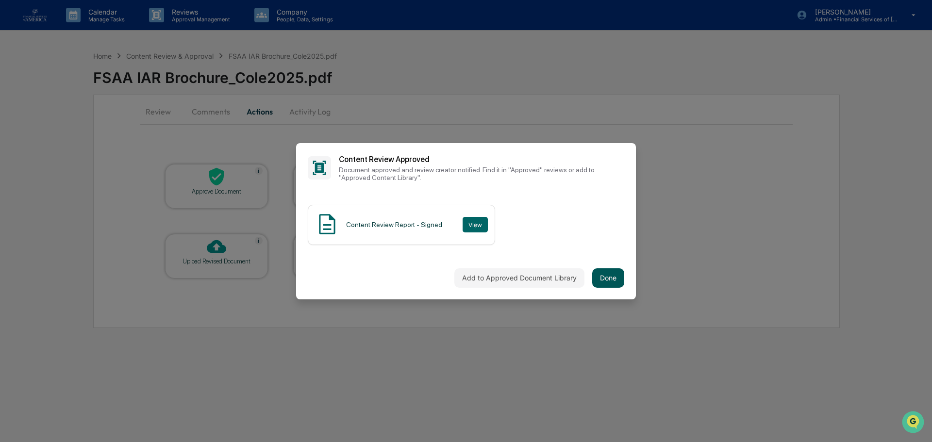
click at [614, 268] on button "Done" at bounding box center [608, 277] width 32 height 19
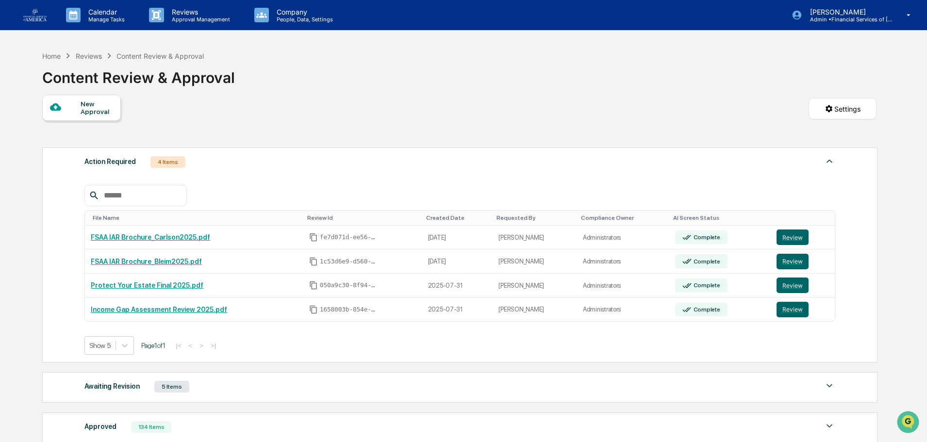
scroll to position [49, 0]
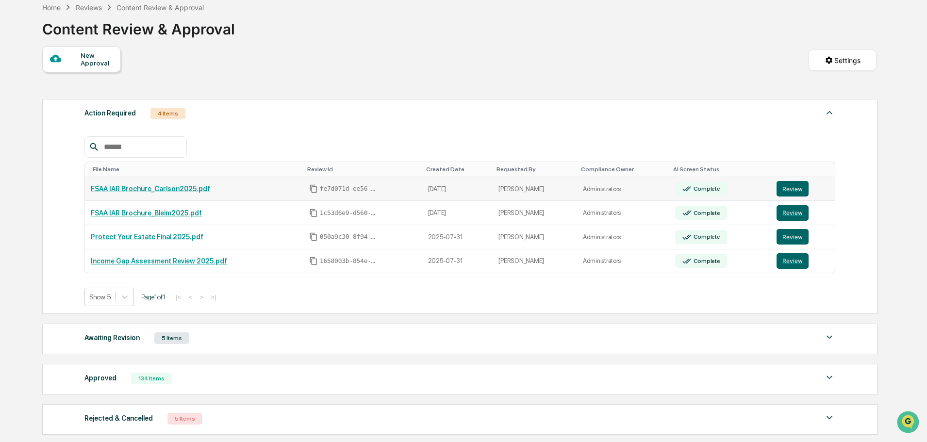
drag, startPoint x: 782, startPoint y: 187, endPoint x: 682, endPoint y: 185, distance: 99.5
click at [781, 187] on button "Review" at bounding box center [792, 189] width 32 height 16
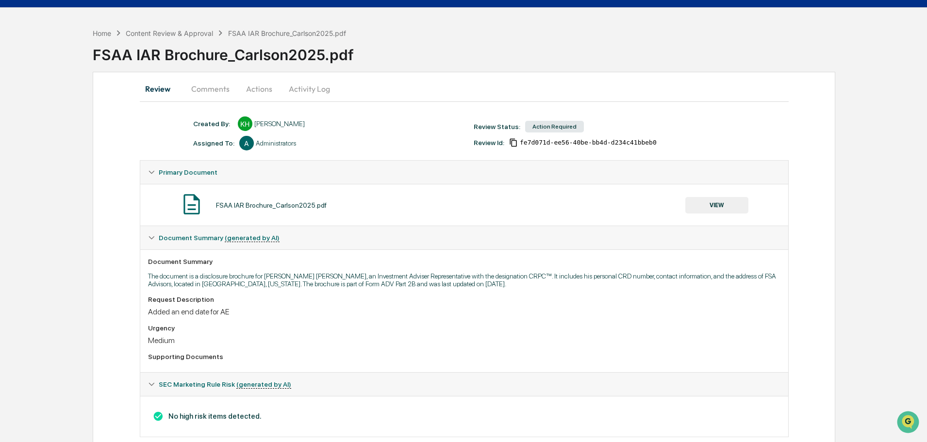
scroll to position [43, 0]
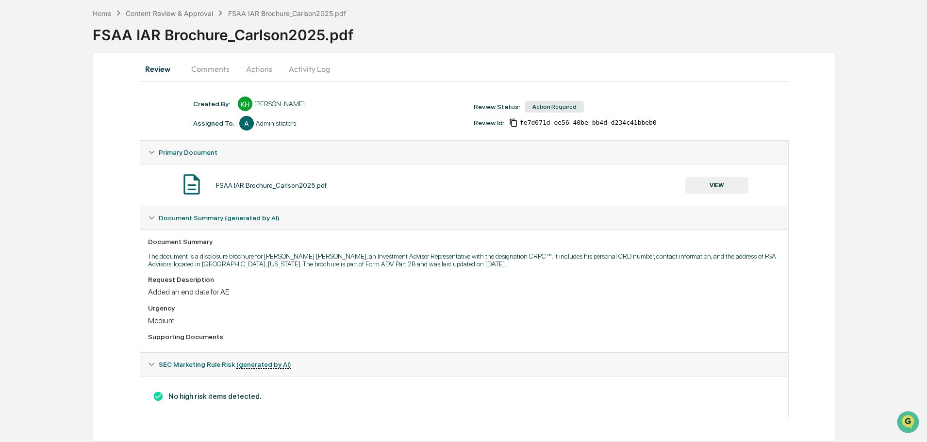
click at [722, 181] on button "VIEW" at bounding box center [716, 185] width 63 height 16
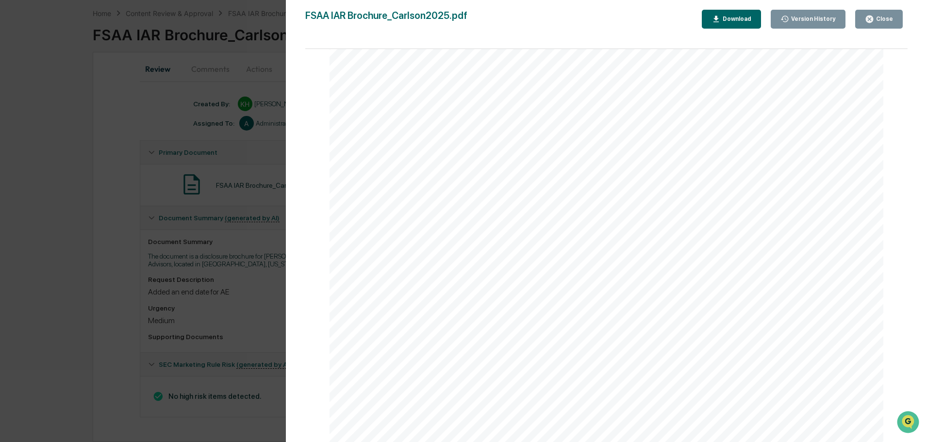
scroll to position [3341, 0]
click at [885, 17] on div "Close" at bounding box center [883, 19] width 19 height 7
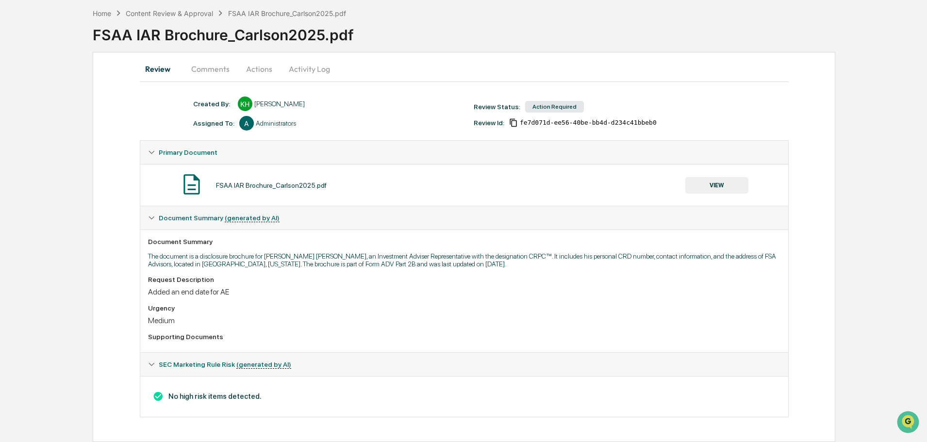
click at [258, 70] on button "Actions" at bounding box center [259, 68] width 44 height 23
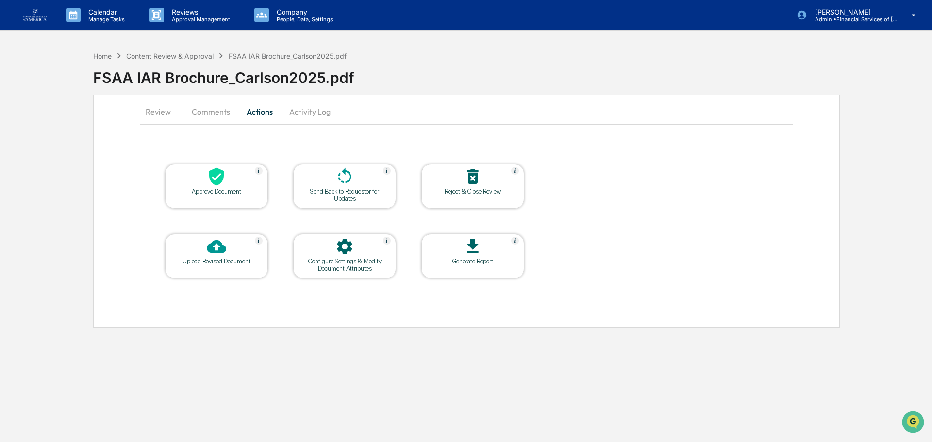
click at [233, 181] on div at bounding box center [216, 177] width 97 height 21
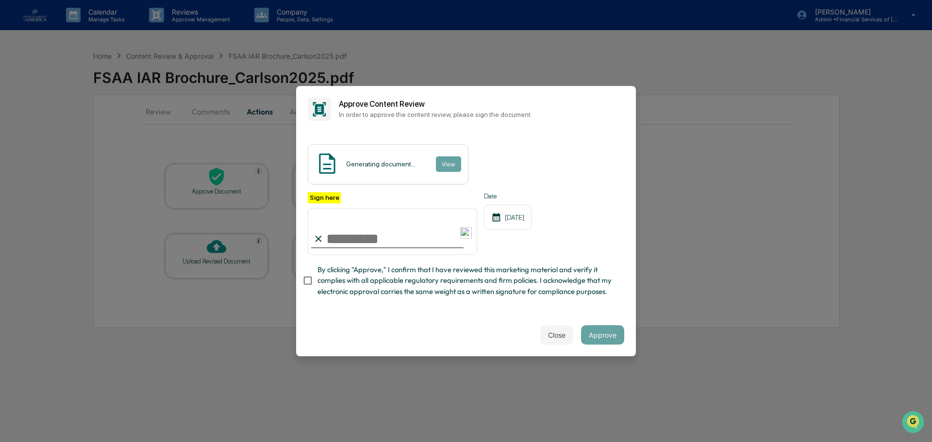
click at [367, 238] on input "Sign here" at bounding box center [392, 231] width 169 height 47
type input "**********"
click at [425, 287] on span "By clicking "Approve," I confirm that I have reviewed this marketing material a…" at bounding box center [466, 280] width 299 height 33
drag, startPoint x: 603, startPoint y: 333, endPoint x: 10, endPoint y: 376, distance: 594.5
click at [601, 333] on button "Approve" at bounding box center [602, 334] width 43 height 19
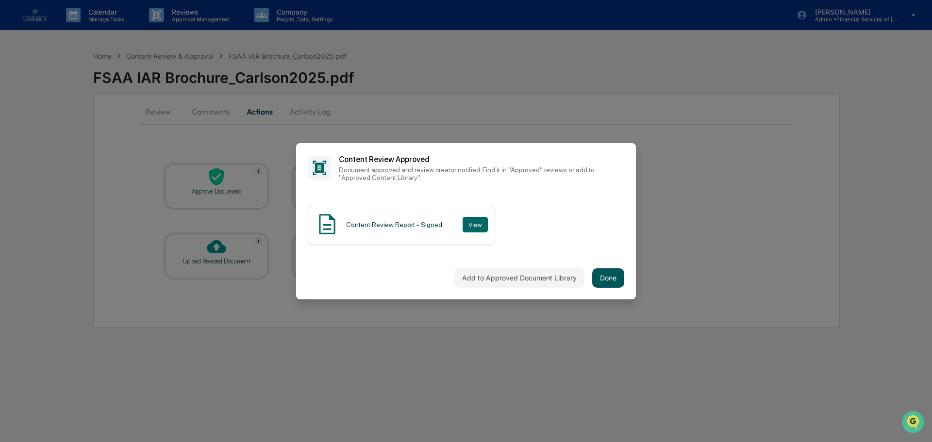
click at [601, 283] on button "Done" at bounding box center [608, 277] width 32 height 19
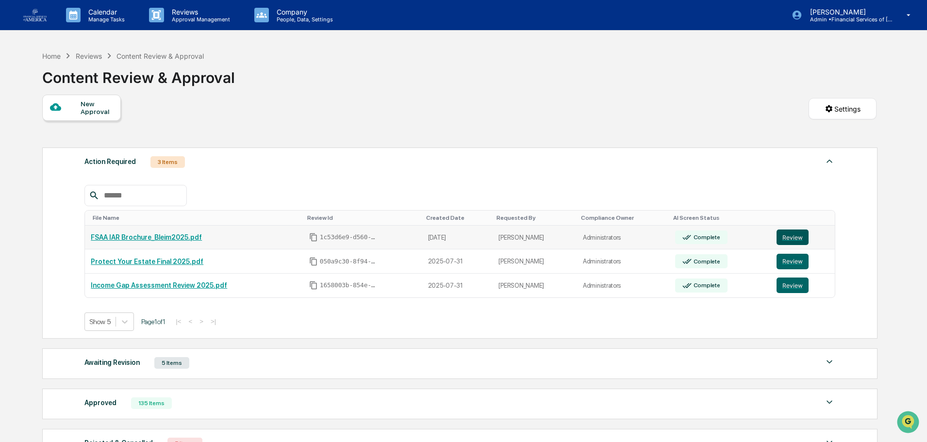
click at [778, 235] on button "Review" at bounding box center [792, 238] width 32 height 16
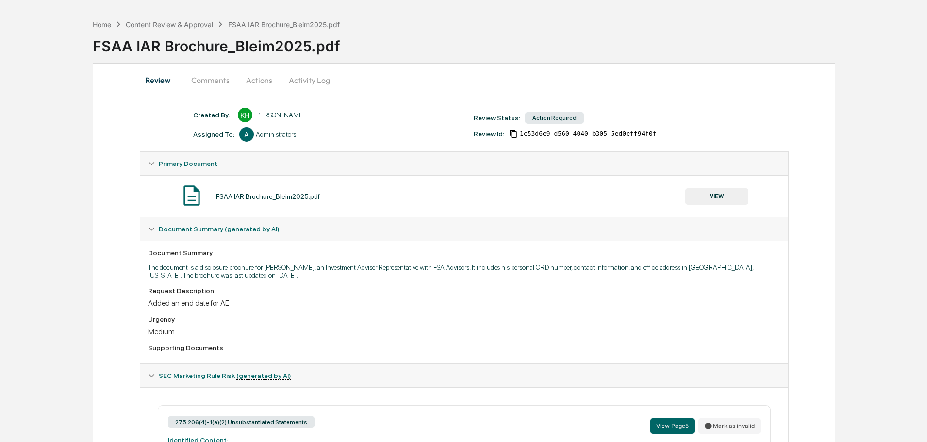
scroll to position [165, 0]
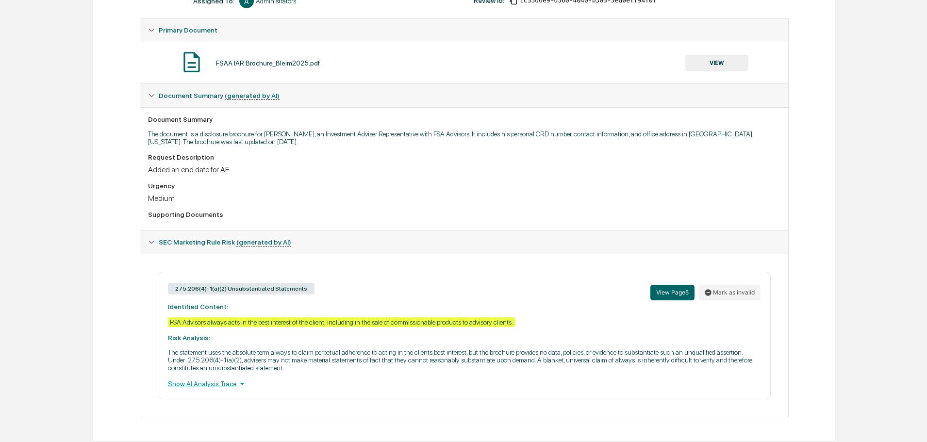
click at [705, 65] on button "VIEW" at bounding box center [716, 63] width 63 height 16
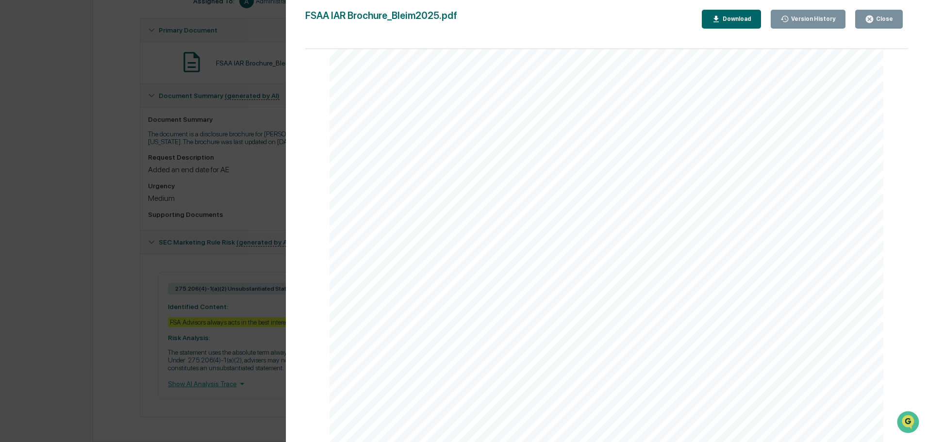
scroll to position [3341, 0]
click at [881, 23] on div "Close" at bounding box center [879, 19] width 28 height 9
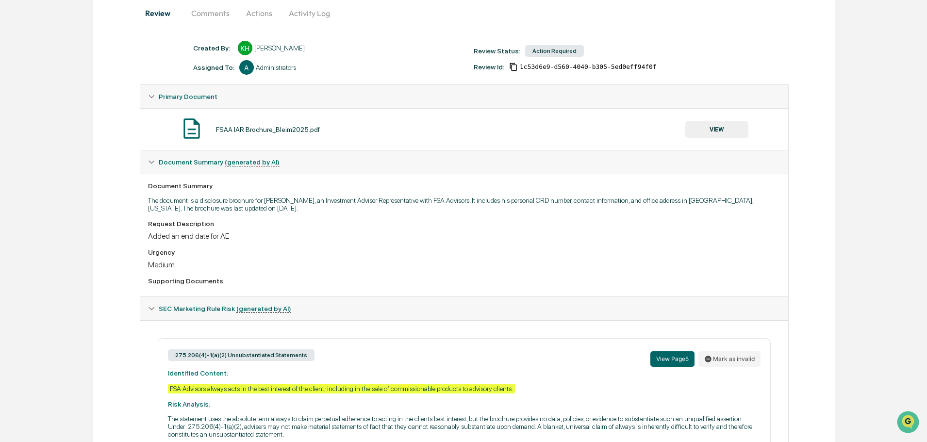
scroll to position [19, 0]
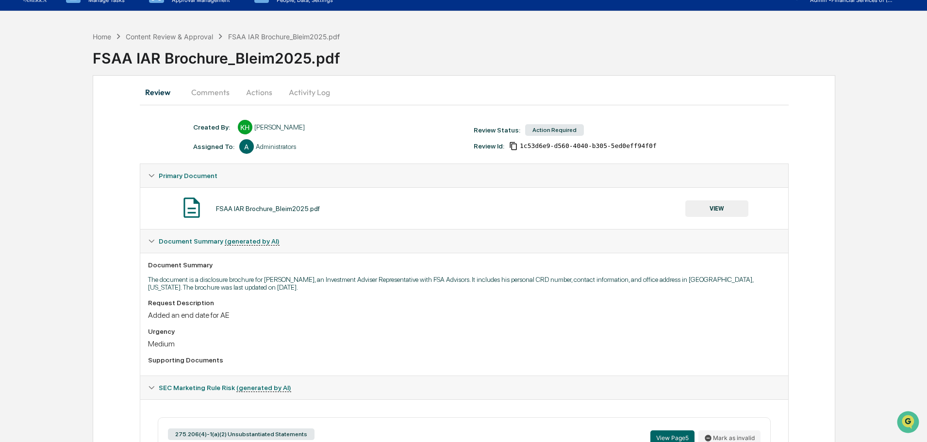
click at [254, 92] on button "Actions" at bounding box center [259, 92] width 44 height 23
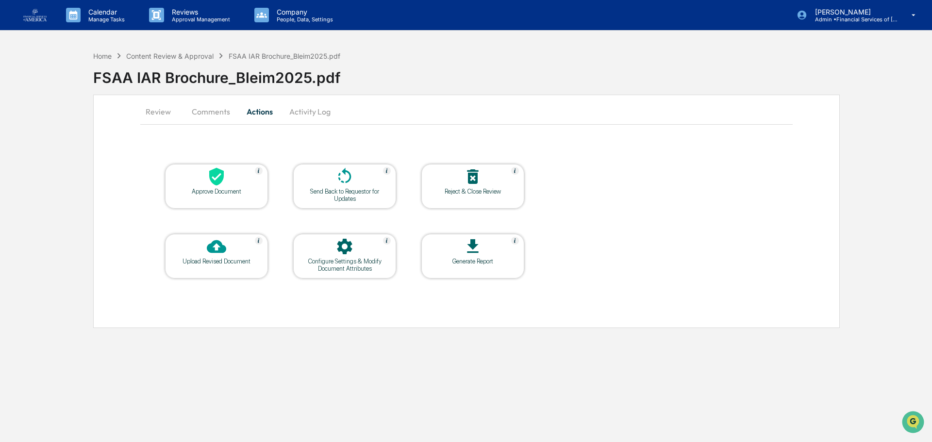
click at [220, 197] on div "Approve Document" at bounding box center [216, 186] width 103 height 45
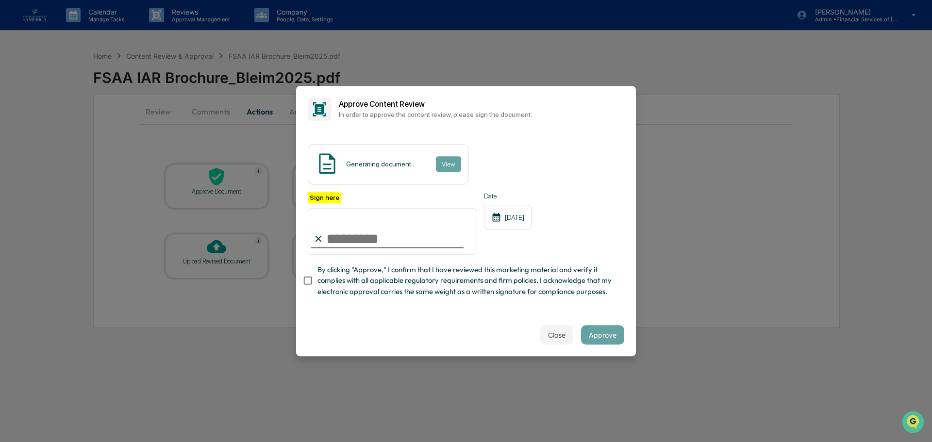
drag, startPoint x: 378, startPoint y: 231, endPoint x: 382, endPoint y: 240, distance: 9.6
click at [378, 231] on input "Sign here" at bounding box center [392, 231] width 169 height 47
type input "**********"
click at [391, 276] on span "By clicking "Approve," I confirm that I have reviewed this marketing material a…" at bounding box center [466, 280] width 299 height 33
click at [609, 336] on button "Approve" at bounding box center [602, 334] width 43 height 19
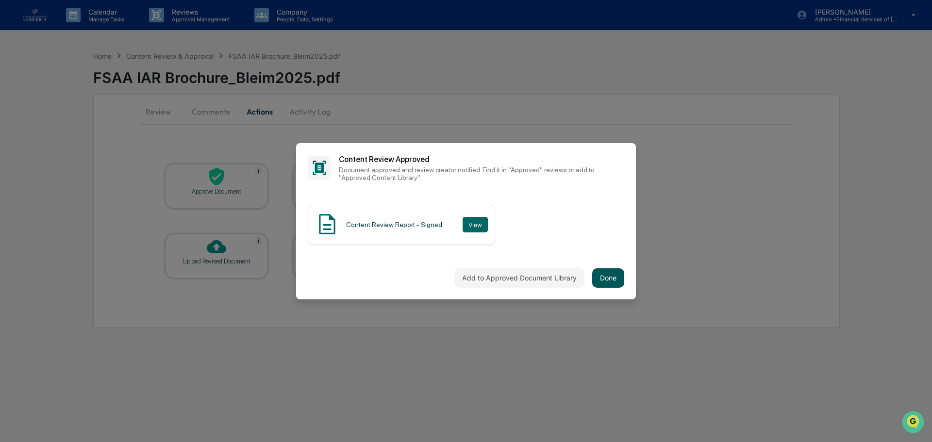
click at [611, 279] on button "Done" at bounding box center [608, 277] width 32 height 19
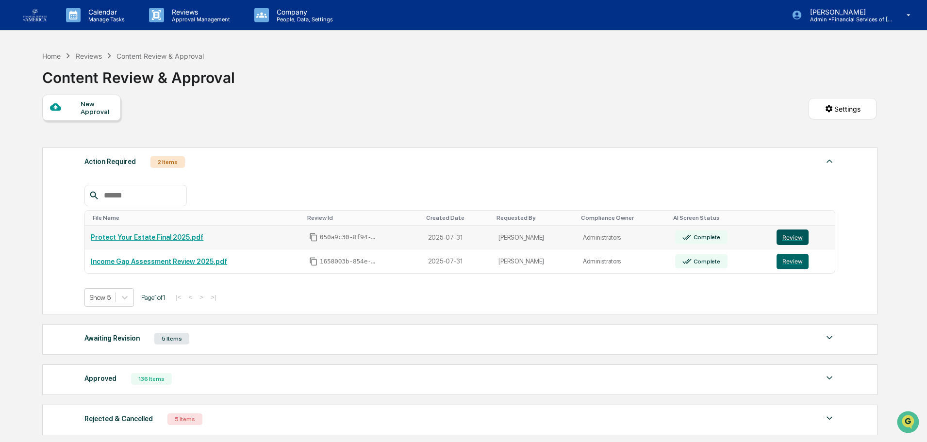
click at [782, 234] on button "Review" at bounding box center [792, 238] width 32 height 16
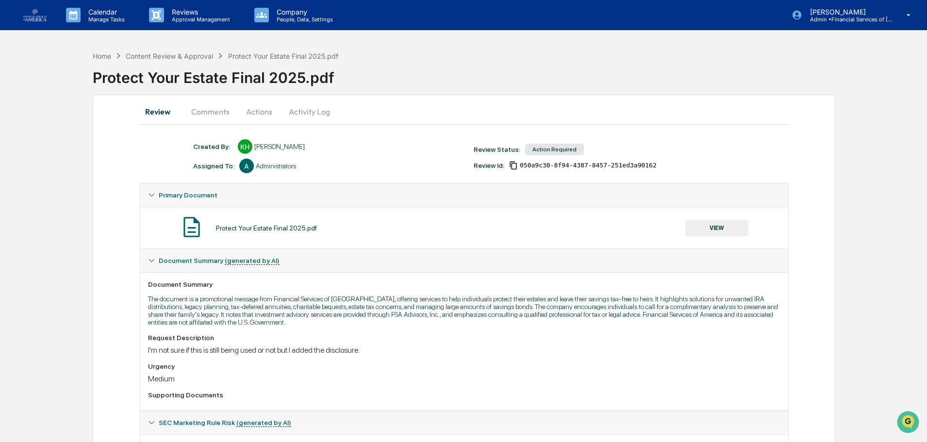
click at [716, 224] on button "VIEW" at bounding box center [716, 228] width 63 height 16
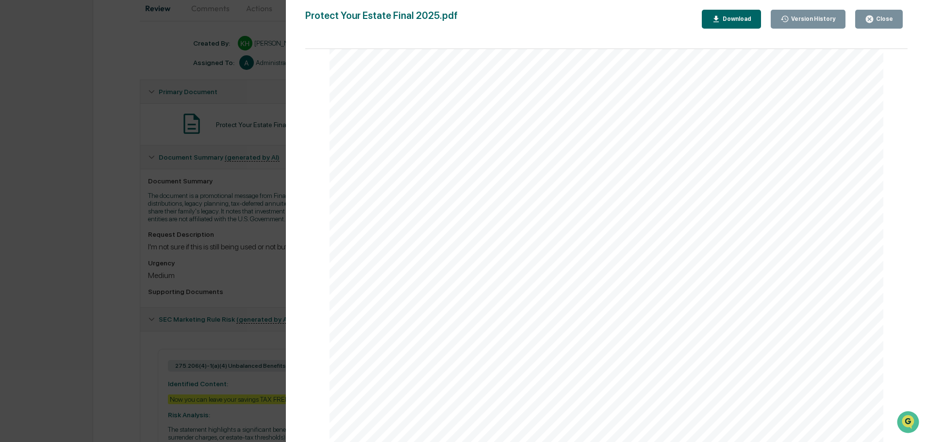
scroll to position [303, 0]
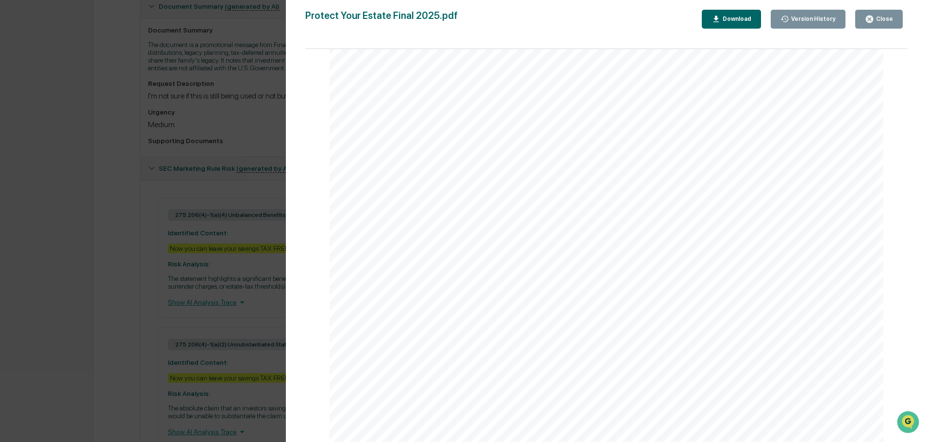
drag, startPoint x: 209, startPoint y: 283, endPoint x: 564, endPoint y: 168, distance: 373.0
click at [209, 283] on div "Version History [DATE] 05:46 PM [PERSON_NAME] [DATE] 04:55 PM [PERSON_NAME] [DA…" at bounding box center [463, 221] width 927 height 442
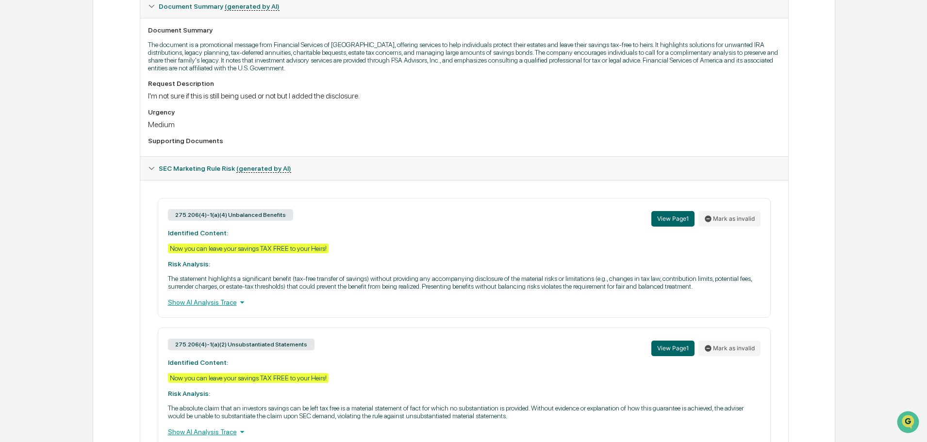
scroll to position [7, 0]
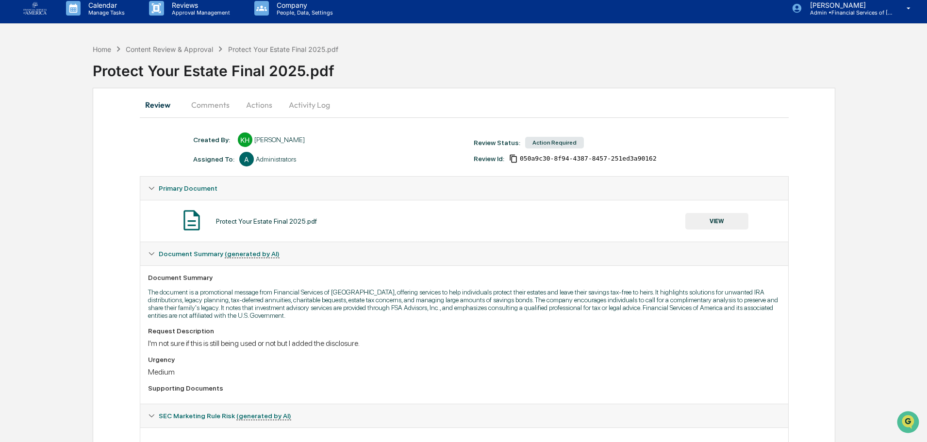
click at [223, 102] on button "Comments" at bounding box center [210, 104] width 54 height 23
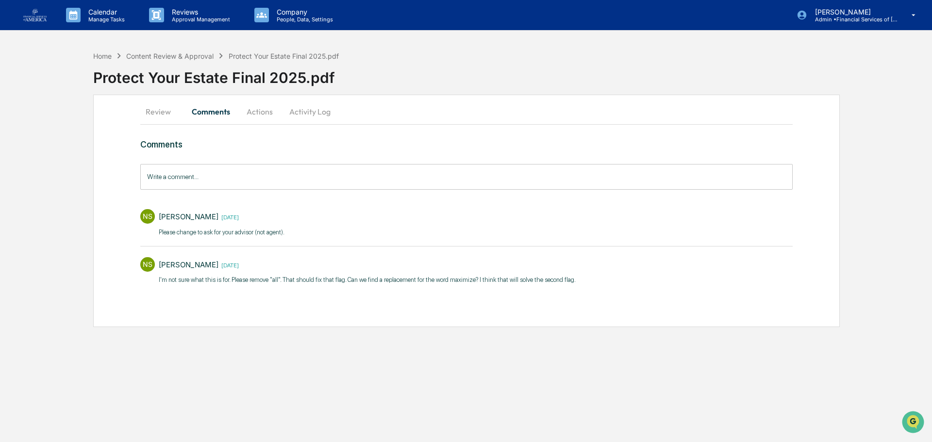
click at [158, 112] on button "Review" at bounding box center [162, 111] width 44 height 23
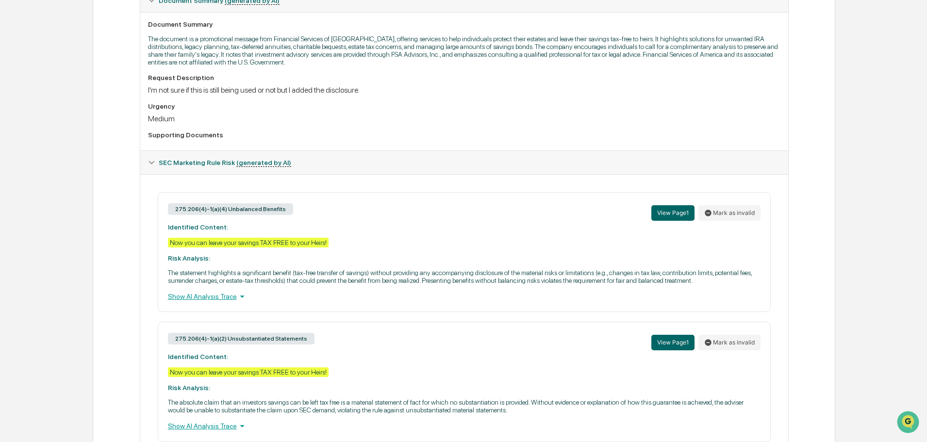
scroll to position [12, 0]
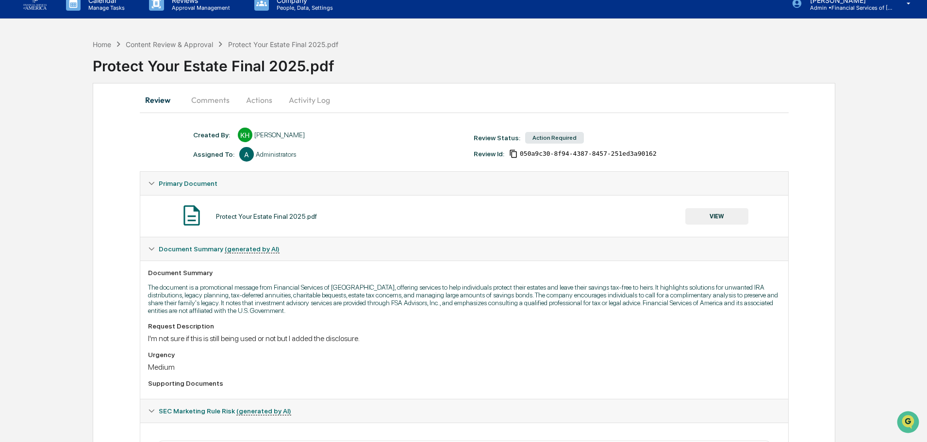
click at [704, 215] on button "VIEW" at bounding box center [716, 216] width 63 height 16
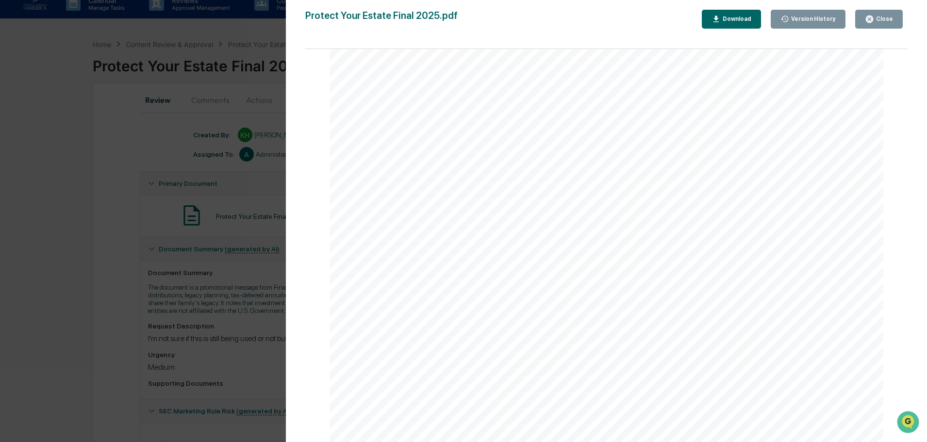
scroll to position [346, 0]
click at [878, 20] on div "Close" at bounding box center [883, 19] width 19 height 7
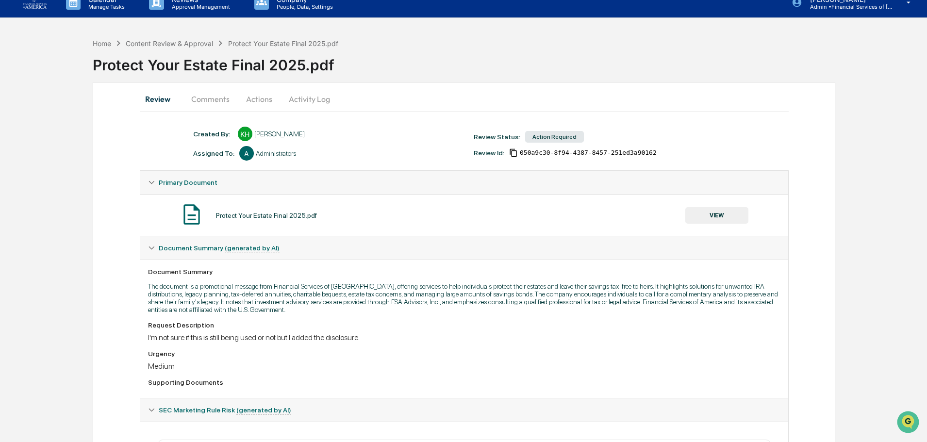
scroll to position [12, 0]
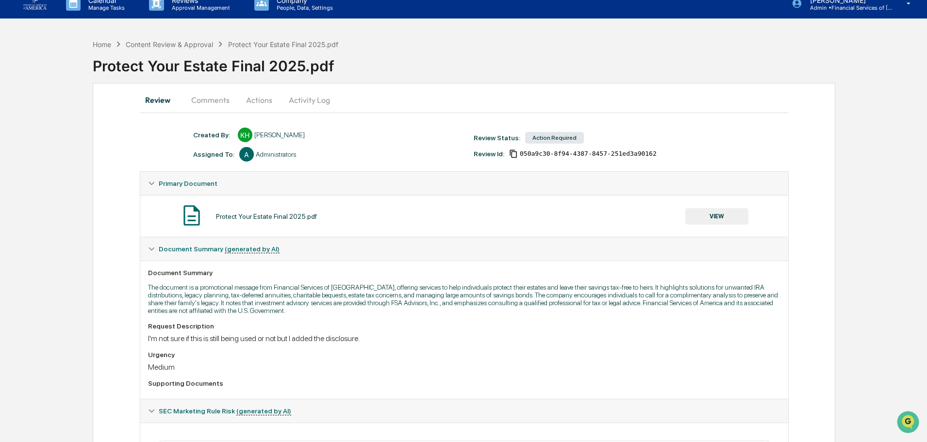
click at [258, 103] on button "Actions" at bounding box center [259, 99] width 44 height 23
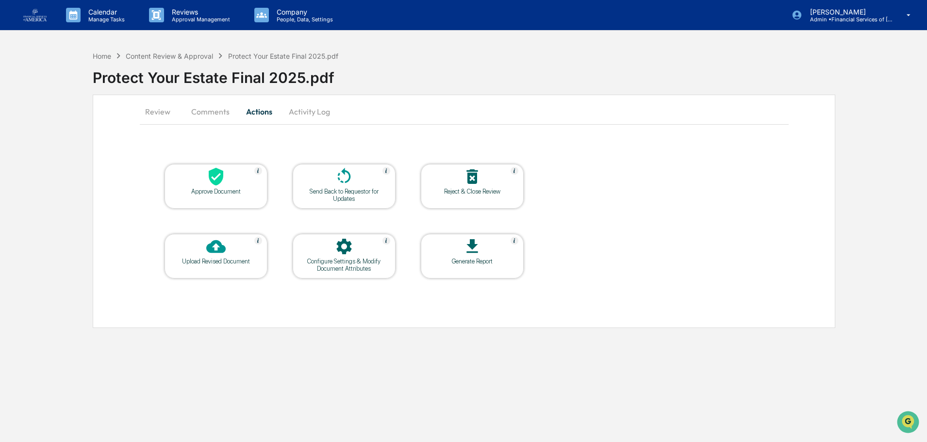
scroll to position [0, 0]
drag, startPoint x: 224, startPoint y: 185, endPoint x: 158, endPoint y: 401, distance: 225.2
click at [158, 402] on div "Calendar Manage Tasks Reviews Approval Management Company People, Data, Setting…" at bounding box center [466, 221] width 932 height 442
click at [161, 397] on div "Calendar Manage Tasks Reviews Approval Management Company People, Data, Setting…" at bounding box center [466, 221] width 932 height 442
click at [158, 117] on button "Review" at bounding box center [162, 111] width 44 height 23
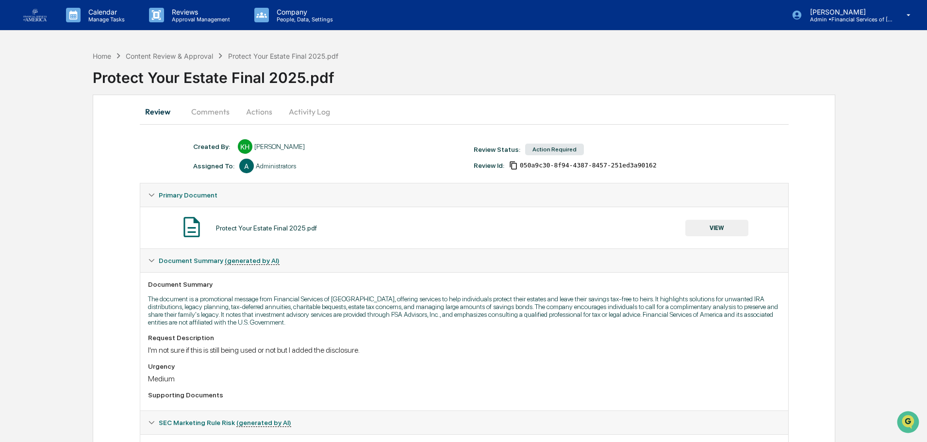
click at [254, 117] on button "Actions" at bounding box center [259, 111] width 44 height 23
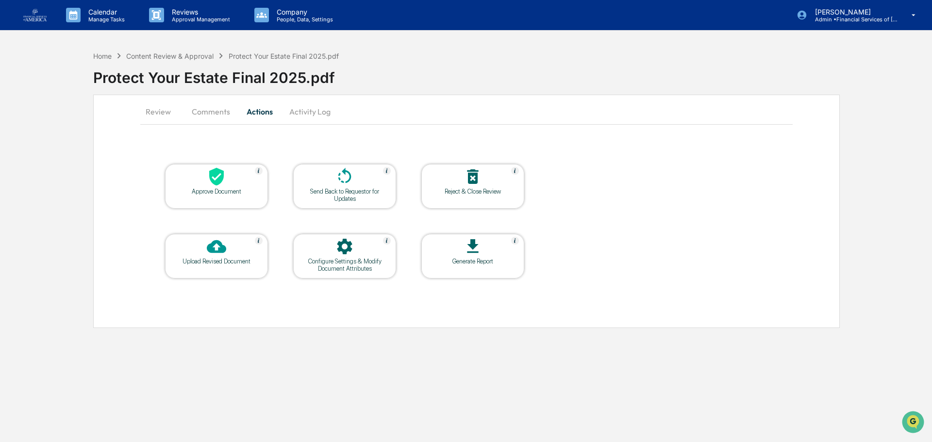
click at [230, 195] on div "Approve Document" at bounding box center [216, 191] width 87 height 7
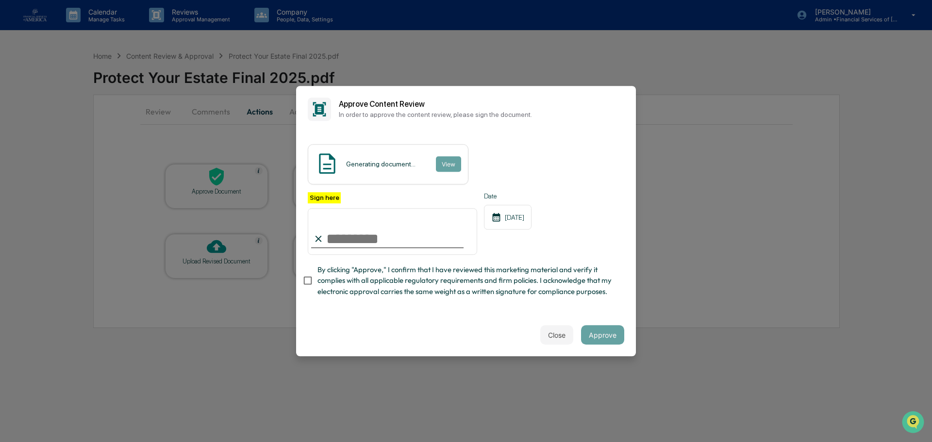
click at [329, 281] on span "By clicking "Approve," I confirm that I have reviewed this marketing material a…" at bounding box center [466, 280] width 299 height 33
click at [337, 238] on input "Sign here" at bounding box center [392, 231] width 169 height 47
type input "**********"
click at [613, 337] on button "Approve" at bounding box center [602, 334] width 43 height 19
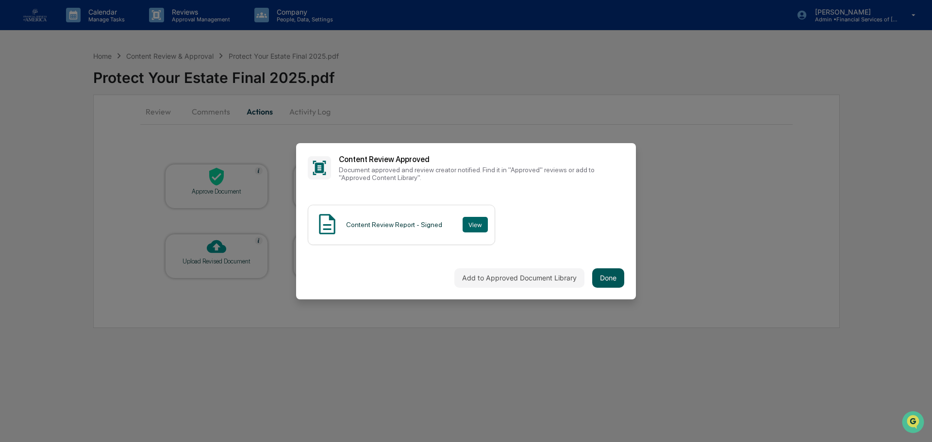
click at [593, 274] on button "Done" at bounding box center [608, 277] width 32 height 19
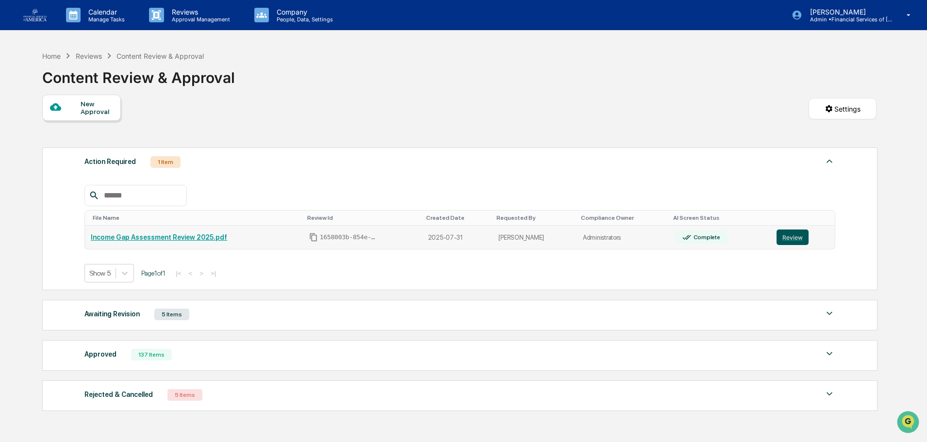
click at [780, 237] on button "Review" at bounding box center [792, 238] width 32 height 16
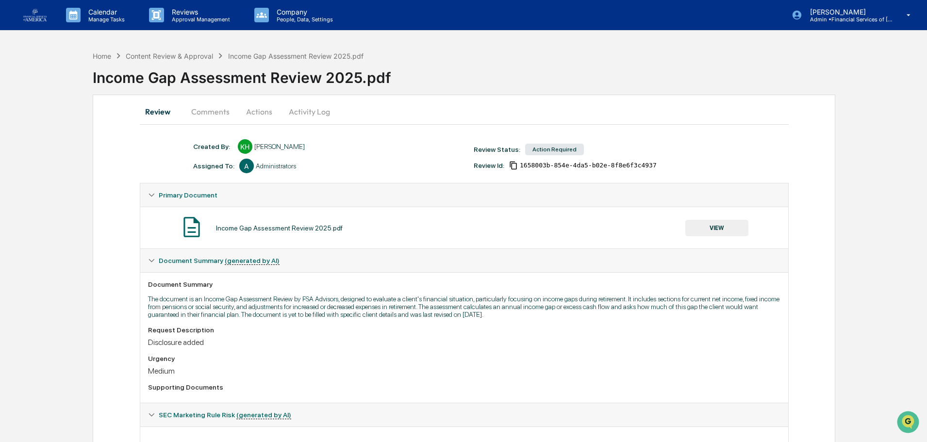
click at [213, 115] on button "Comments" at bounding box center [210, 111] width 54 height 23
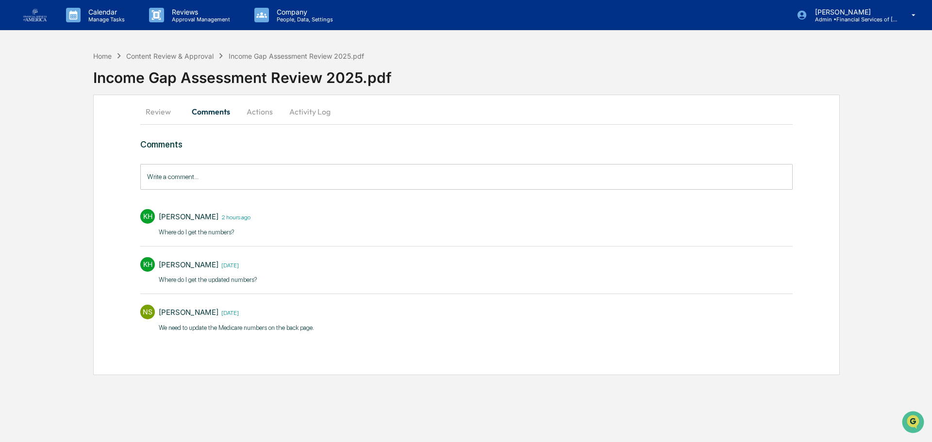
drag, startPoint x: 154, startPoint y: 114, endPoint x: 190, endPoint y: 106, distance: 37.2
click at [154, 113] on button "Review" at bounding box center [162, 111] width 44 height 23
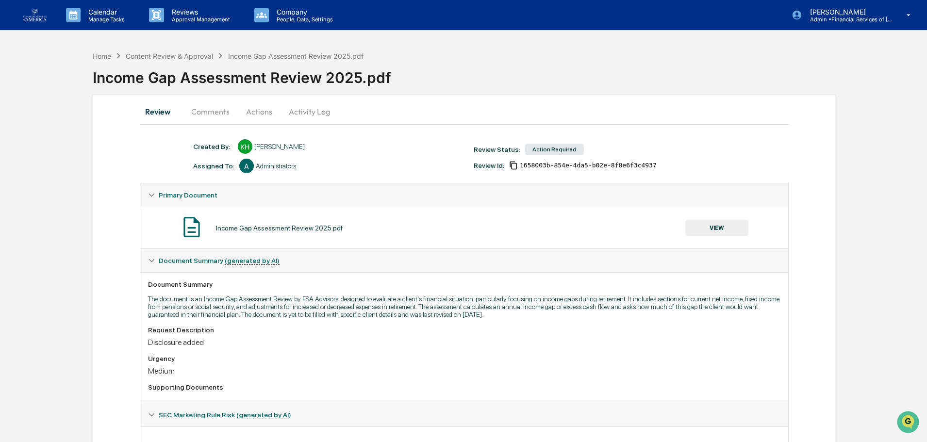
click at [719, 227] on button "VIEW" at bounding box center [716, 228] width 63 height 16
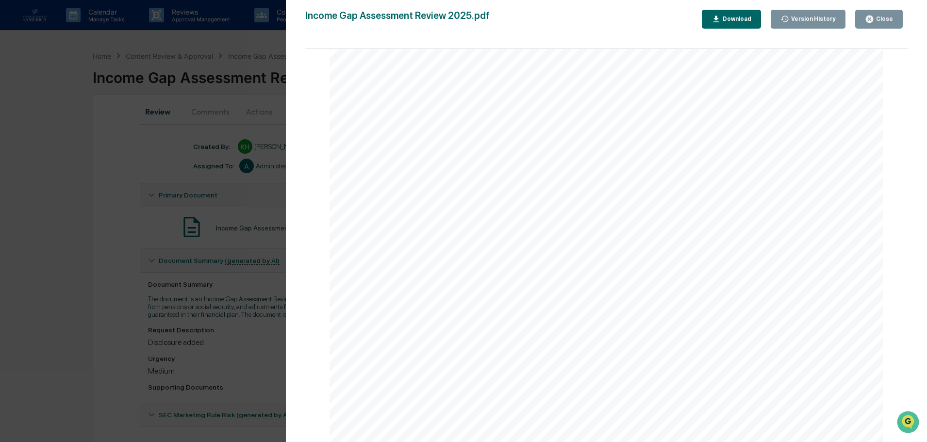
scroll to position [901, 0]
click at [884, 17] on div "Close" at bounding box center [883, 19] width 19 height 7
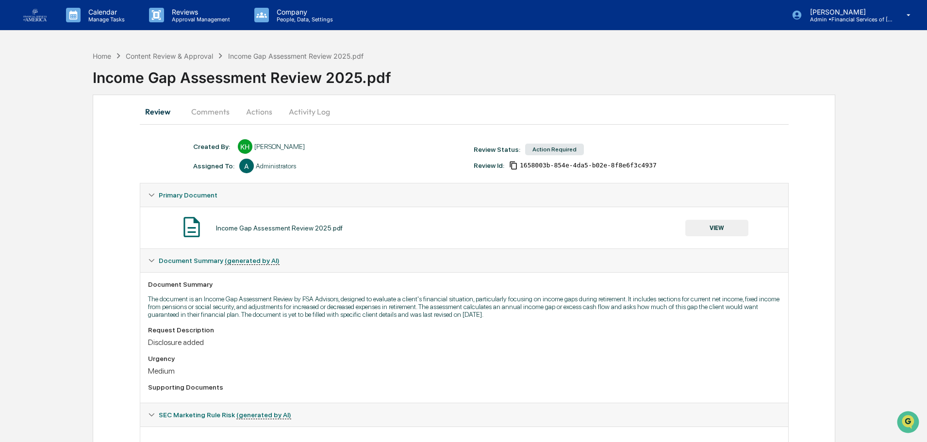
drag, startPoint x: 276, startPoint y: 110, endPoint x: 279, endPoint y: 118, distance: 8.9
click at [276, 110] on button "Actions" at bounding box center [259, 111] width 44 height 23
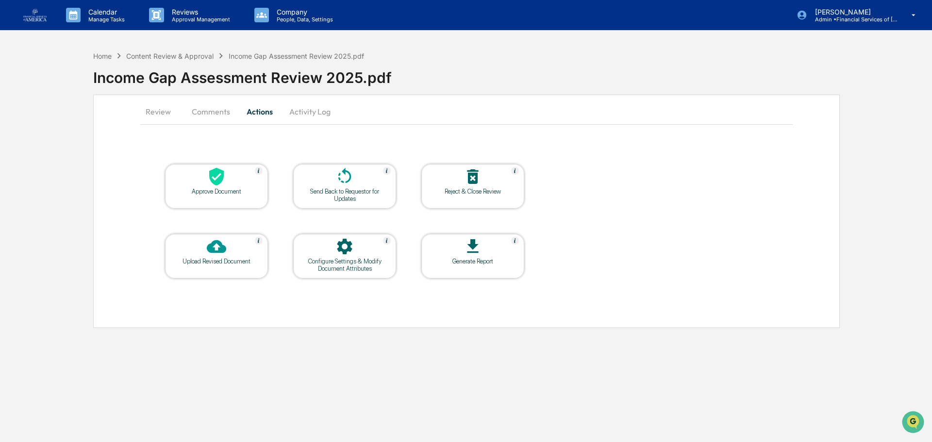
click at [329, 177] on div at bounding box center [344, 177] width 97 height 21
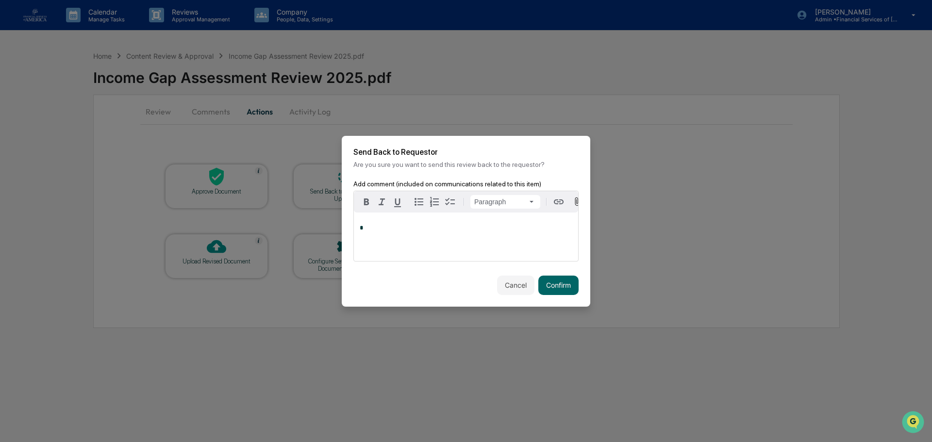
drag, startPoint x: 392, startPoint y: 234, endPoint x: 395, endPoint y: 230, distance: 5.2
click at [392, 234] on div "*" at bounding box center [466, 237] width 224 height 49
click at [554, 289] on button "Confirm" at bounding box center [558, 285] width 40 height 19
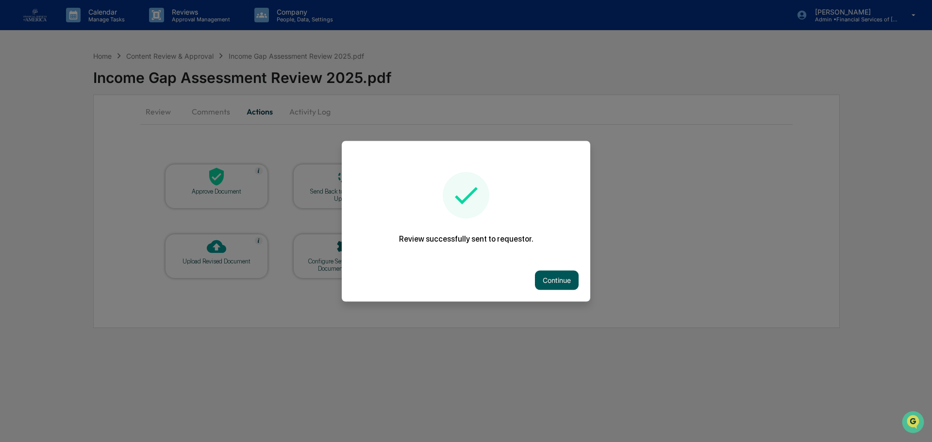
click at [558, 283] on button "Continue" at bounding box center [557, 279] width 44 height 19
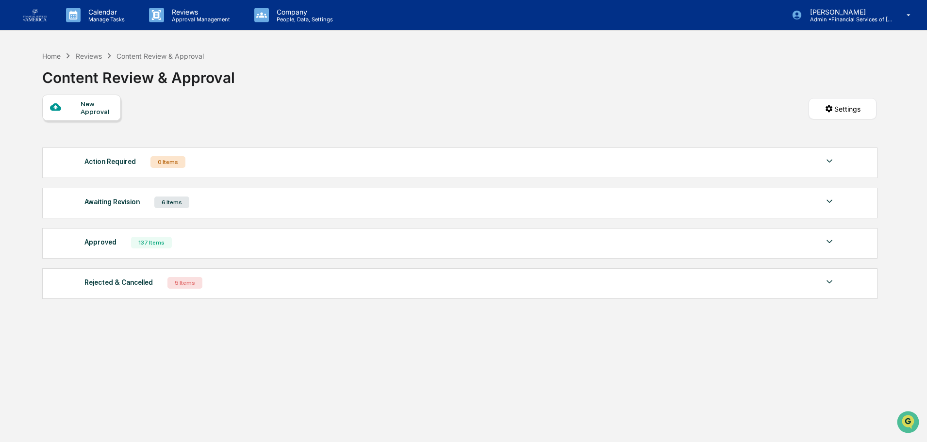
click at [92, 55] on div "Reviews" at bounding box center [89, 56] width 26 height 8
click at [46, 57] on div "Home" at bounding box center [51, 56] width 18 height 8
